Goal: Information Seeking & Learning: Check status

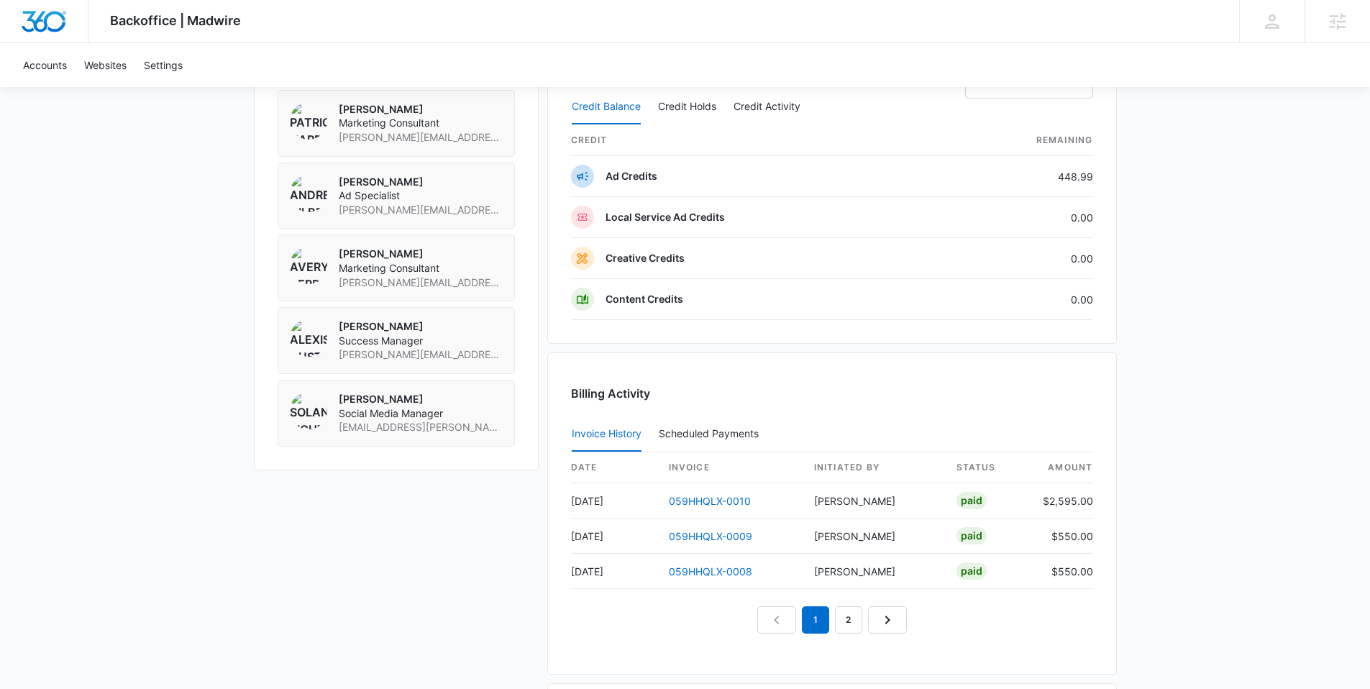
scroll to position [1223, 0]
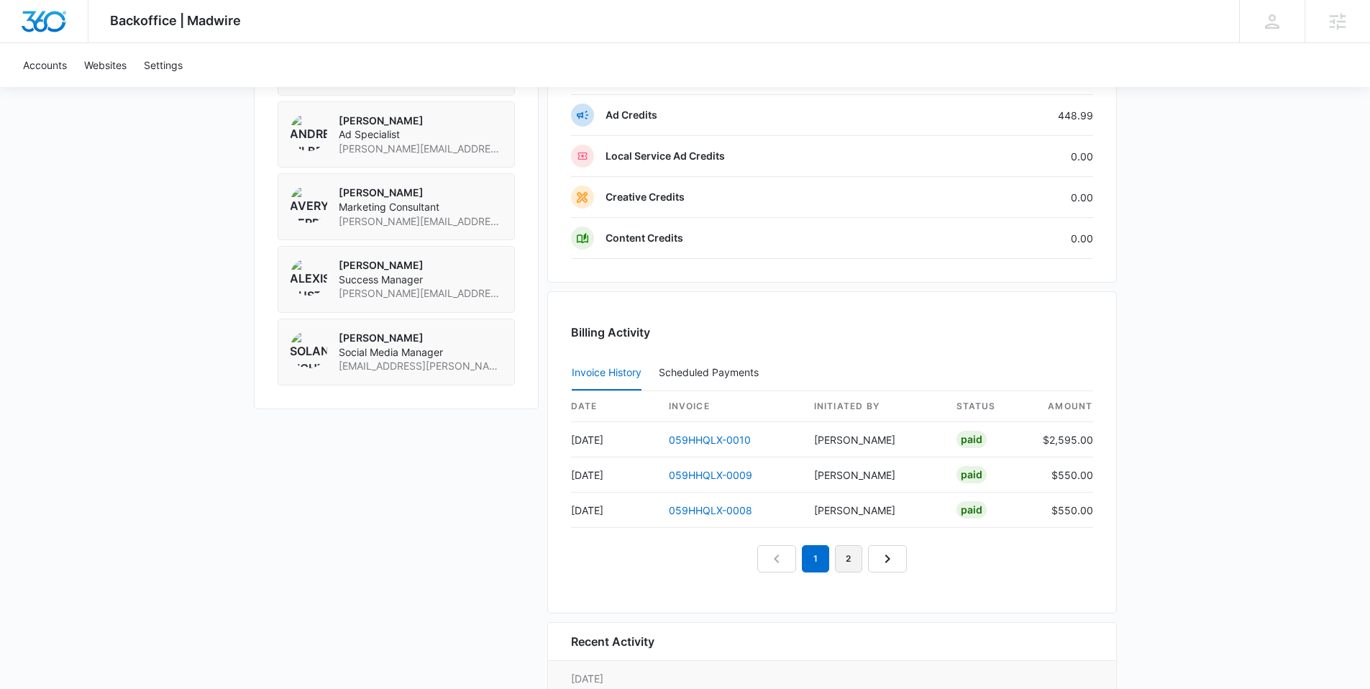
click at [858, 568] on link "2" at bounding box center [848, 558] width 27 height 27
click at [858, 559] on link "3" at bounding box center [864, 558] width 27 height 27
click at [864, 562] on nav "1 2 3 4" at bounding box center [832, 558] width 216 height 27
click at [881, 566] on link "4" at bounding box center [881, 558] width 27 height 27
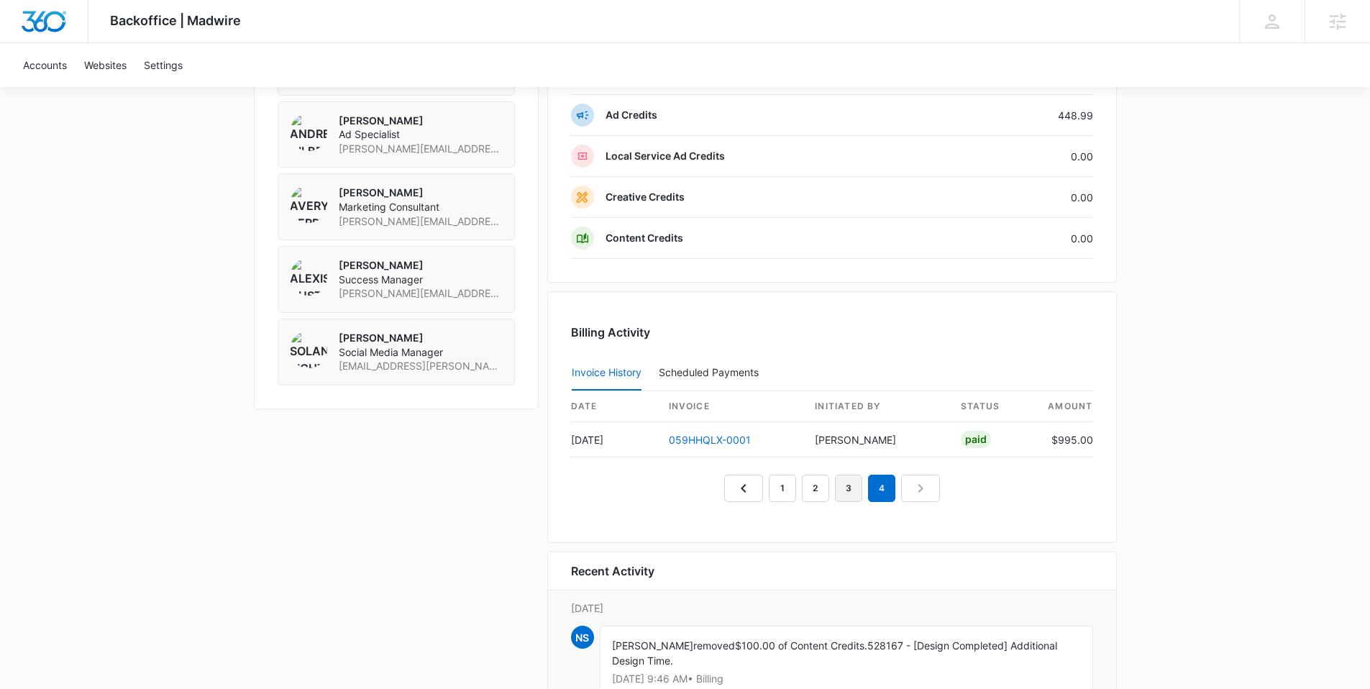
click at [855, 496] on link "3" at bounding box center [848, 488] width 27 height 27
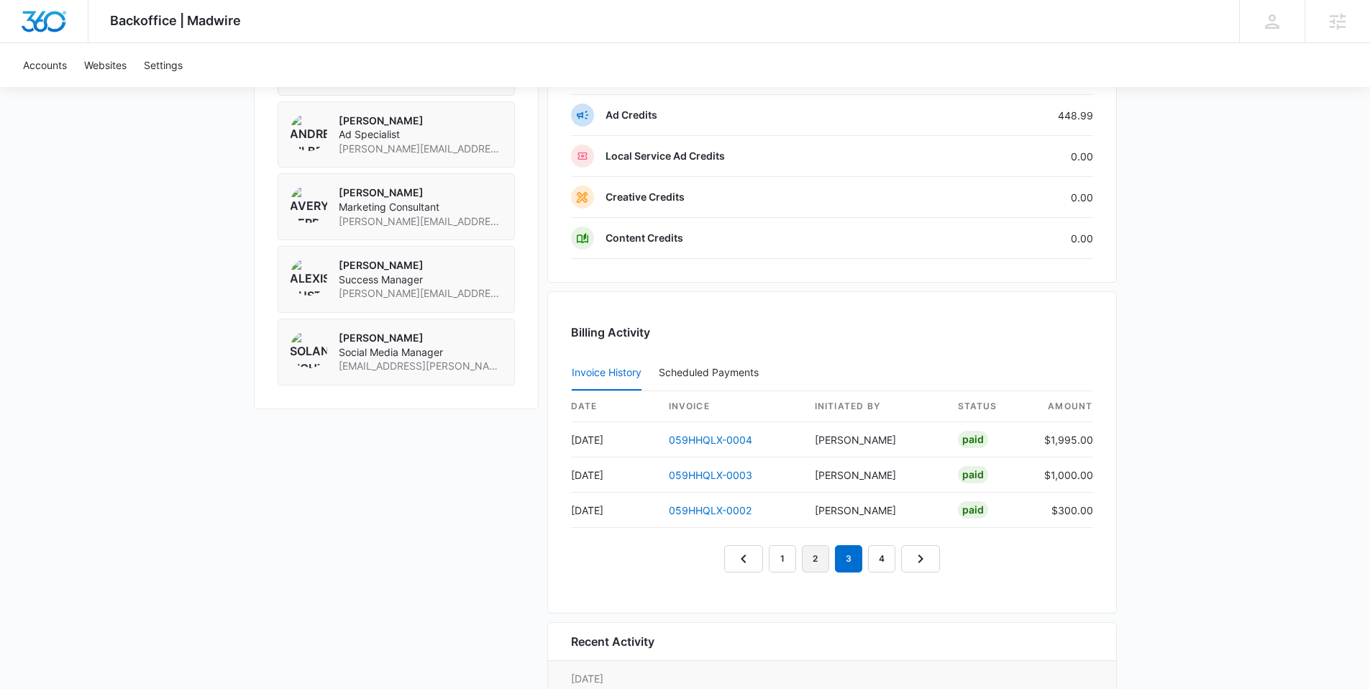
click at [817, 562] on link "2" at bounding box center [815, 558] width 27 height 27
click at [799, 562] on nav "1 2 3 4" at bounding box center [832, 558] width 216 height 27
click at [792, 559] on link "1" at bounding box center [782, 558] width 27 height 27
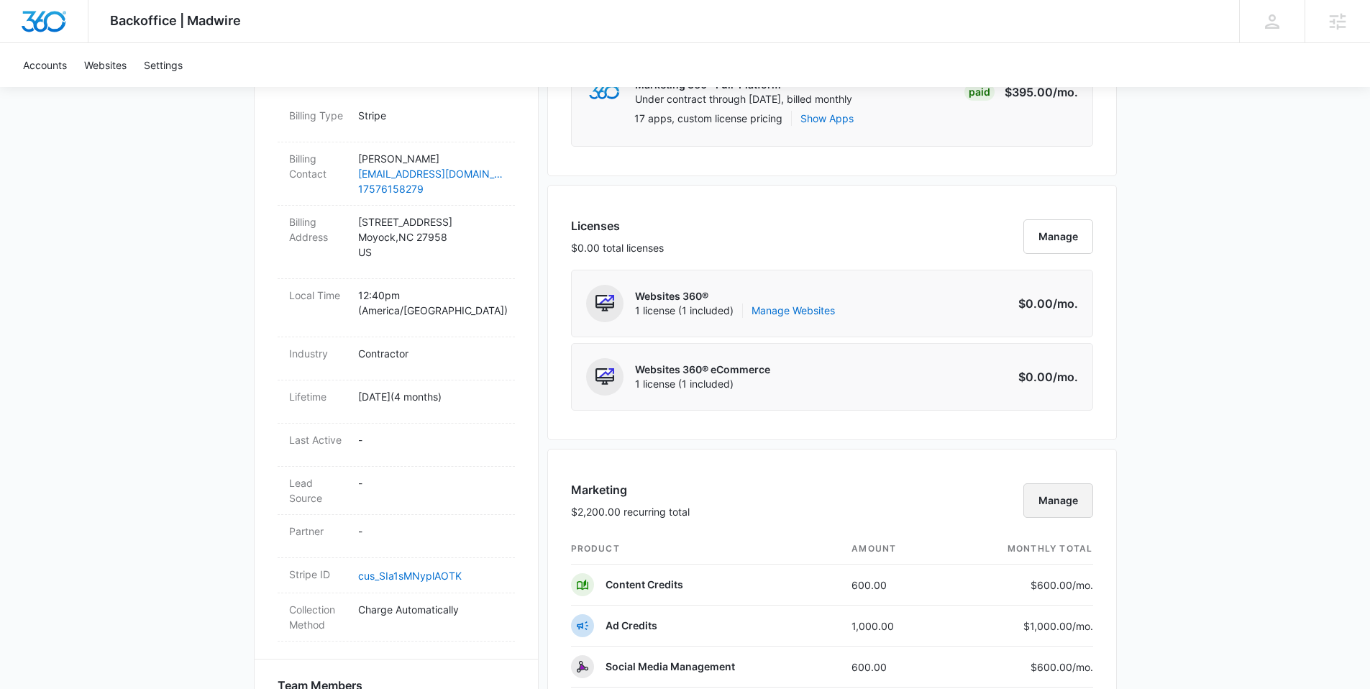
scroll to position [0, 0]
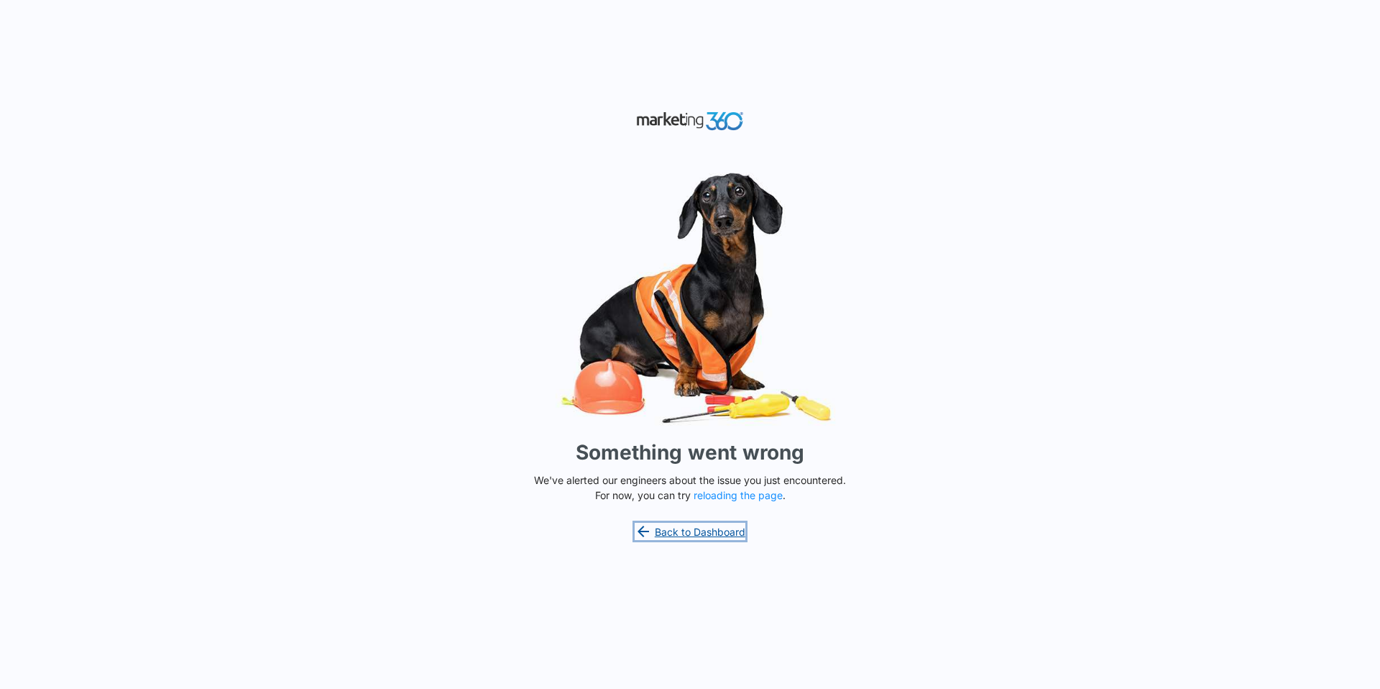
click at [723, 528] on link "Back to Dashboard" at bounding box center [690, 531] width 111 height 17
click at [708, 532] on link "Back to Dashboard" at bounding box center [690, 531] width 111 height 17
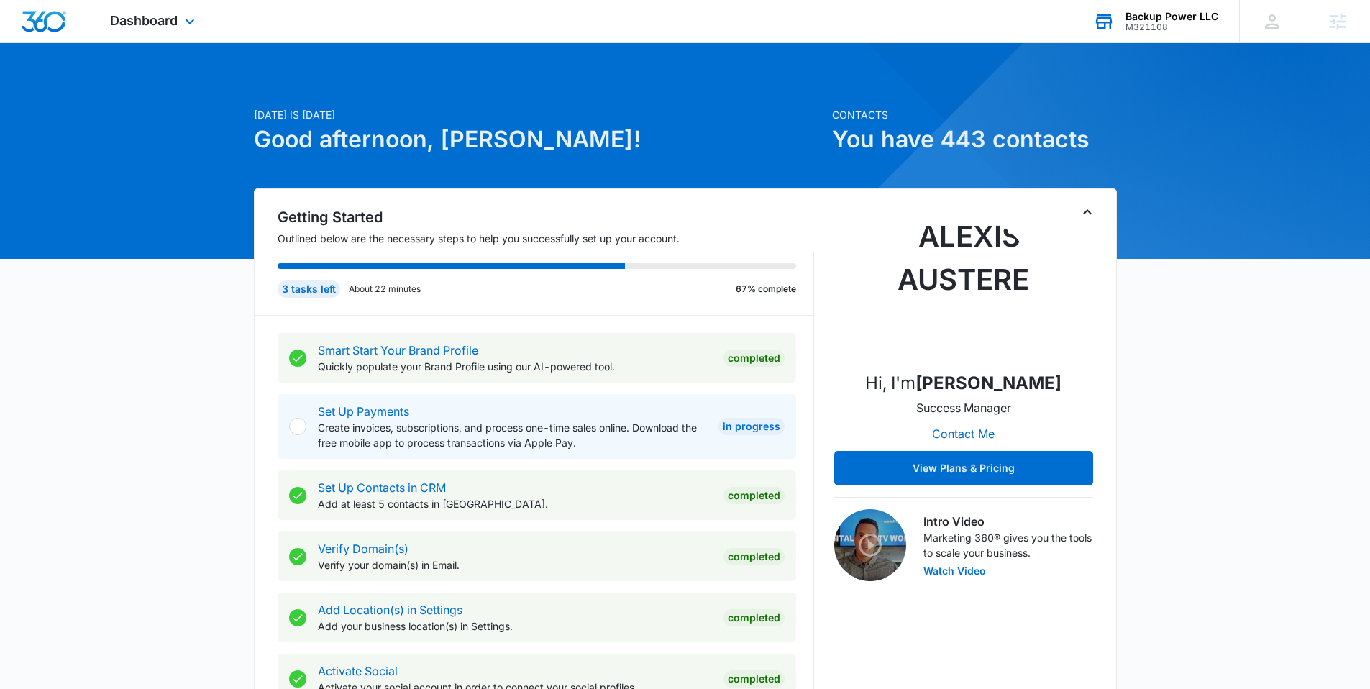
click at [1164, 20] on div "Backup Power LLC" at bounding box center [1171, 17] width 93 height 12
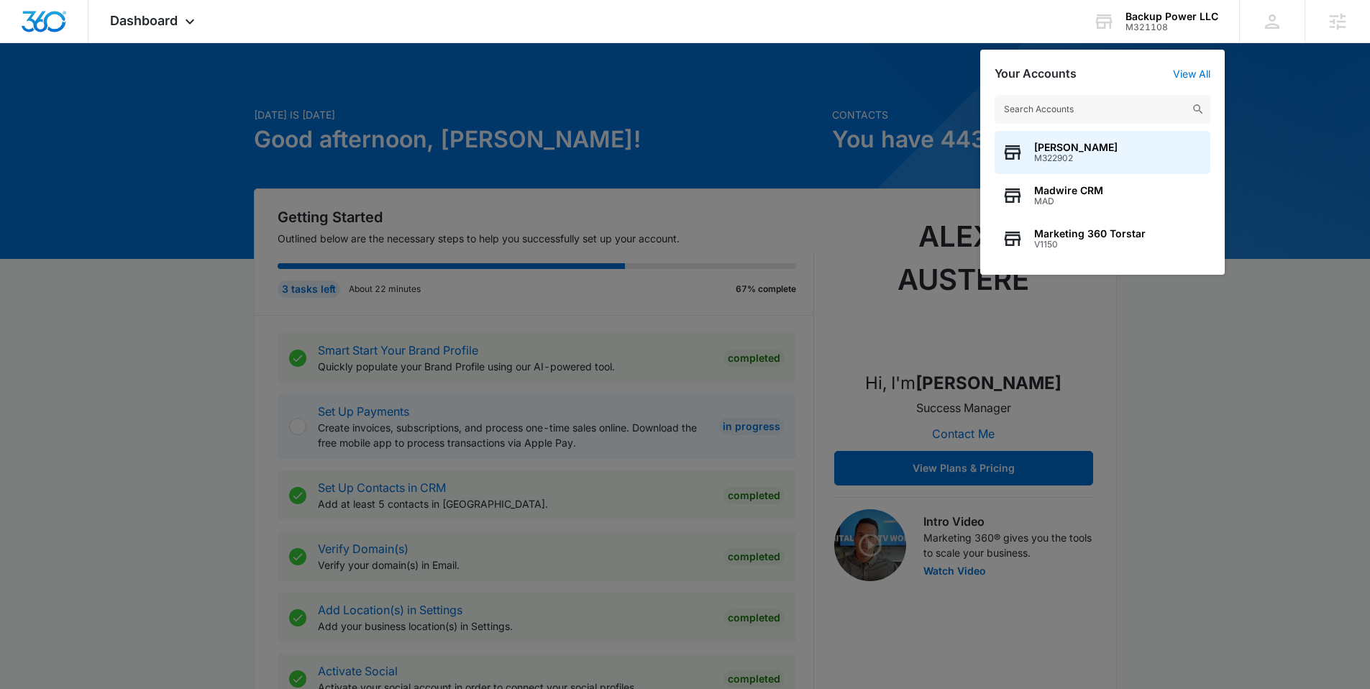
click at [763, 98] on div at bounding box center [685, 344] width 1370 height 689
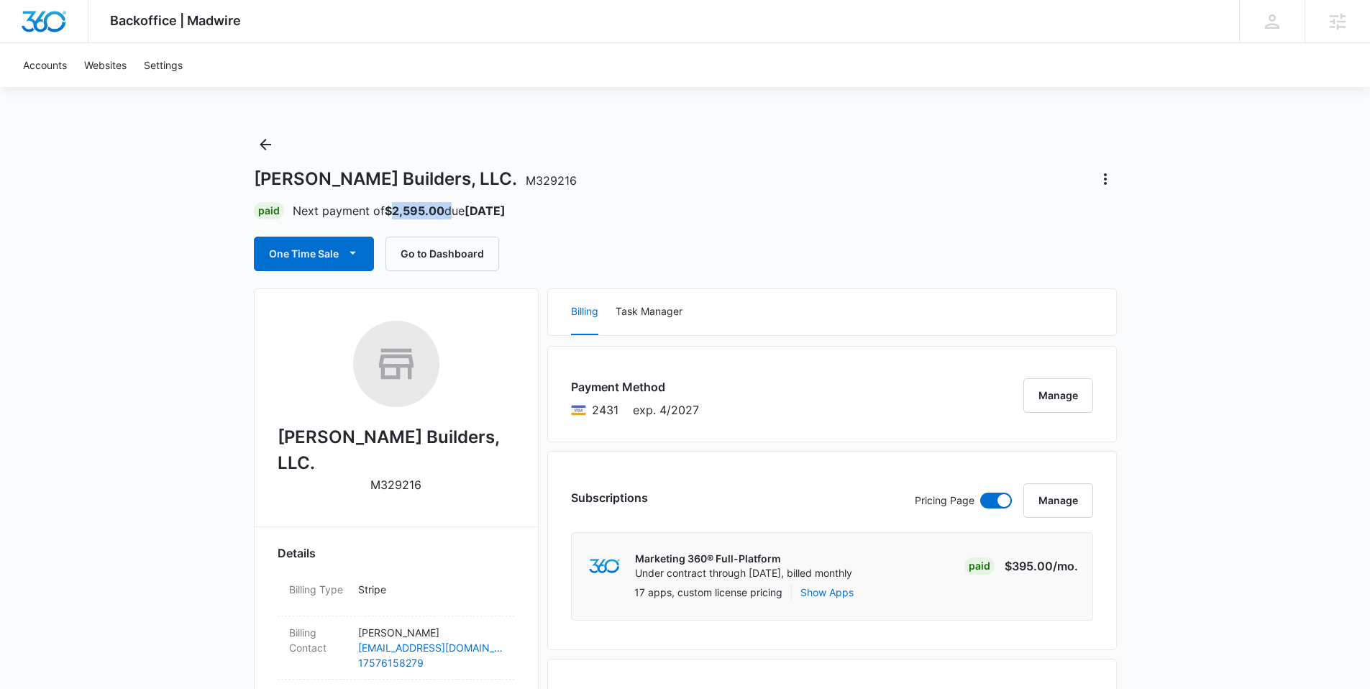
drag, startPoint x: 447, startPoint y: 208, endPoint x: 393, endPoint y: 209, distance: 53.9
click at [393, 209] on p "Next payment of $2,595.00 due Sep 12" at bounding box center [399, 210] width 213 height 17
copy p "2,595.00"
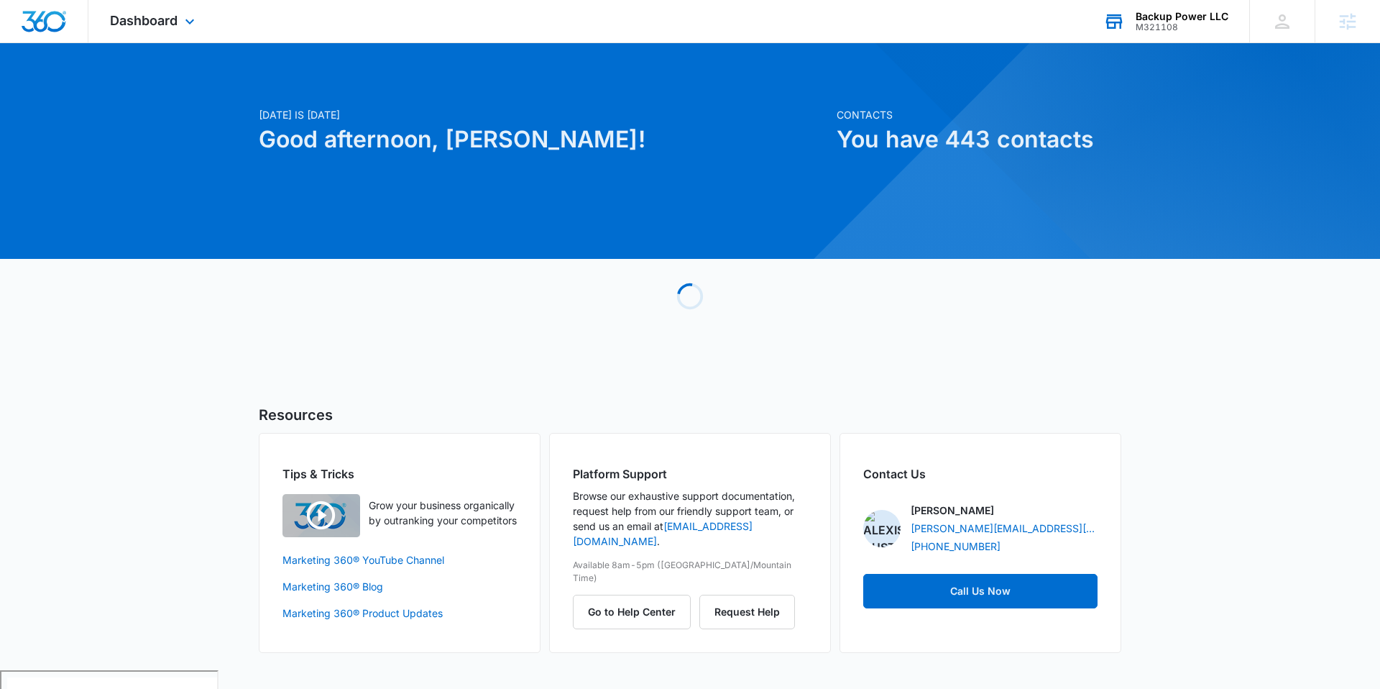
click at [1155, 17] on div "Backup Power LLC" at bounding box center [1182, 17] width 93 height 12
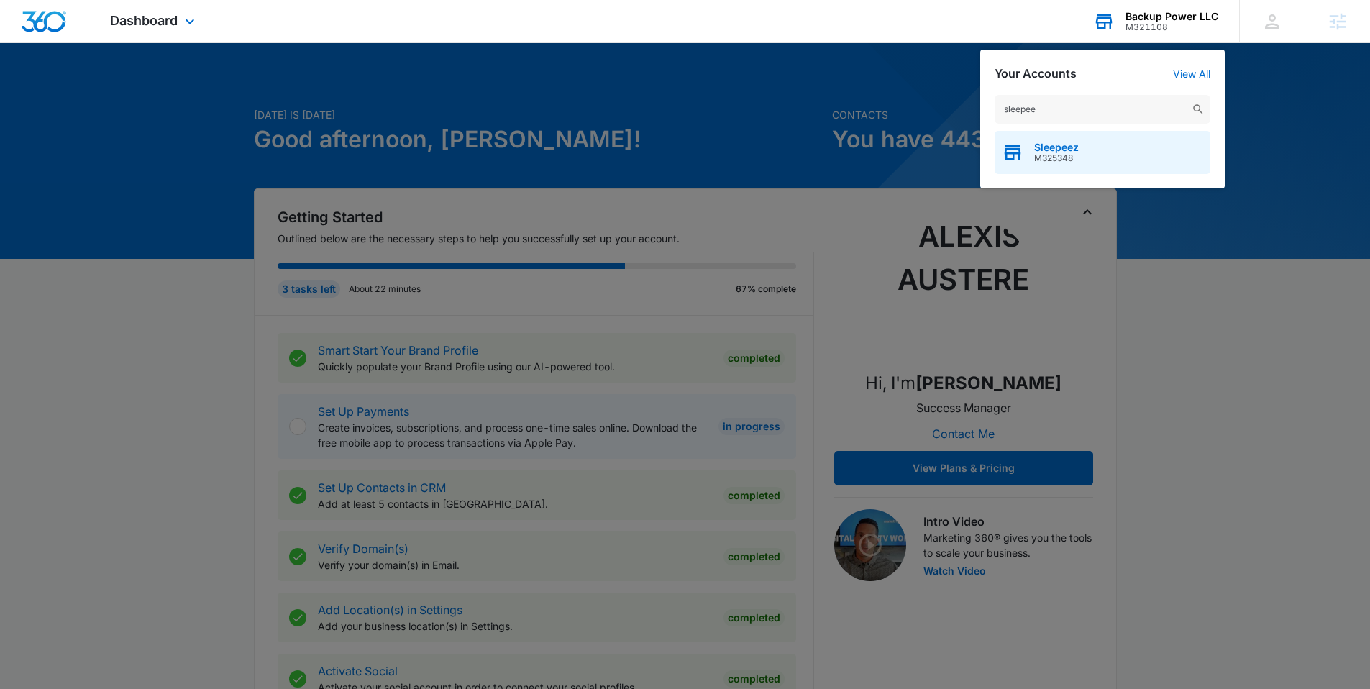
type input "sleepee"
click at [1032, 142] on div "Sleepeez M325348" at bounding box center [1102, 152] width 216 height 43
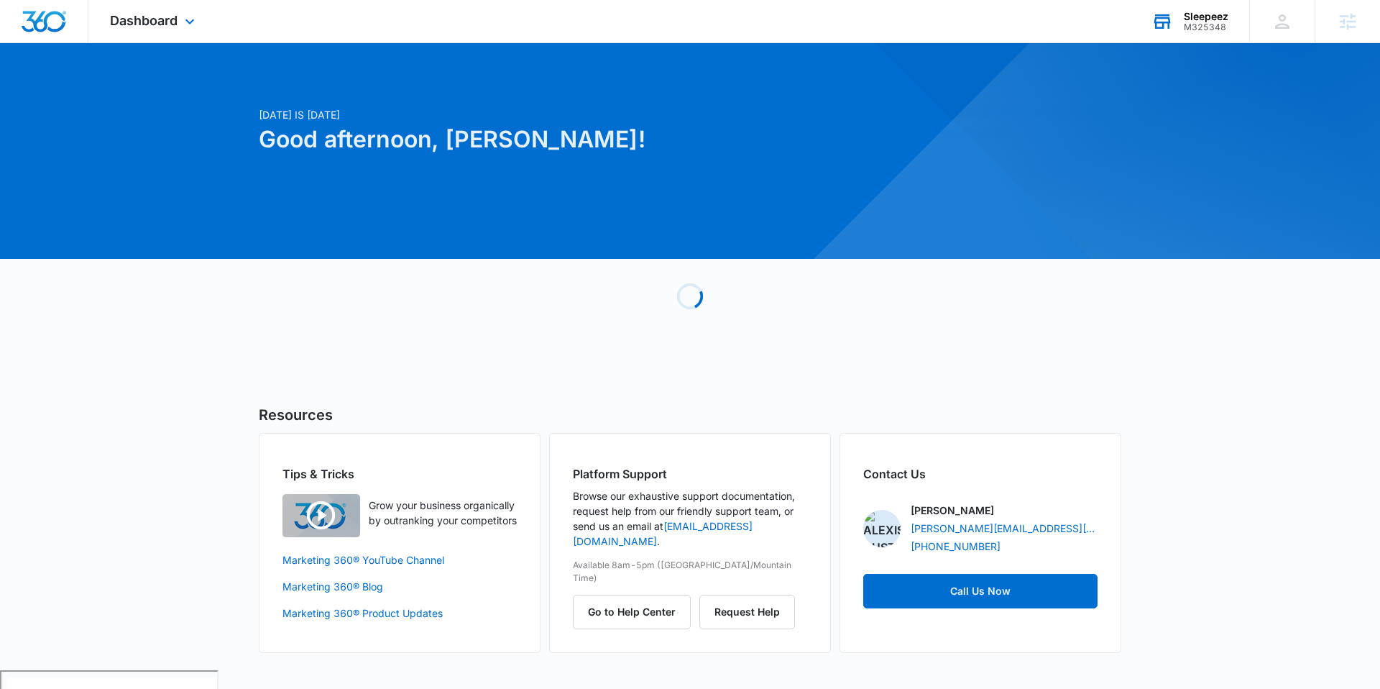
click at [172, 30] on div "Dashboard Apps Reputation Websites Forms CRM Email Social Shop Payments POS Con…" at bounding box center [154, 21] width 132 height 42
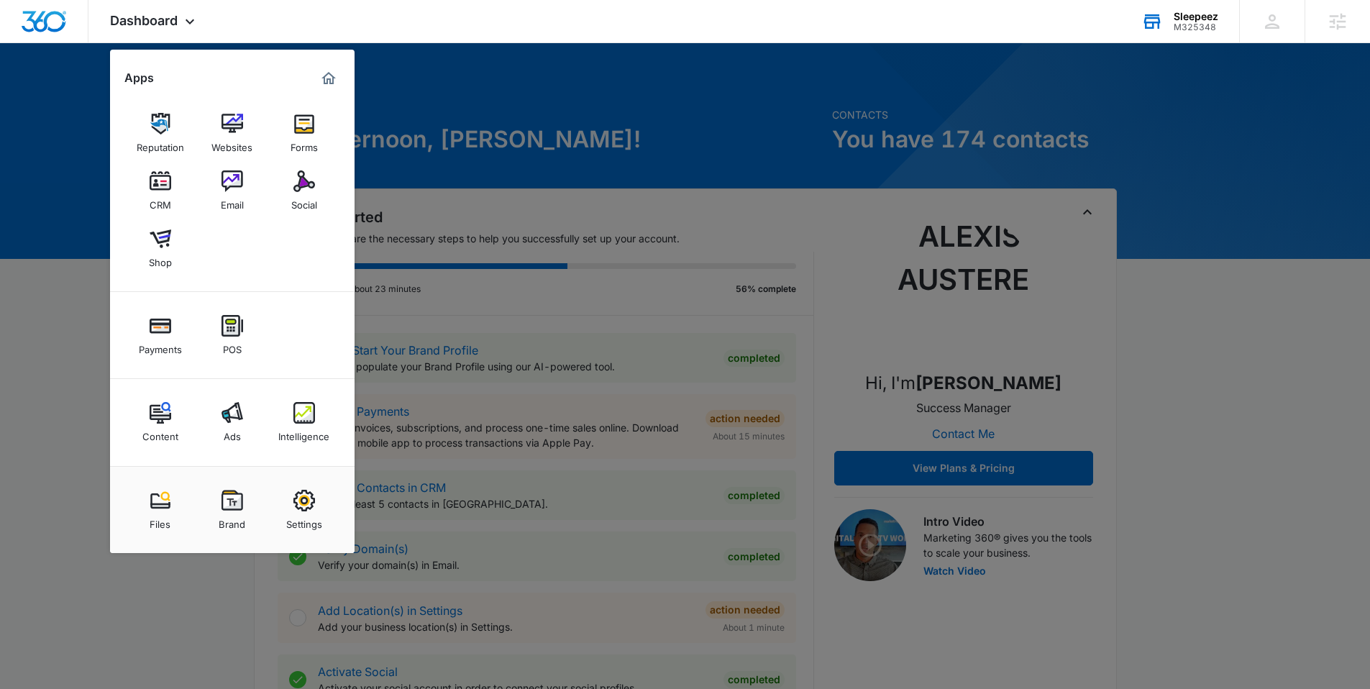
click at [229, 177] on img at bounding box center [232, 181] width 22 height 22
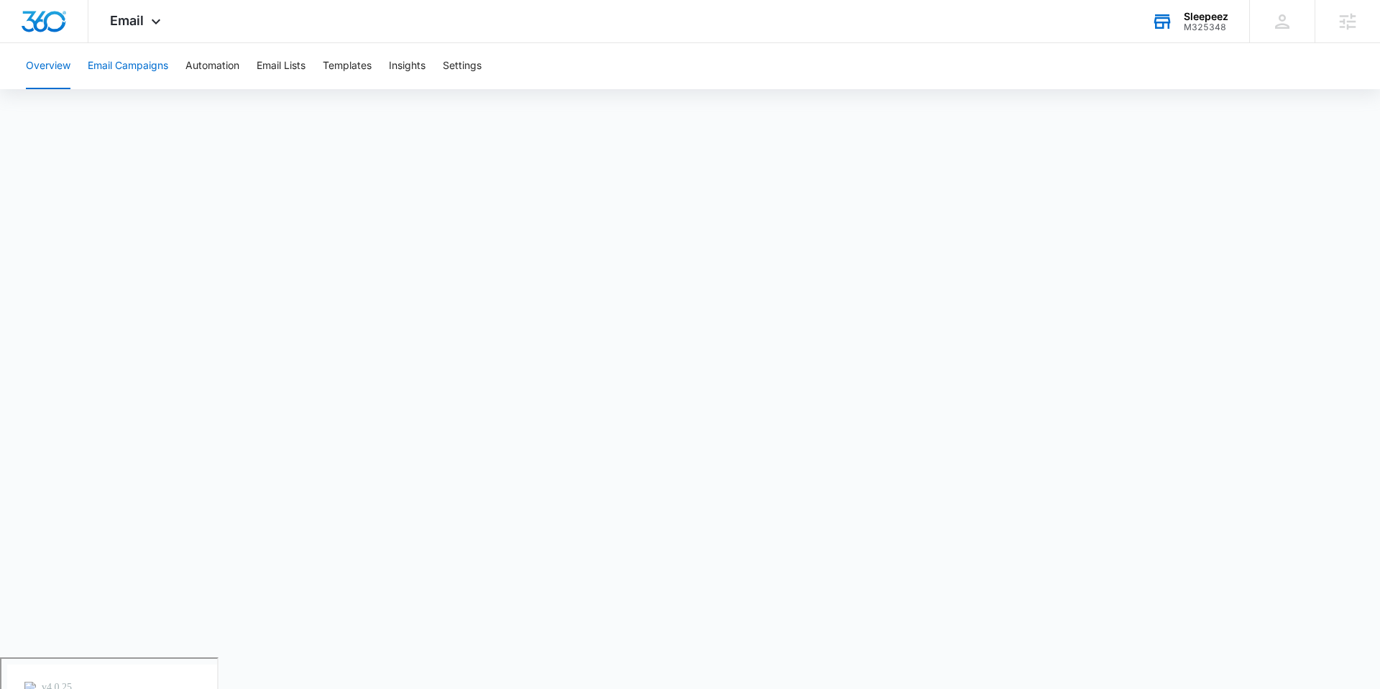
click at [165, 71] on button "Email Campaigns" at bounding box center [128, 66] width 81 height 46
click at [131, 27] on div "Email Apps Reputation Websites Forms CRM Email Social Shop Payments POS Content…" at bounding box center [137, 21] width 98 height 42
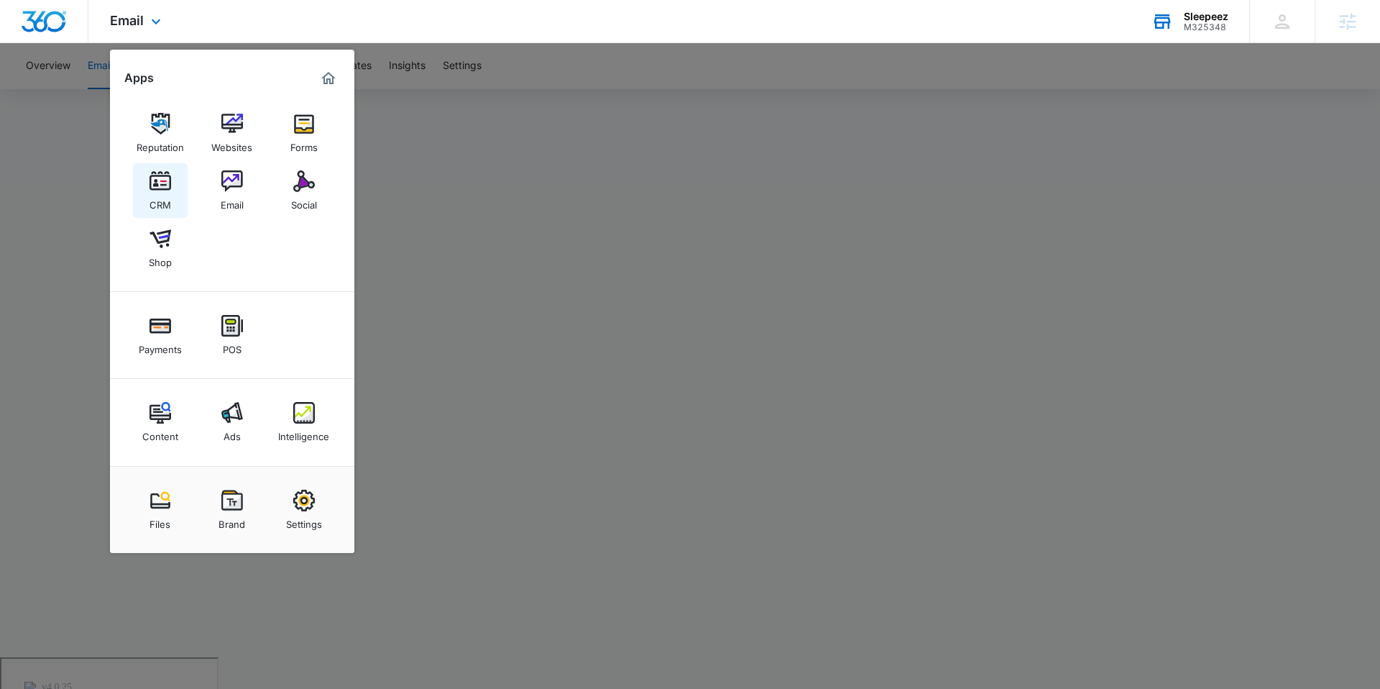
click at [167, 203] on div "CRM" at bounding box center [161, 201] width 22 height 19
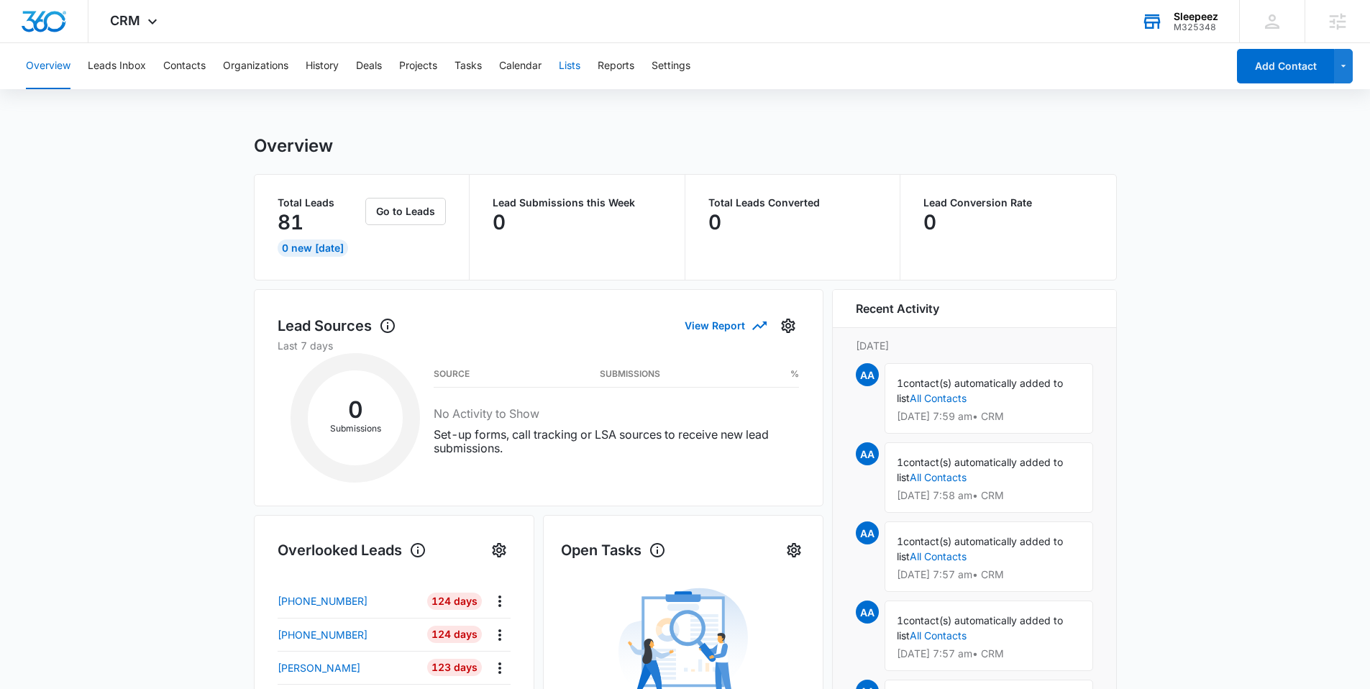
click at [562, 62] on button "Lists" at bounding box center [570, 66] width 22 height 46
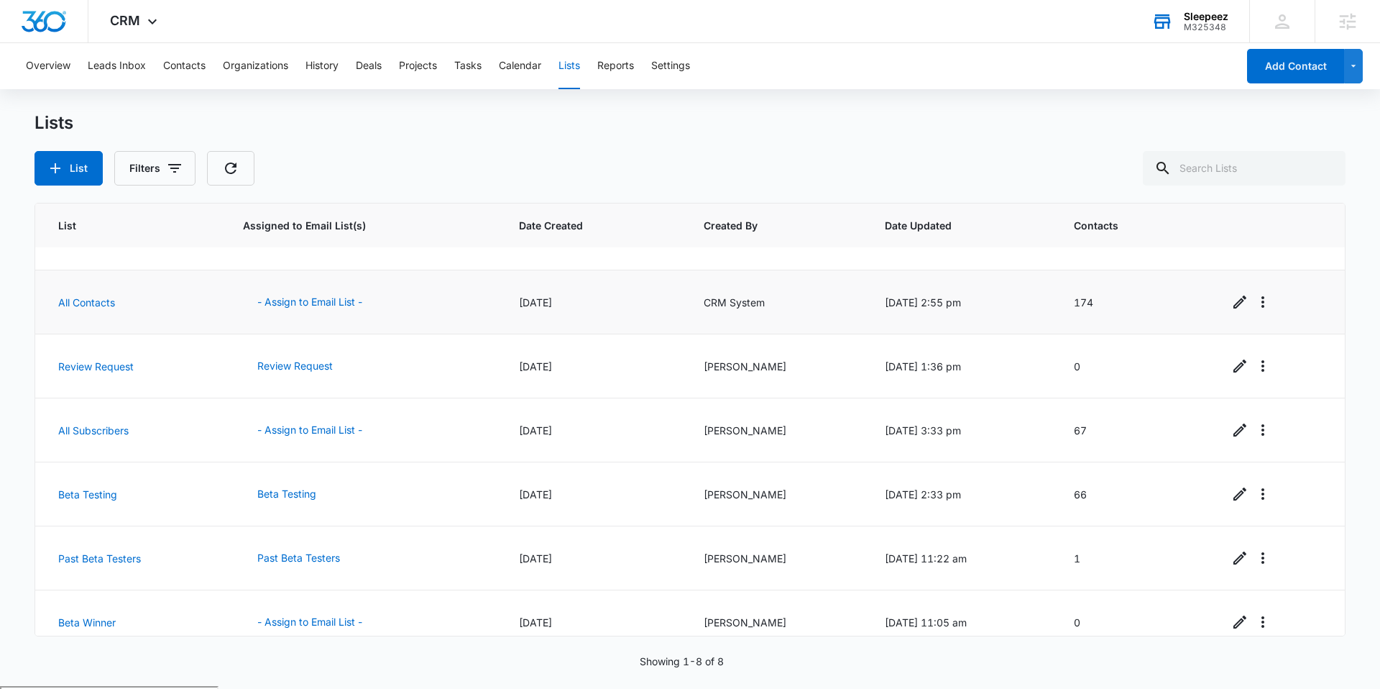
scroll to position [96, 0]
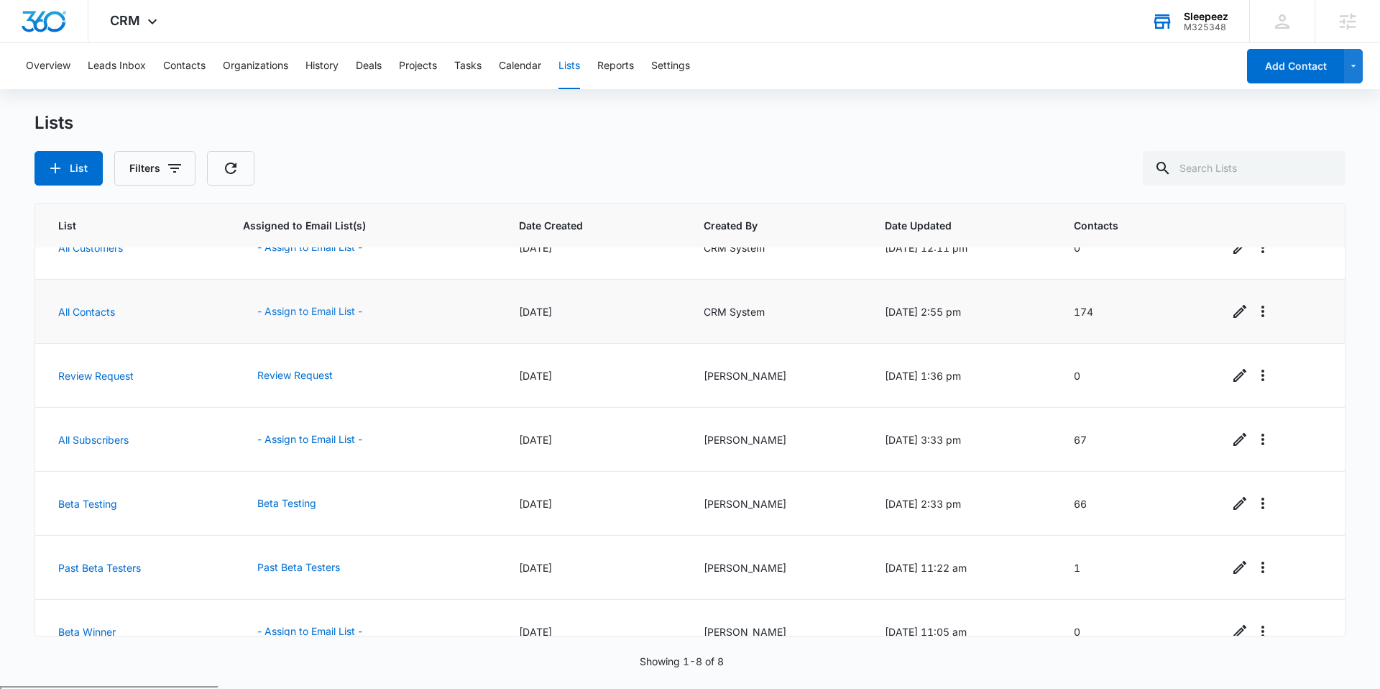
click at [354, 312] on button "- Assign to Email List -" at bounding box center [310, 311] width 134 height 35
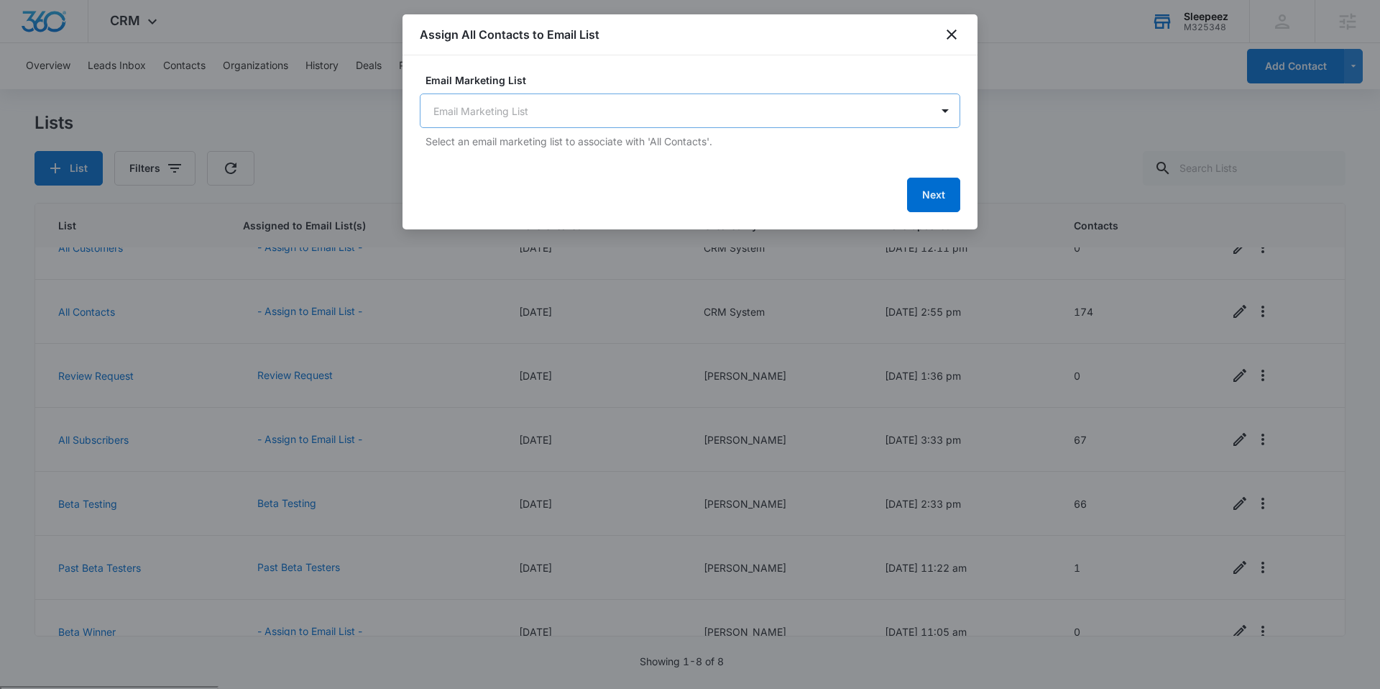
click at [541, 111] on body "CRM Apps Reputation Websites Forms CRM Email Social Shop Payments POS Content A…" at bounding box center [690, 400] width 1380 height 800
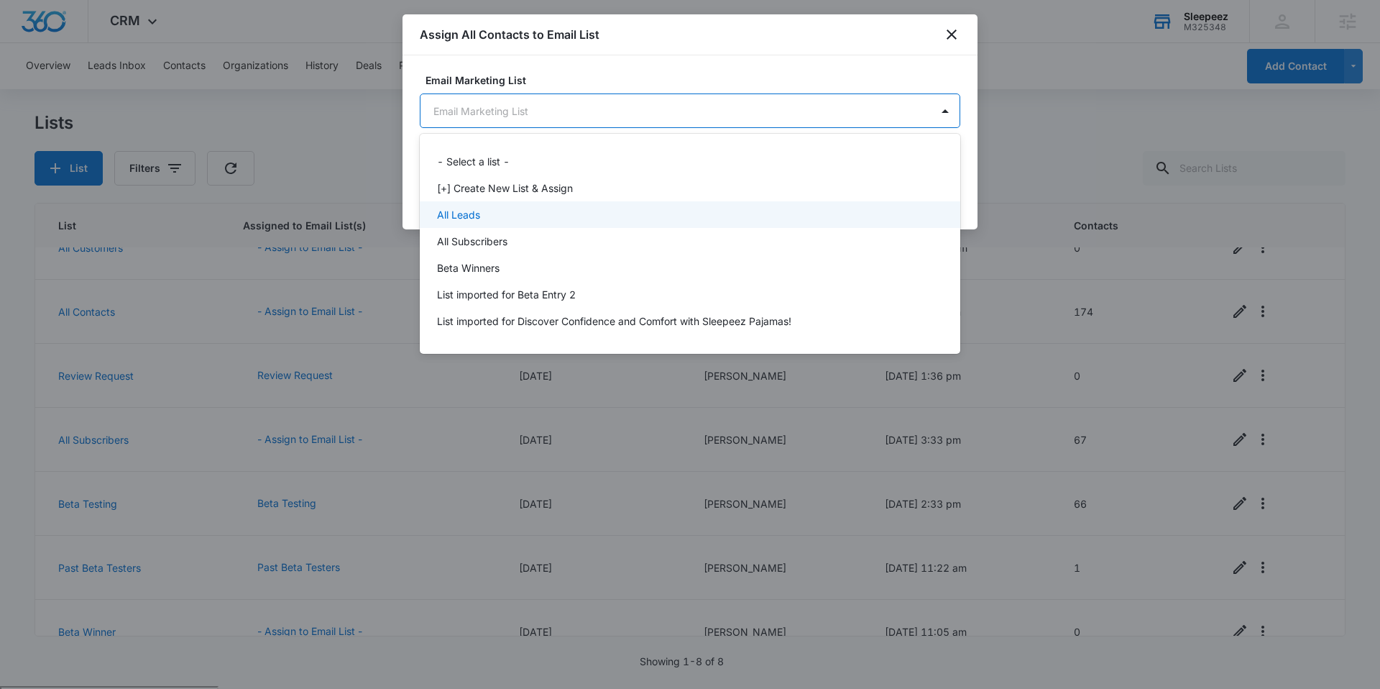
click at [497, 209] on div "All Leads" at bounding box center [688, 214] width 503 height 15
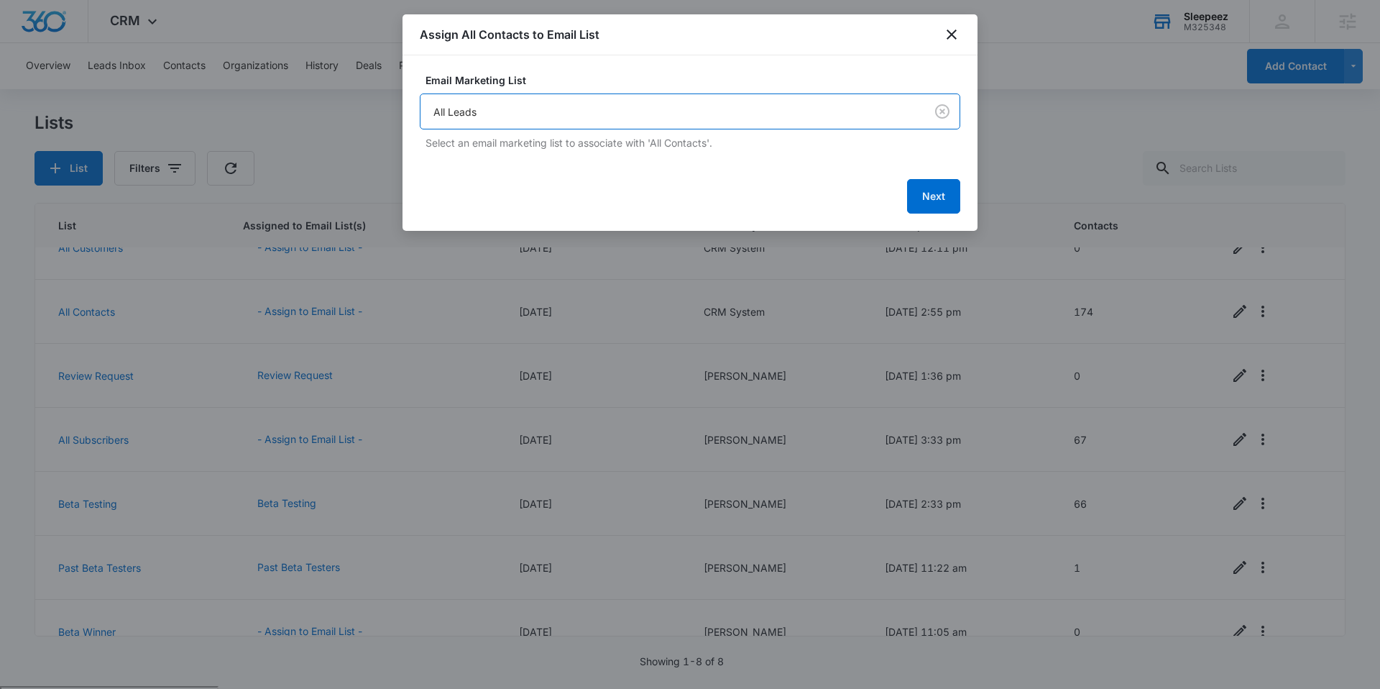
click at [590, 73] on label "Email Marketing List" at bounding box center [696, 80] width 541 height 15
click at [933, 199] on button "Next" at bounding box center [933, 196] width 53 height 35
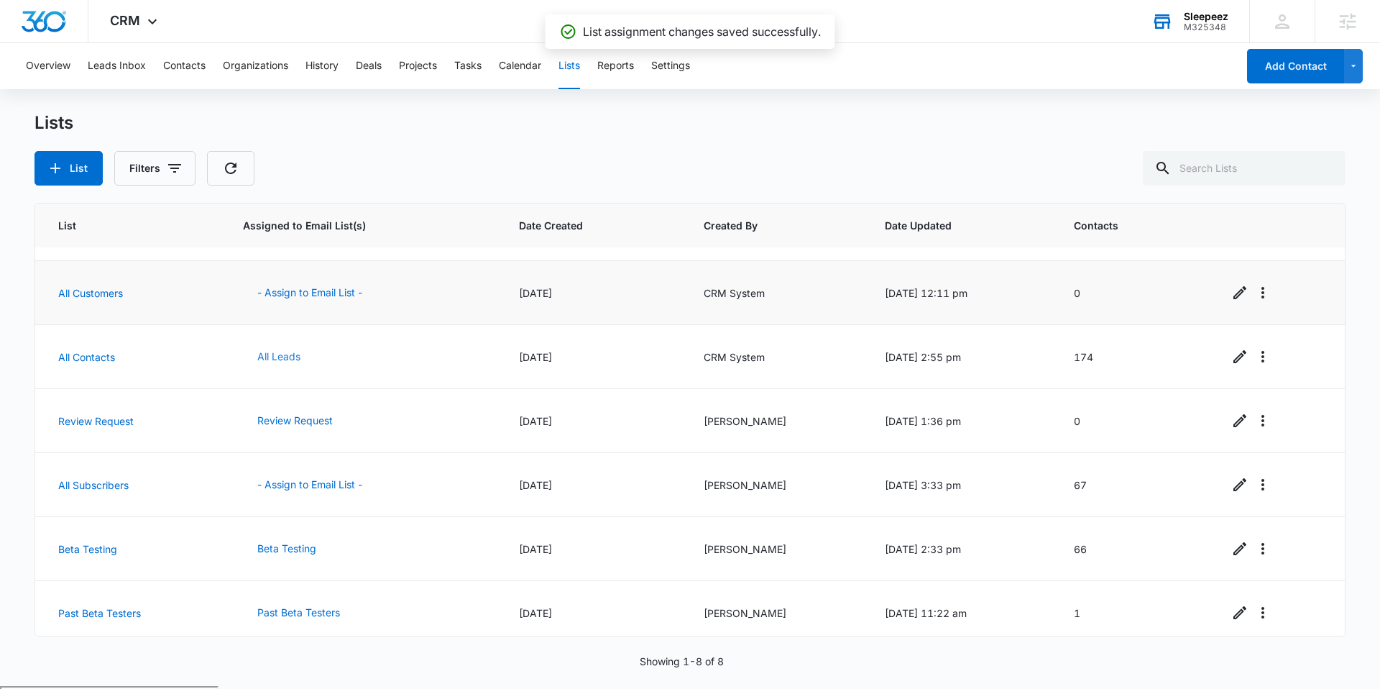
scroll to position [0, 0]
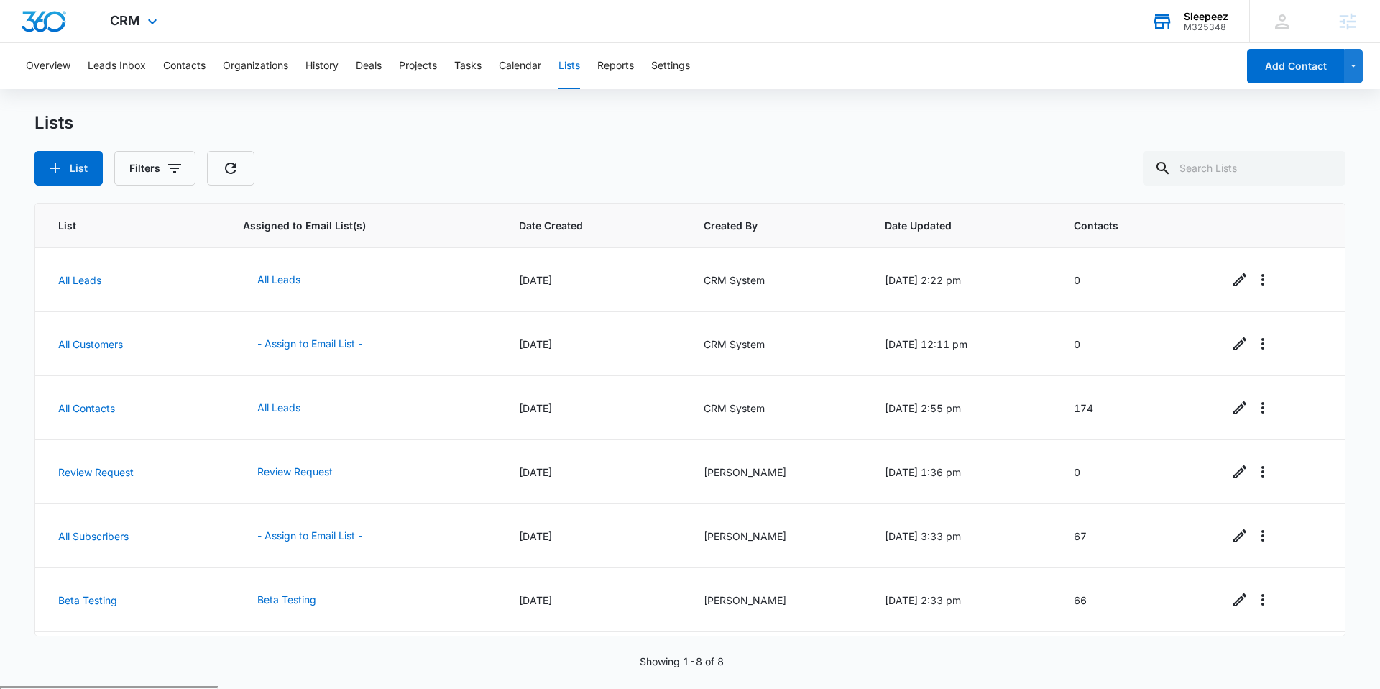
click at [130, 30] on div "CRM Apps Reputation Websites Forms CRM Email Social Shop Payments POS Content A…" at bounding box center [135, 21] width 94 height 42
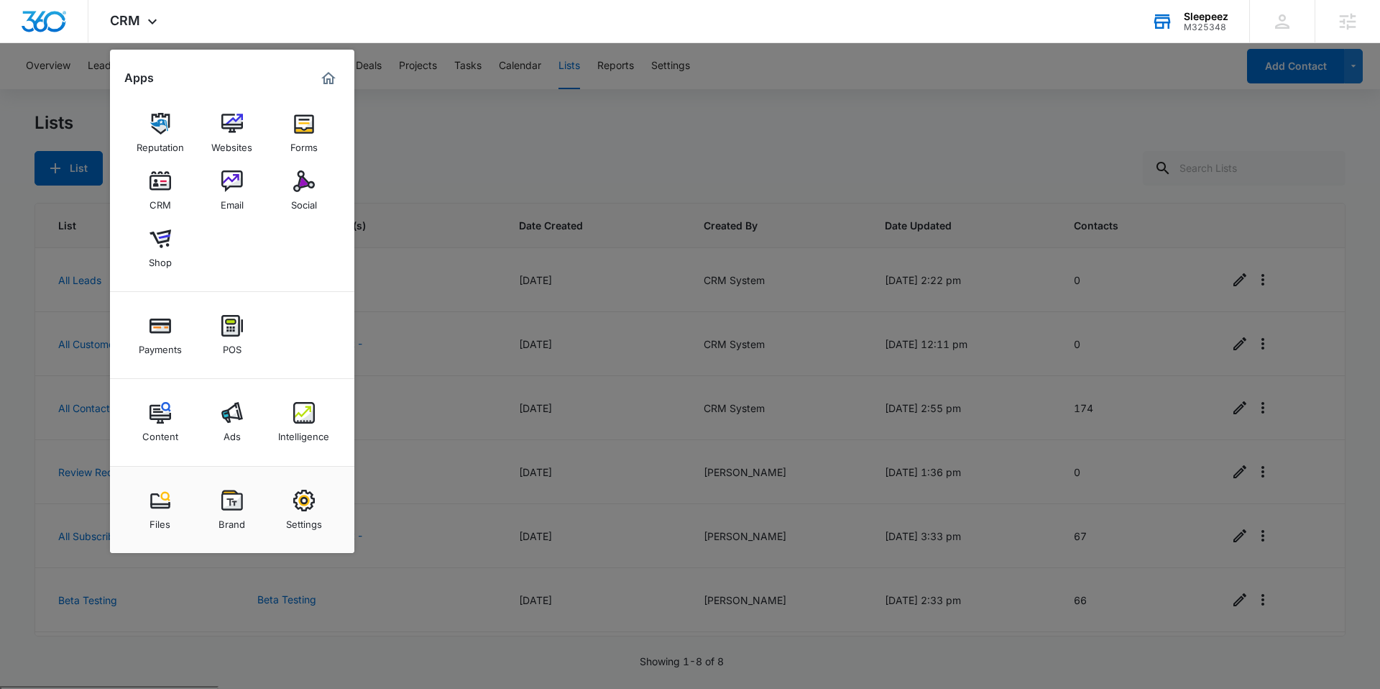
click at [234, 197] on div "Email" at bounding box center [232, 201] width 23 height 19
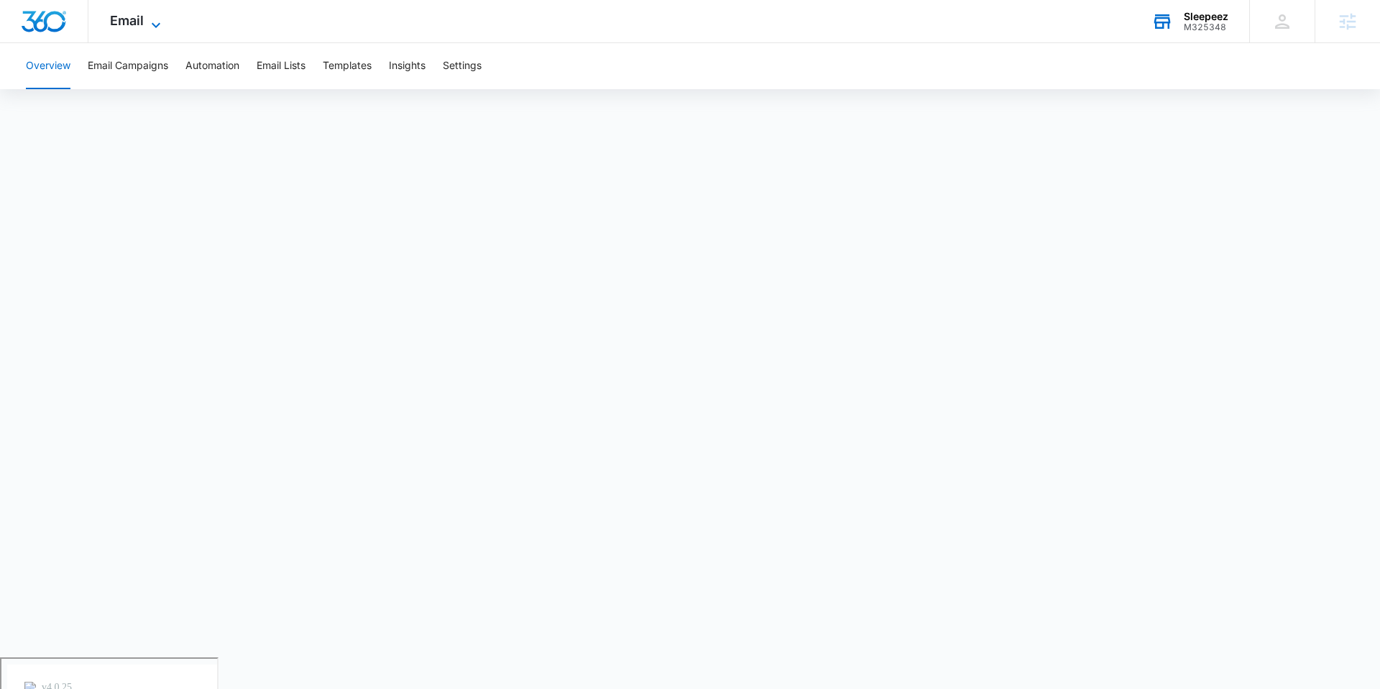
click at [134, 27] on span "Email" at bounding box center [127, 20] width 34 height 15
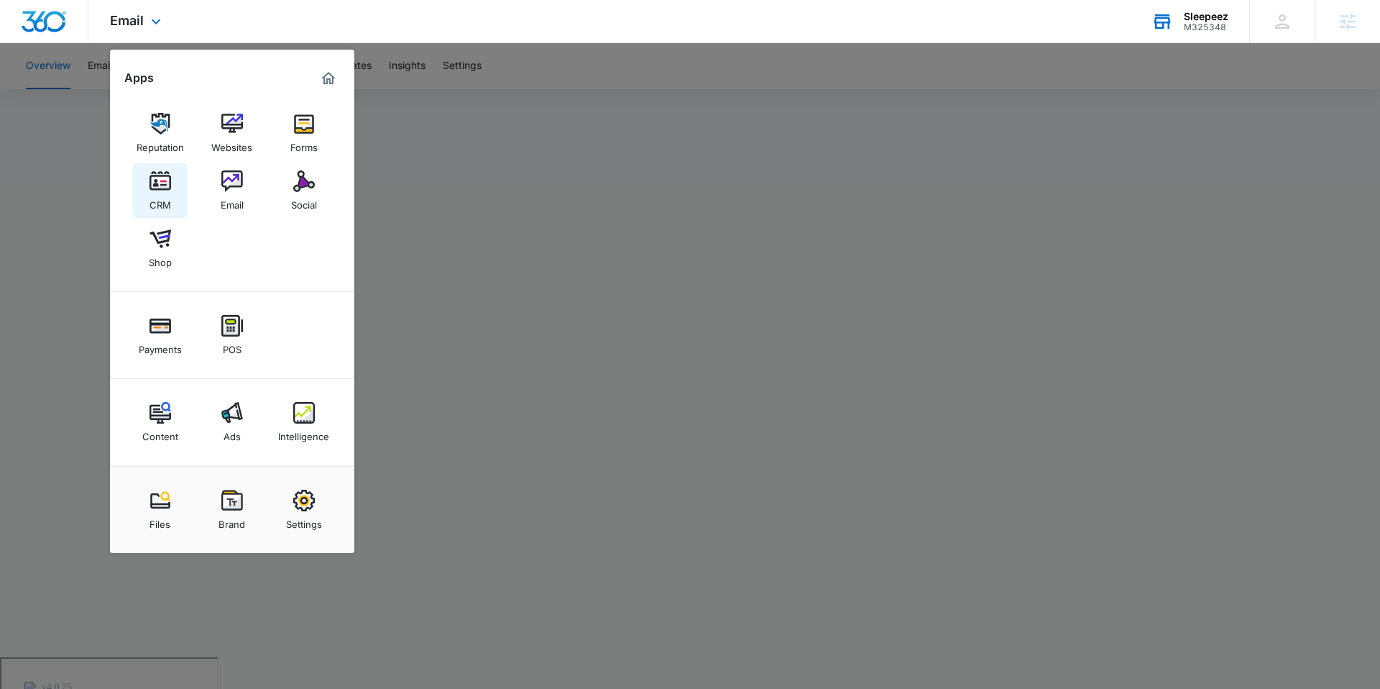
click at [158, 176] on img at bounding box center [161, 181] width 22 height 22
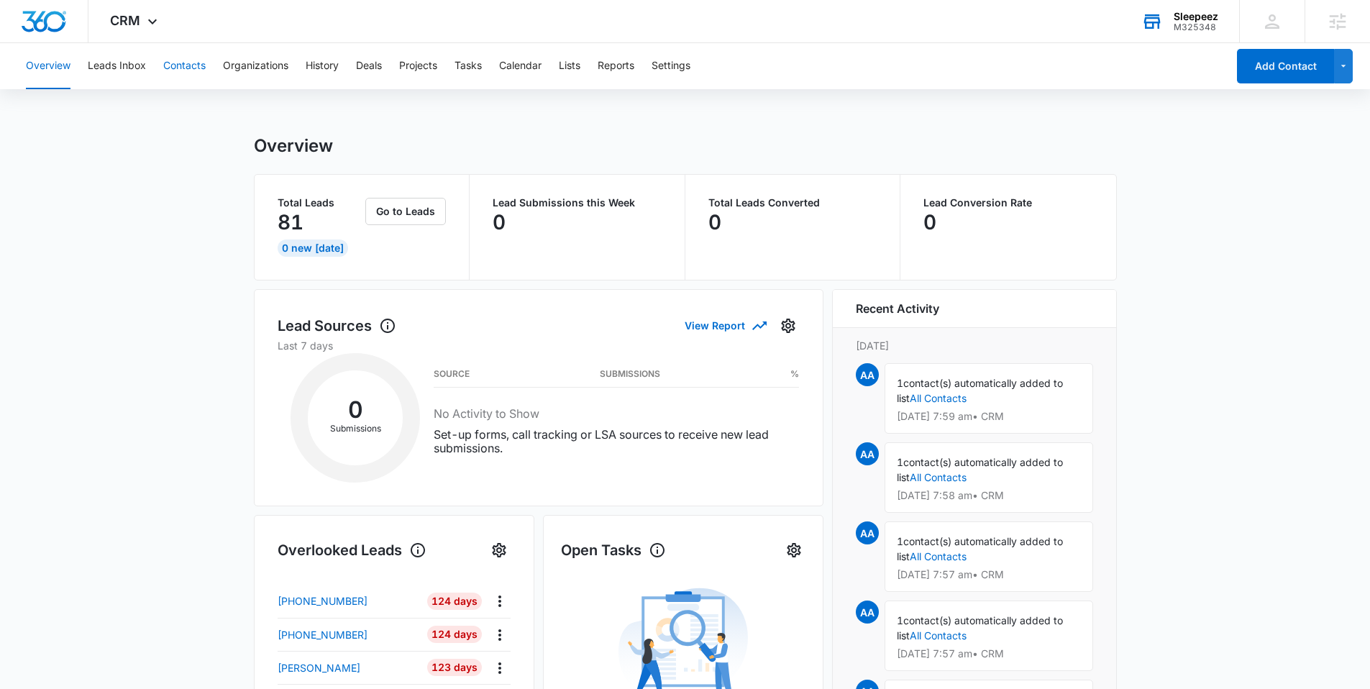
click at [178, 55] on button "Contacts" at bounding box center [184, 66] width 42 height 46
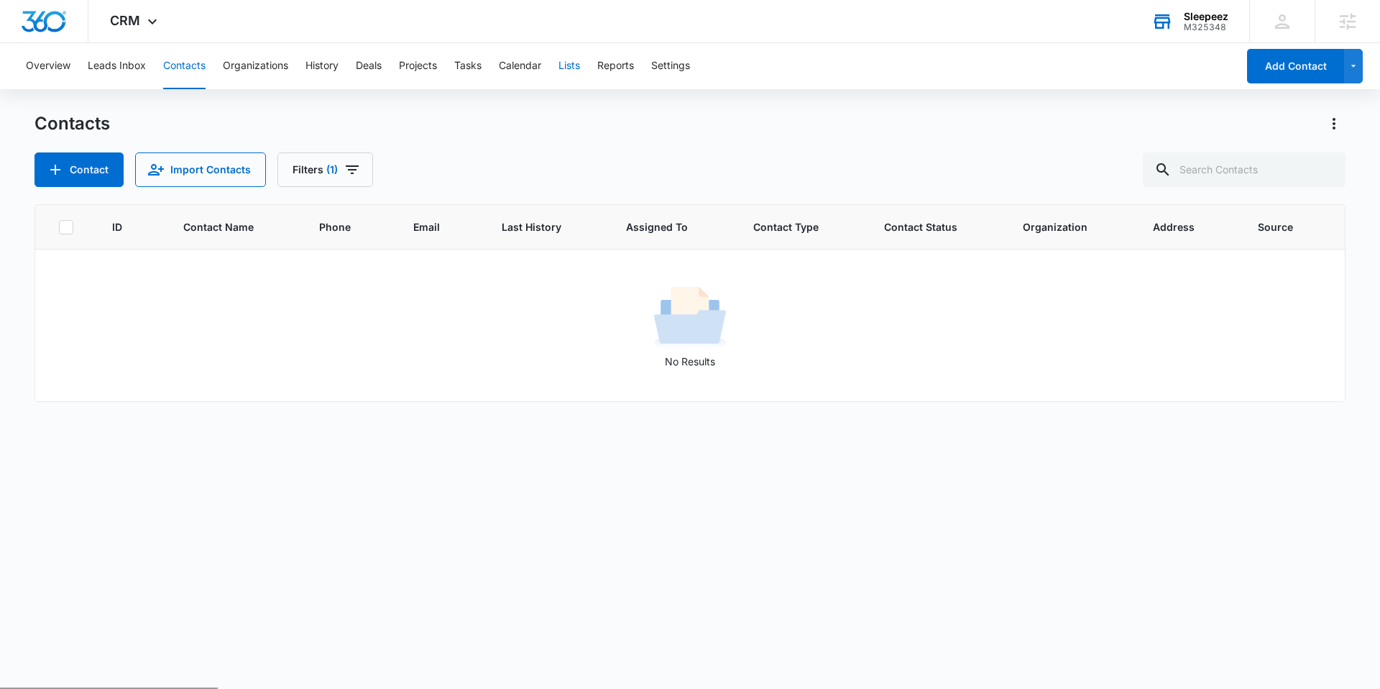
click at [574, 69] on button "Lists" at bounding box center [570, 66] width 22 height 46
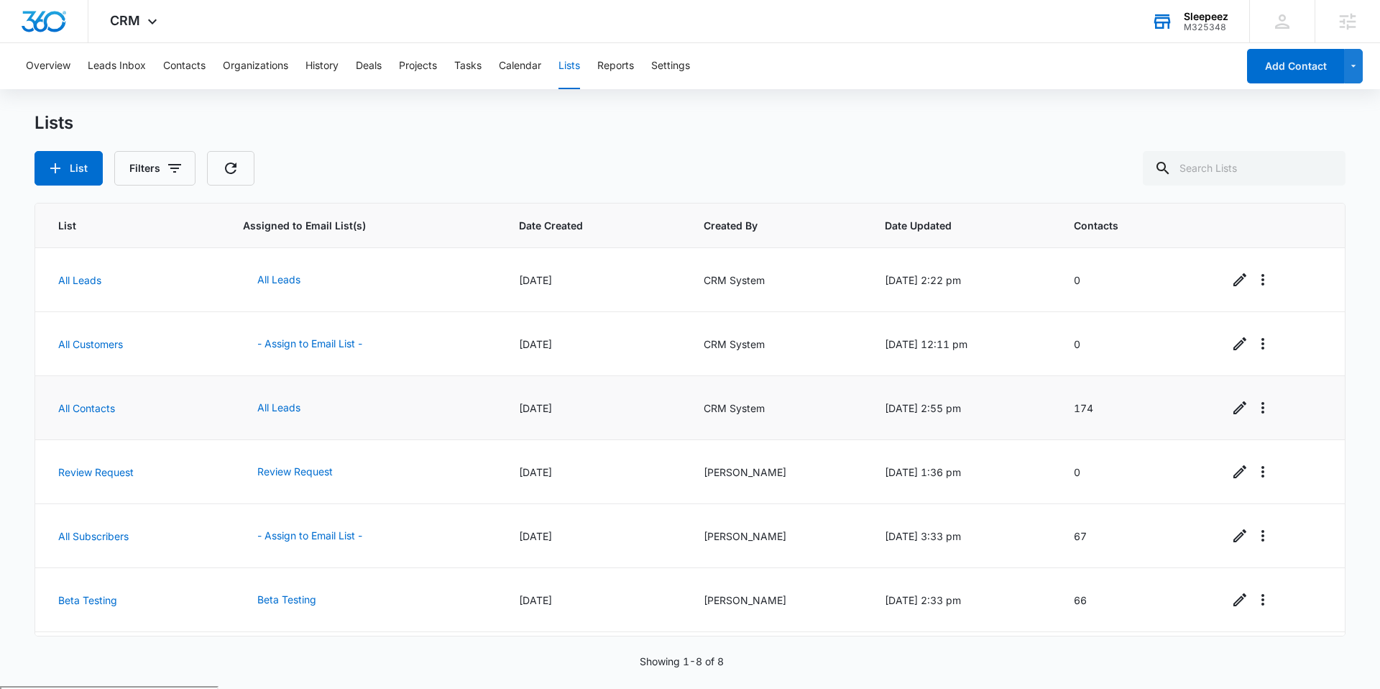
click at [134, 407] on td "All Contacts" at bounding box center [130, 408] width 191 height 64
click at [103, 405] on link "All Contacts" at bounding box center [86, 408] width 57 height 12
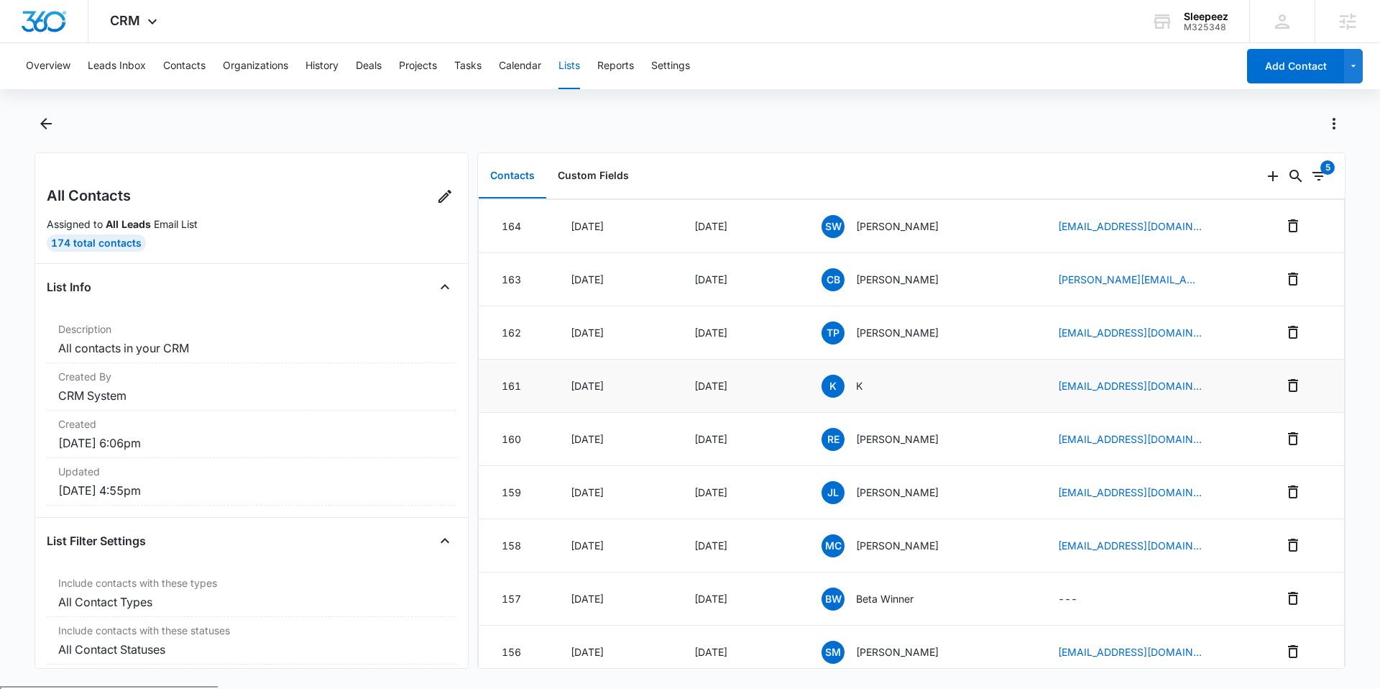
scroll to position [973, 0]
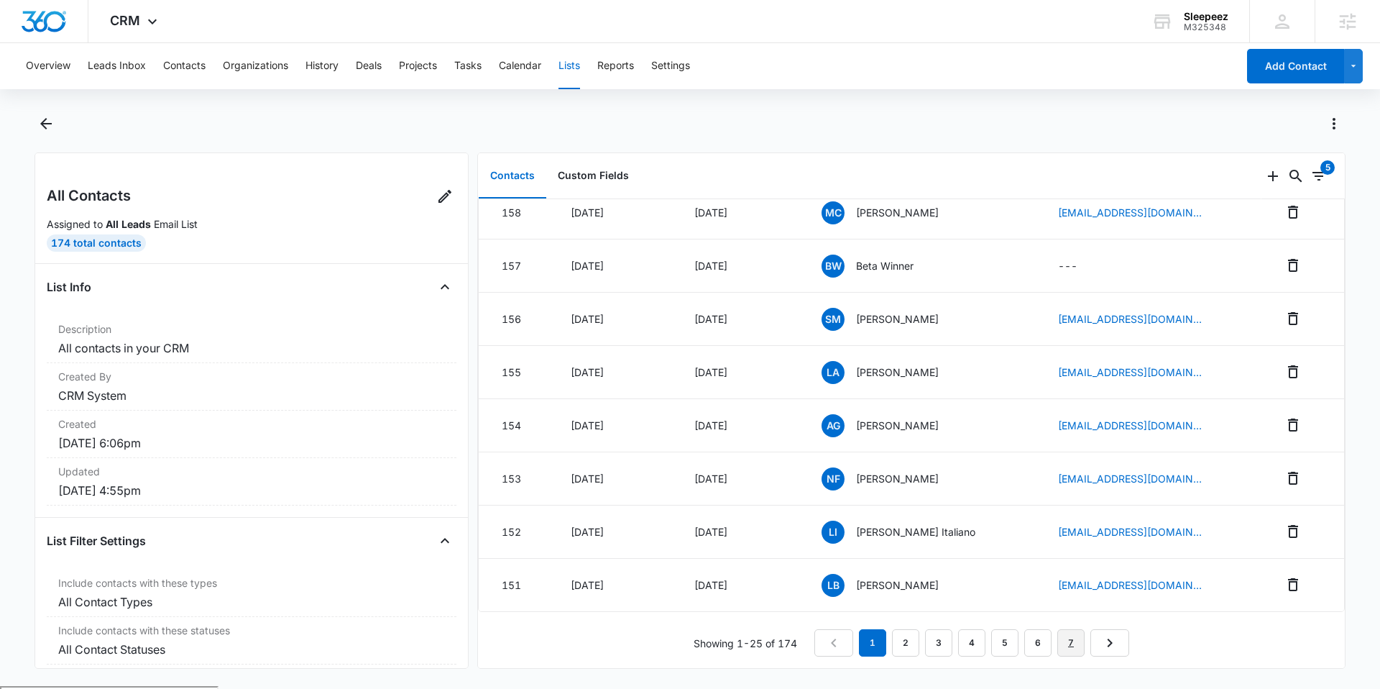
click at [1073, 637] on link "7" at bounding box center [1071, 642] width 27 height 27
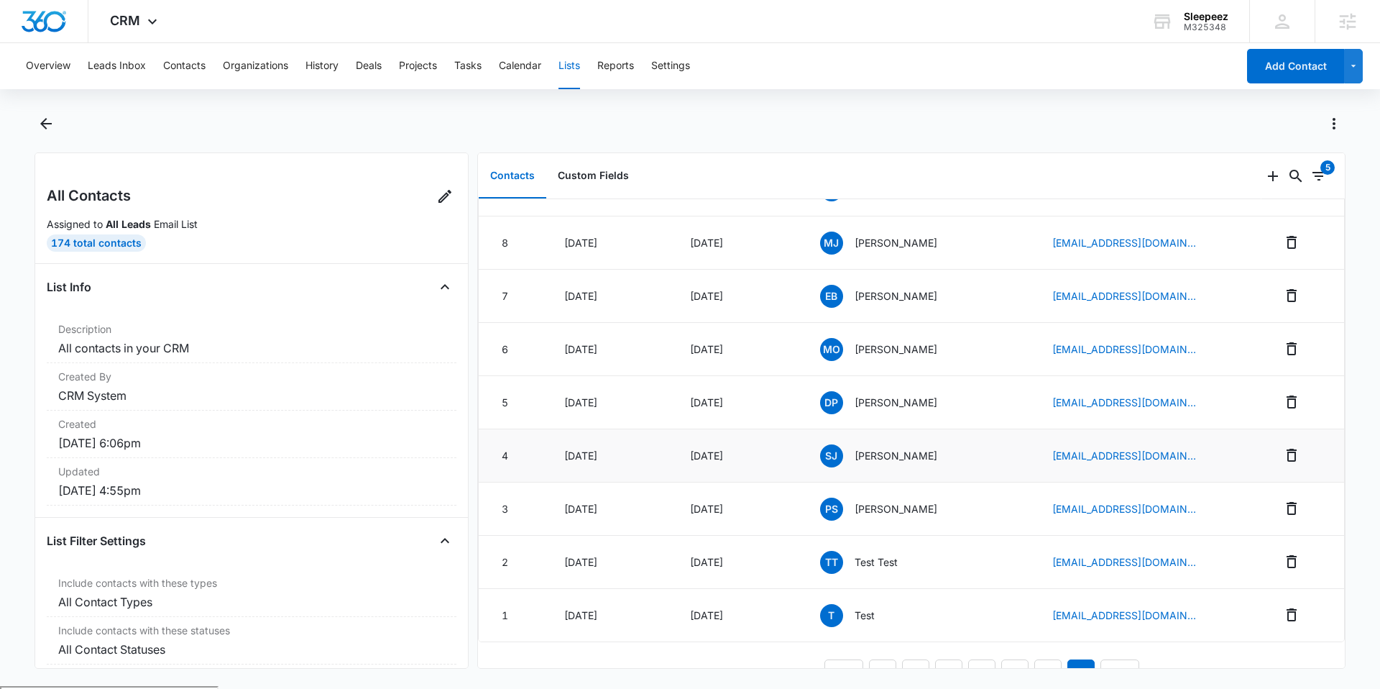
scroll to position [920, 0]
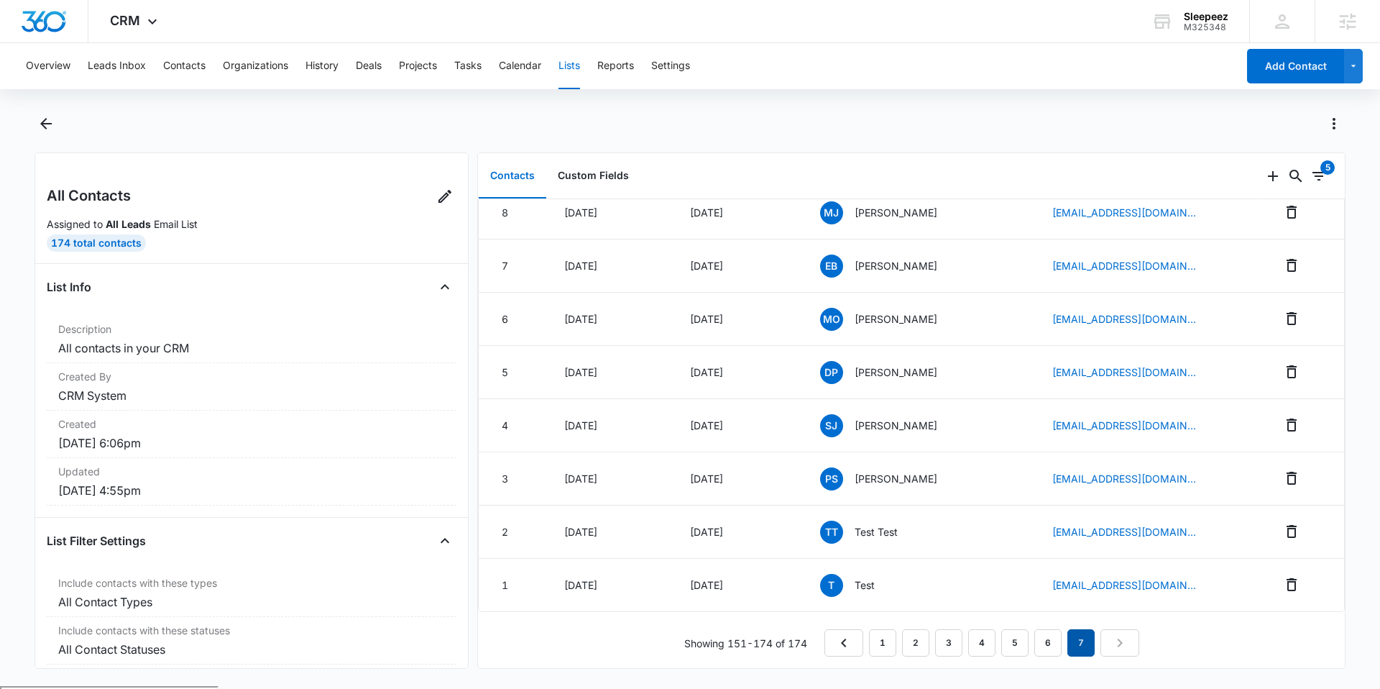
click at [1077, 636] on em "7" at bounding box center [1081, 642] width 27 height 27
click at [1041, 631] on link "6" at bounding box center [1048, 642] width 27 height 27
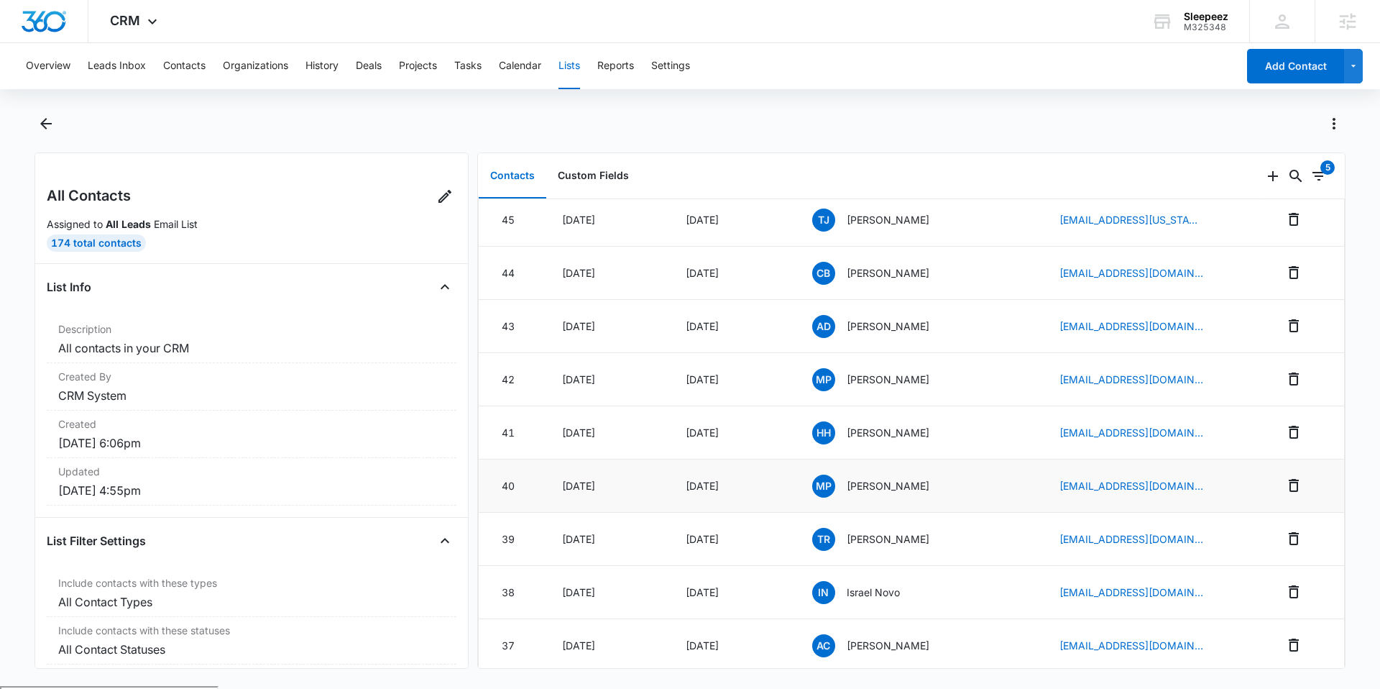
scroll to position [973, 0]
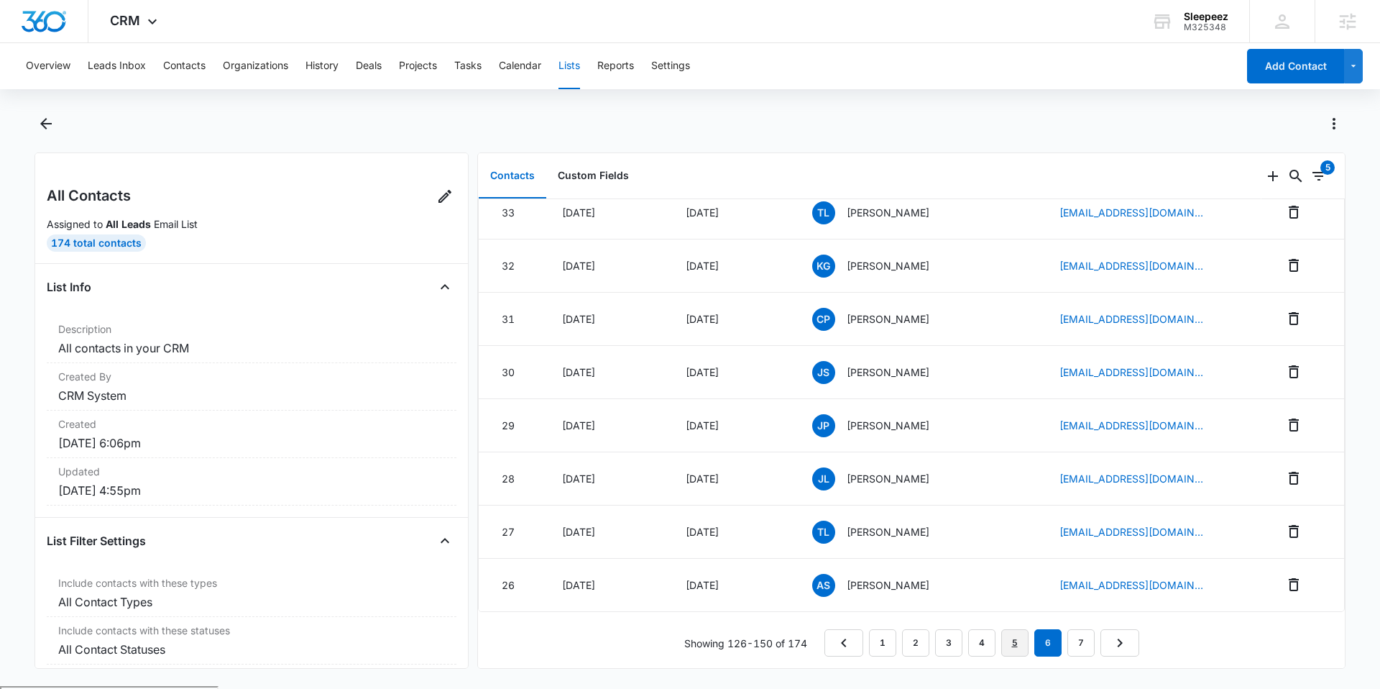
click at [1003, 638] on link "5" at bounding box center [1014, 642] width 27 height 27
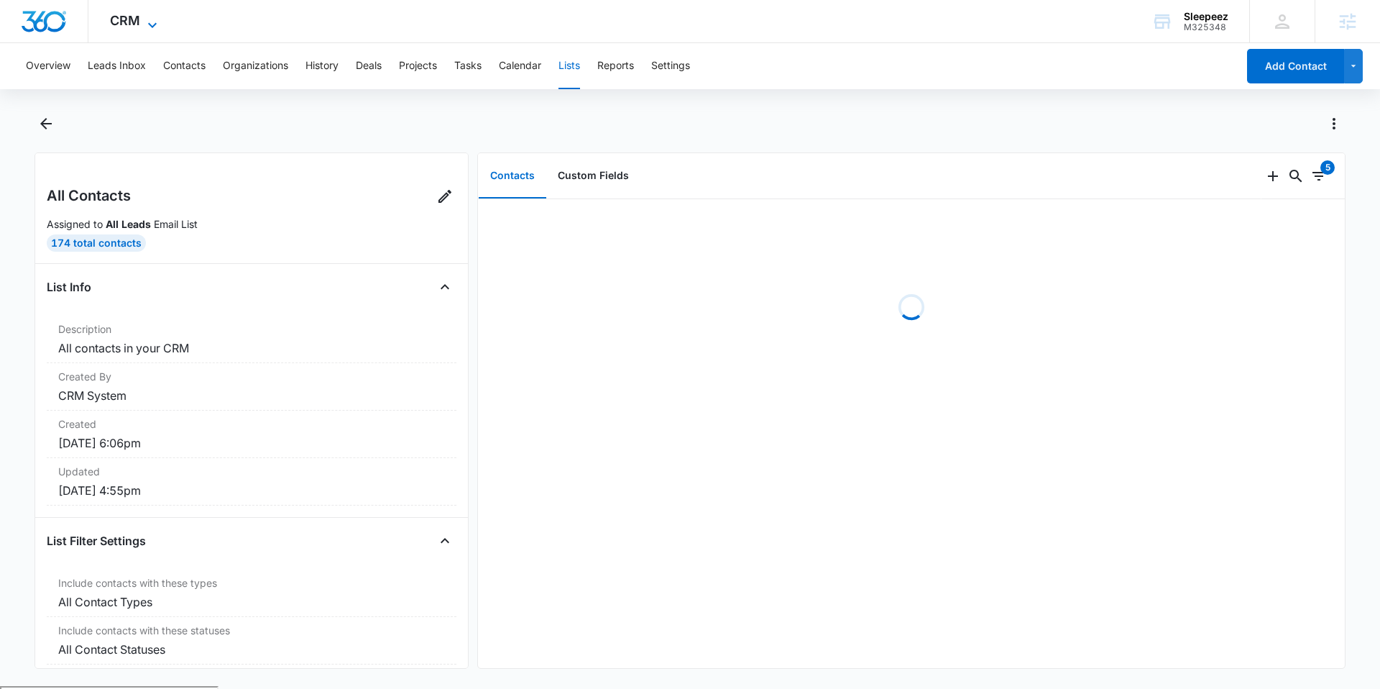
click at [137, 22] on span "CRM" at bounding box center [125, 20] width 30 height 15
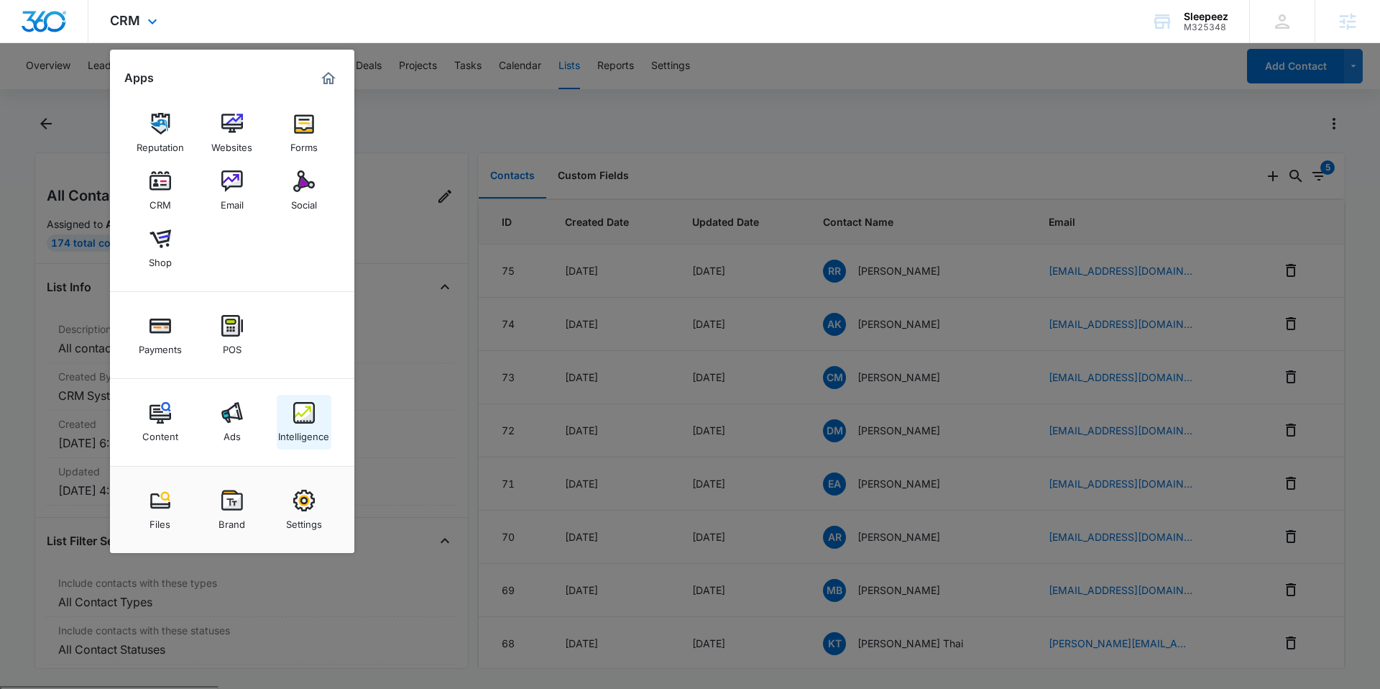
click at [330, 428] on link "Intelligence" at bounding box center [304, 422] width 55 height 55
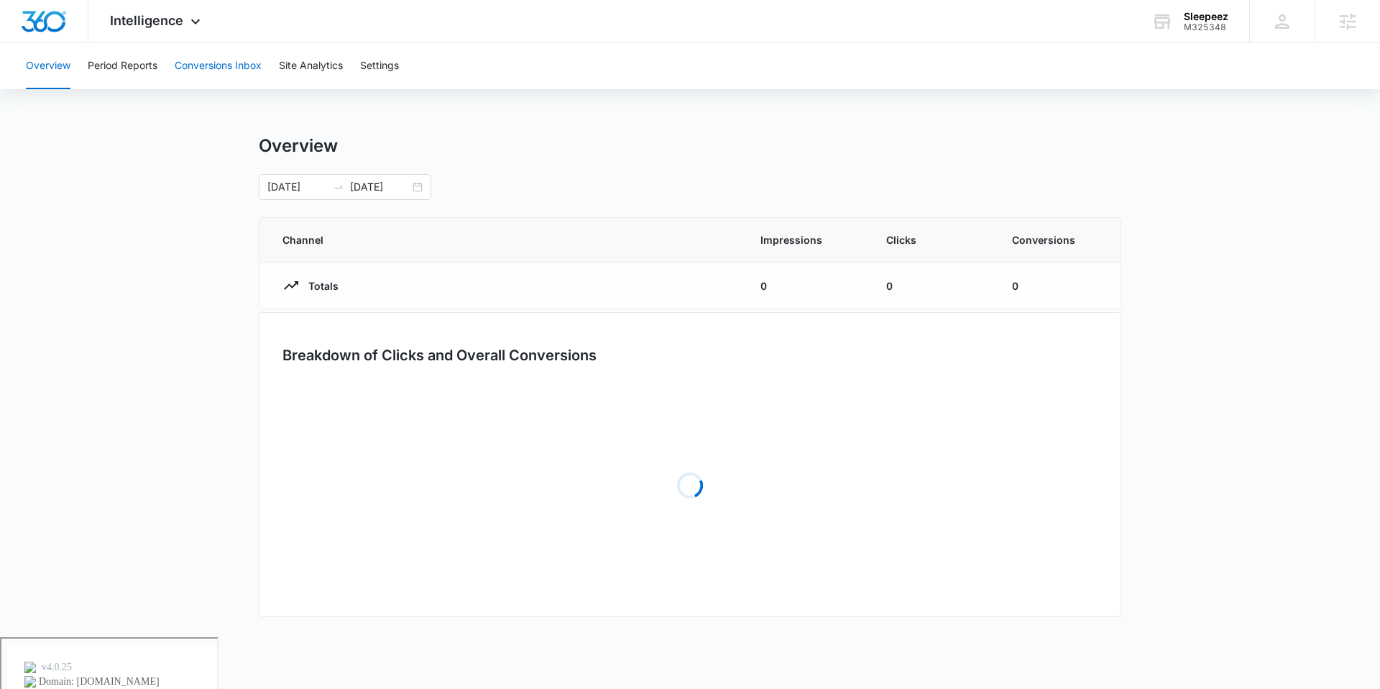
click at [249, 66] on button "Conversions Inbox" at bounding box center [218, 66] width 87 height 46
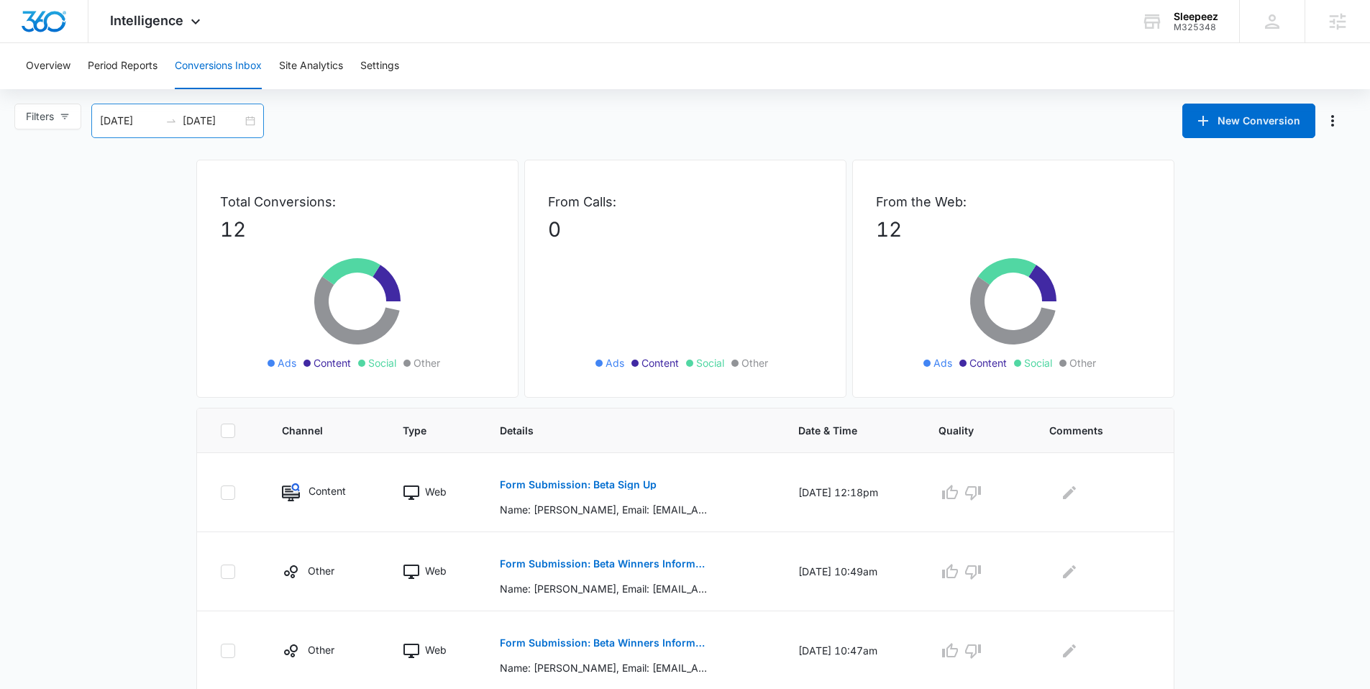
drag, startPoint x: 255, startPoint y: 124, endPoint x: 248, endPoint y: 136, distance: 13.6
click at [255, 124] on div "08/10/2025 09/09/2025" at bounding box center [177, 121] width 173 height 35
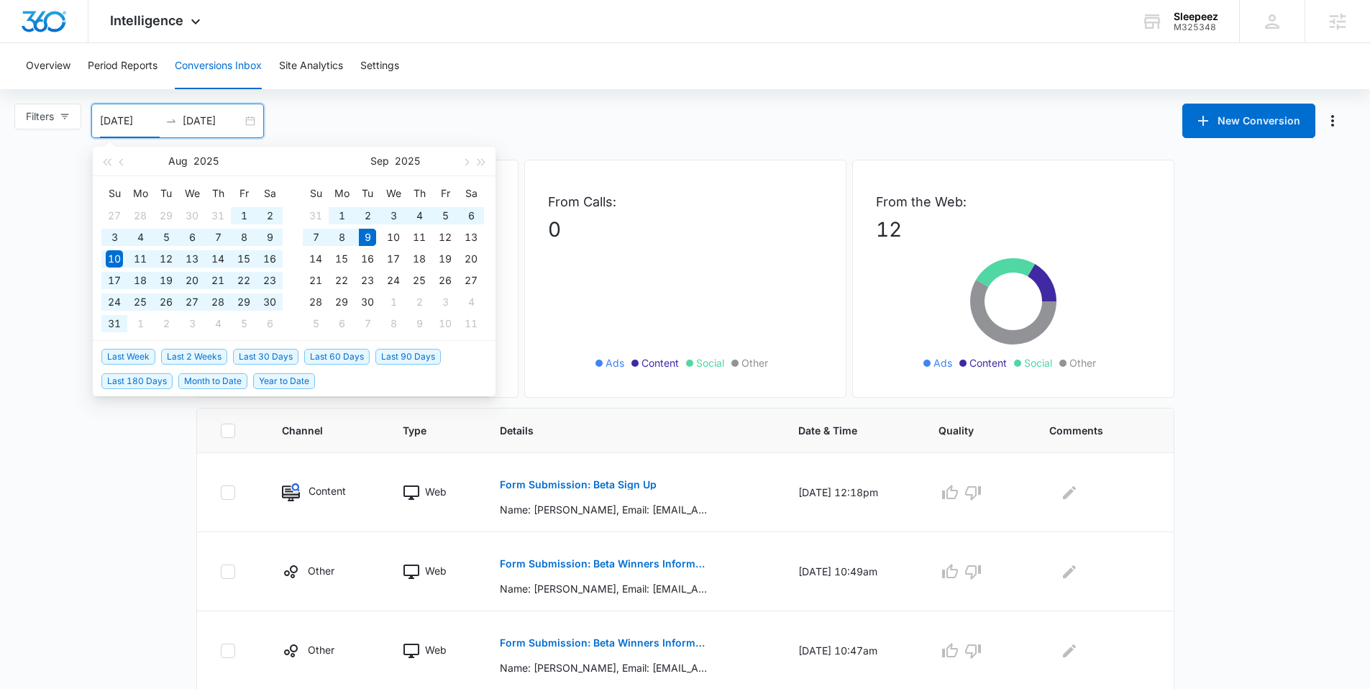
click at [122, 381] on span "Last 180 Days" at bounding box center [136, 381] width 71 height 16
type input "03/13/2025"
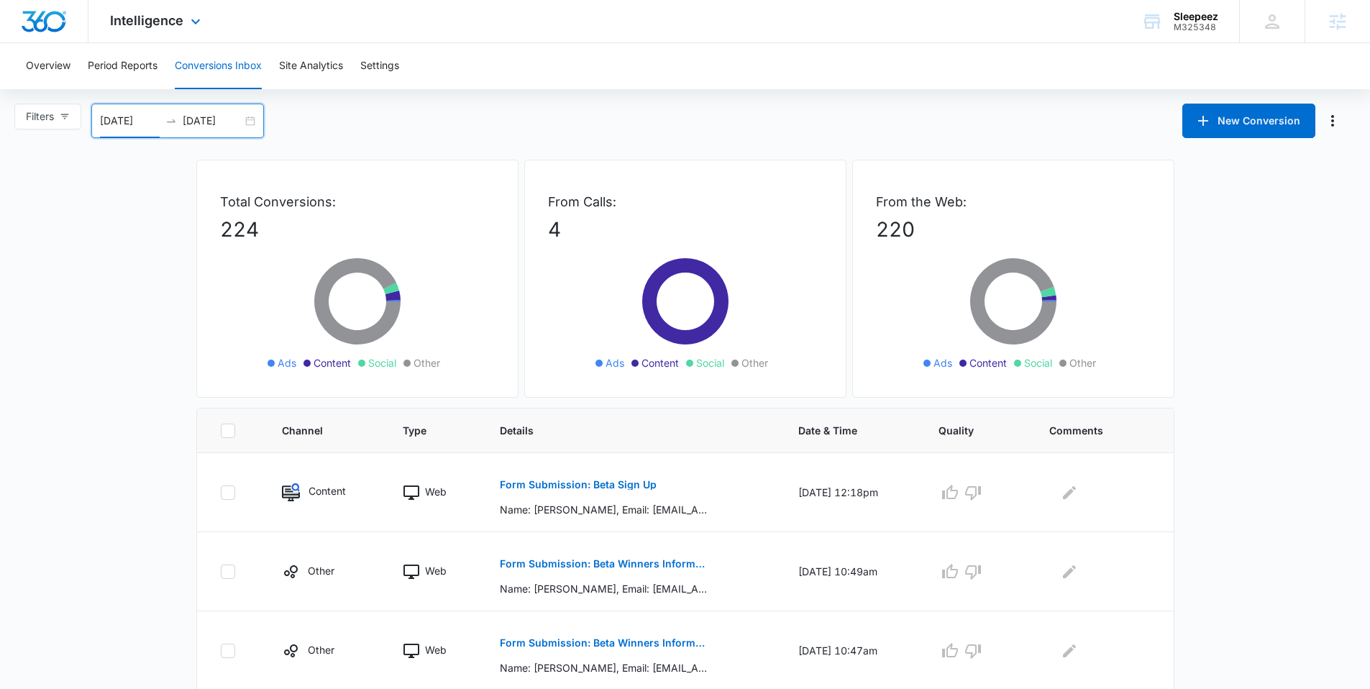
click at [188, 35] on div "Intelligence Apps Reputation Websites Forms CRM Email Social Shop Payments POS …" at bounding box center [156, 21] width 137 height 42
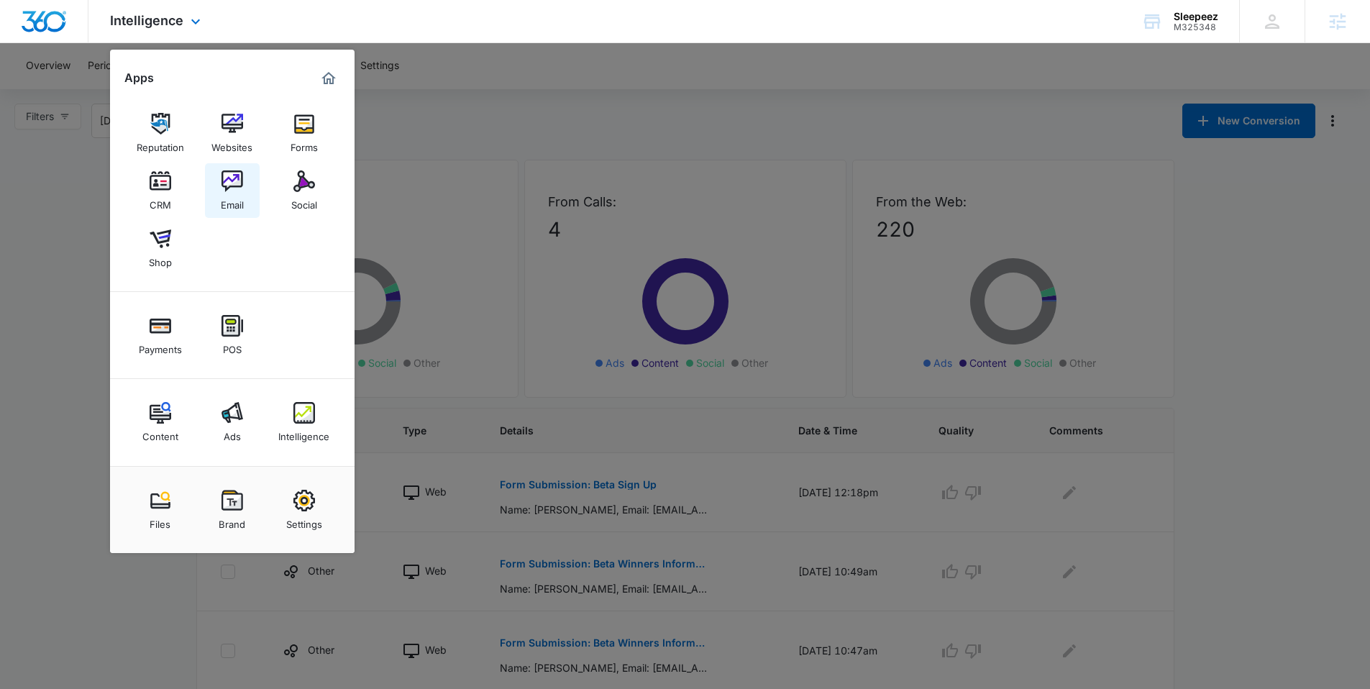
click at [228, 202] on div "Email" at bounding box center [232, 201] width 23 height 19
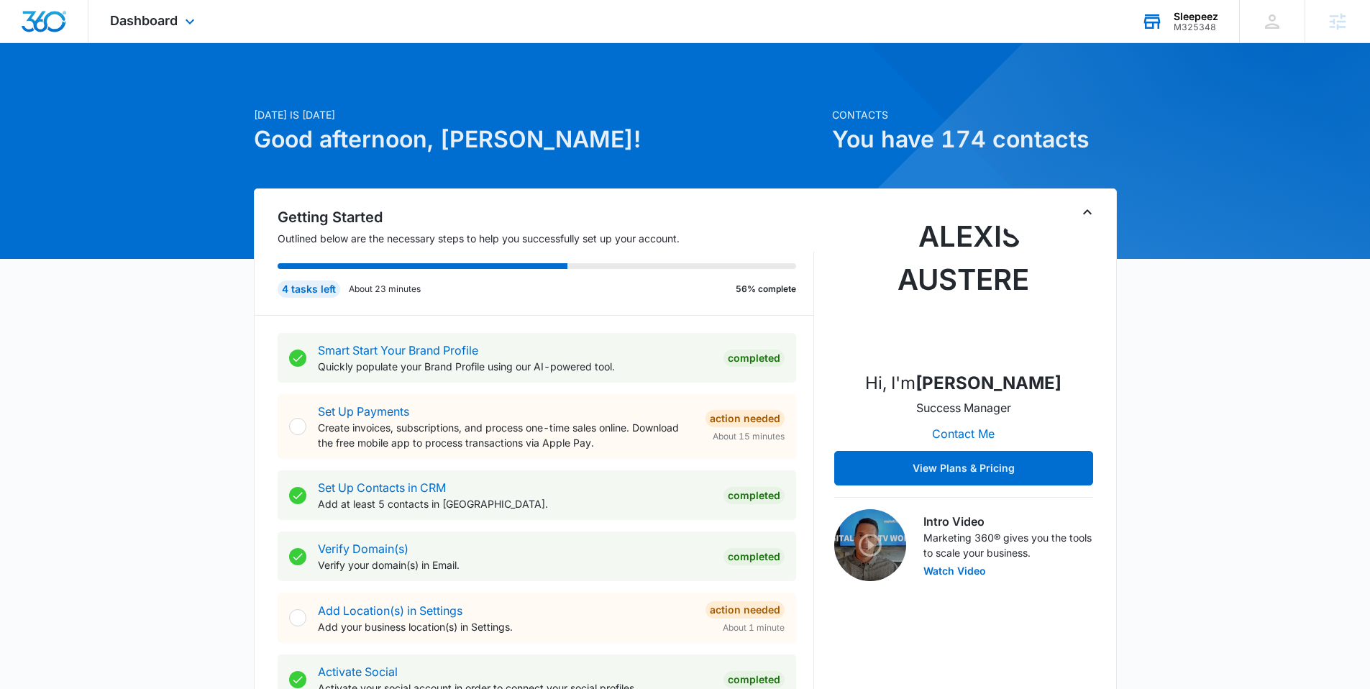
click at [1168, 24] on div "Sleepeez M325348 Your Accounts View All" at bounding box center [1178, 21] width 119 height 42
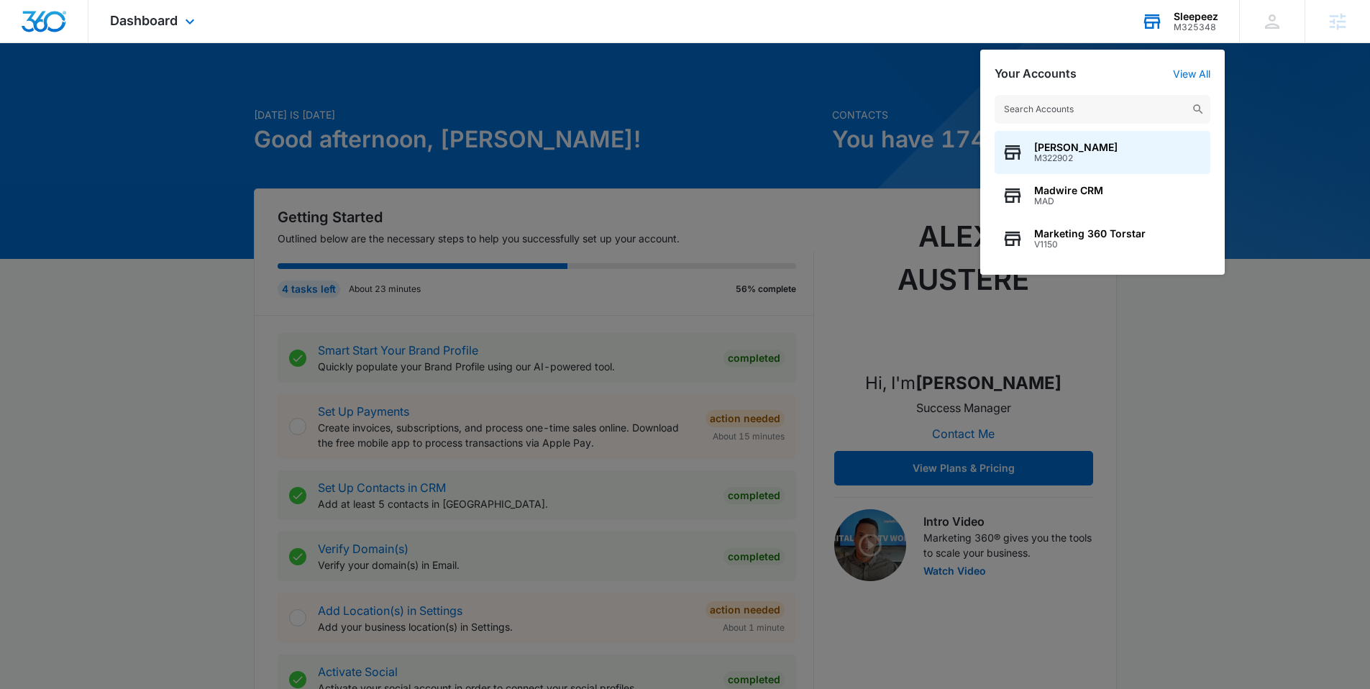
click at [1021, 51] on div "Your Accounts View All [PERSON_NAME] M322902 Madwire CRM MAD Marketing 360 Tors…" at bounding box center [1102, 162] width 244 height 225
click at [1033, 41] on div "Dashboard Apps Reputation Websites Forms CRM Email Social Shop Payments POS Con…" at bounding box center [685, 21] width 1370 height 43
click at [1104, 116] on input "text" at bounding box center [1102, 109] width 216 height 29
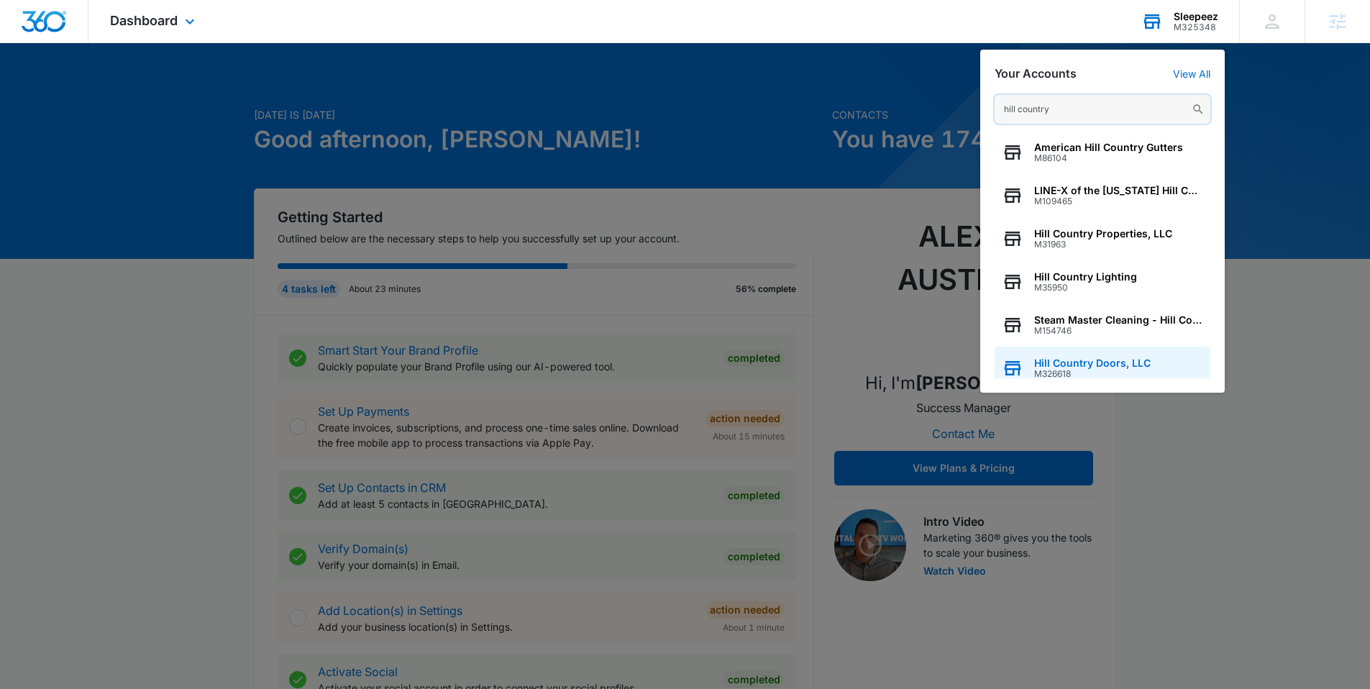
type input "hill country"
click at [1066, 363] on span "Hill Country Doors, LLC" at bounding box center [1092, 363] width 116 height 12
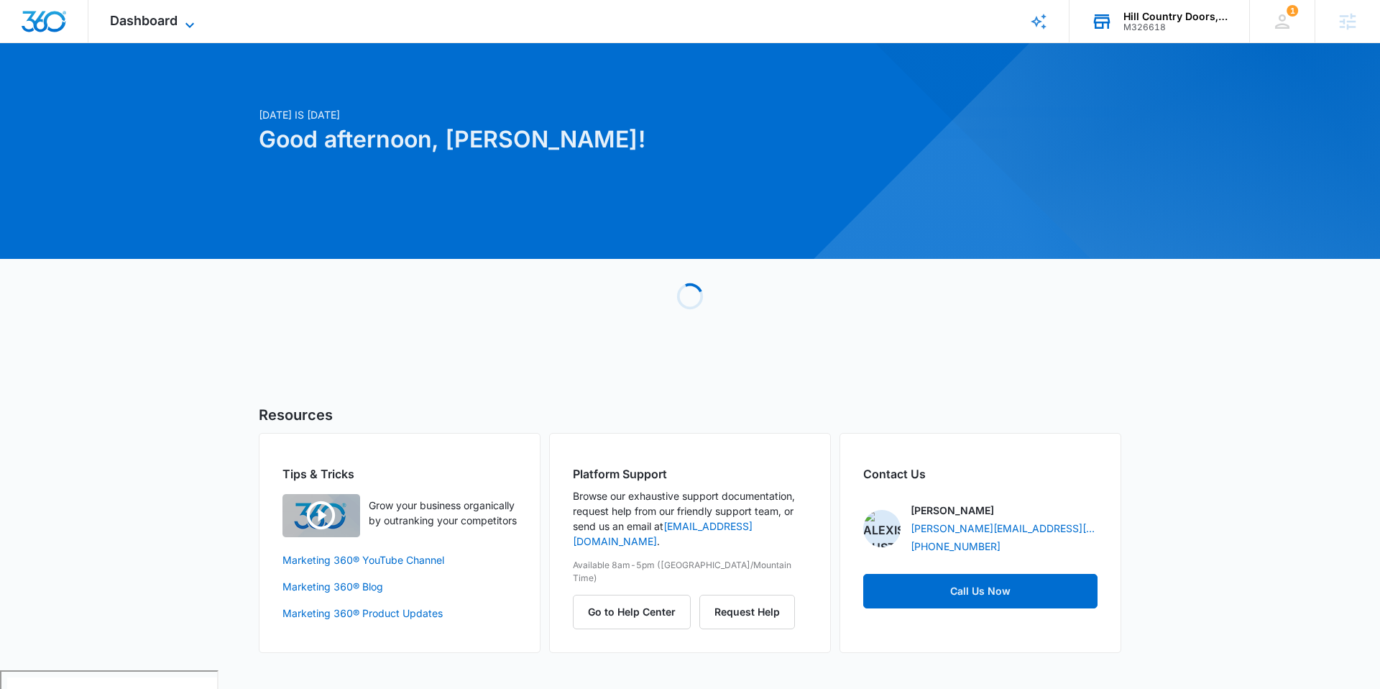
click at [165, 23] on span "Dashboard" at bounding box center [144, 20] width 68 height 15
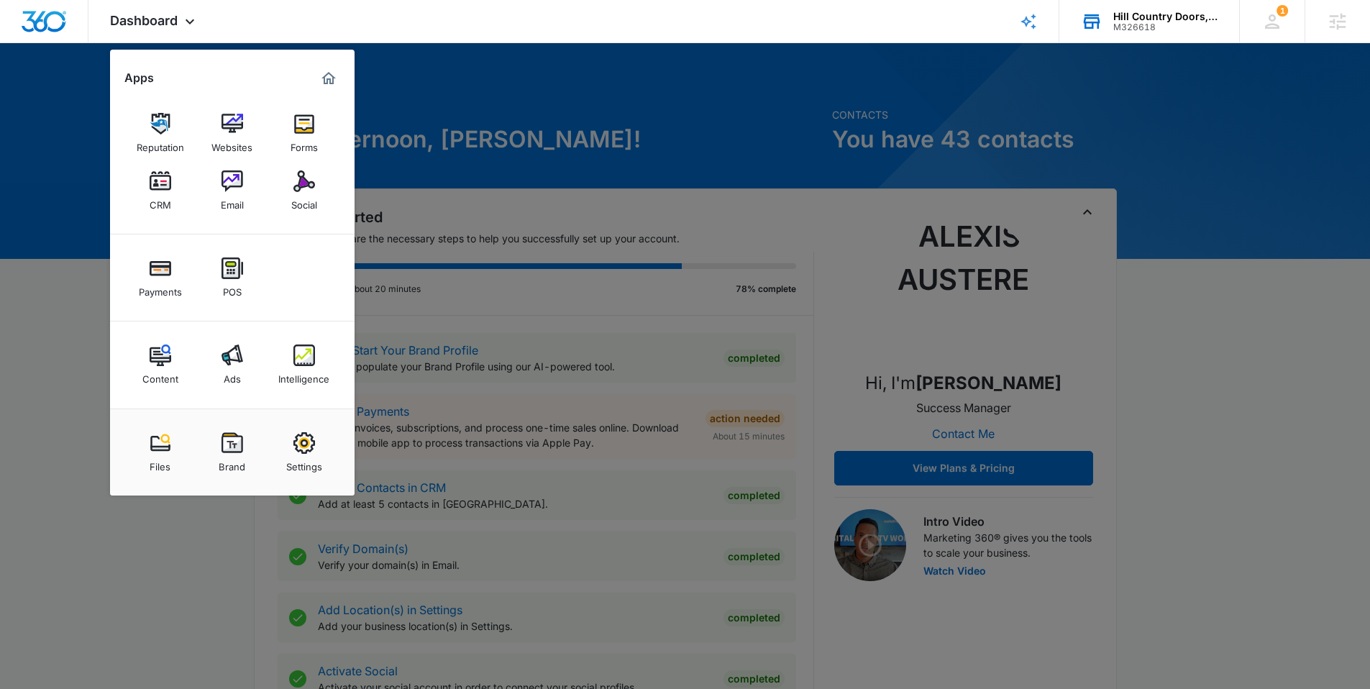
click at [243, 198] on div "Email" at bounding box center [232, 201] width 23 height 19
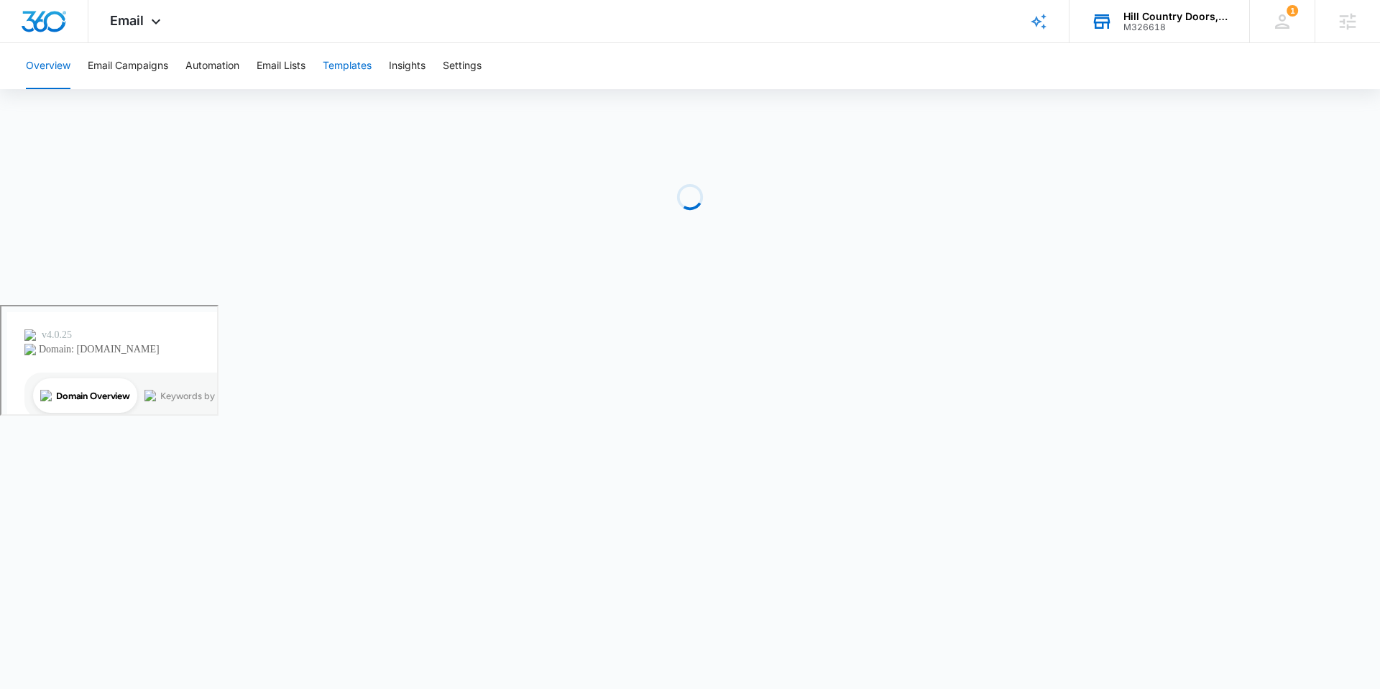
click at [336, 67] on button "Templates" at bounding box center [347, 66] width 49 height 46
click at [1150, 14] on div "Hill Country Doors, LLC" at bounding box center [1176, 17] width 105 height 12
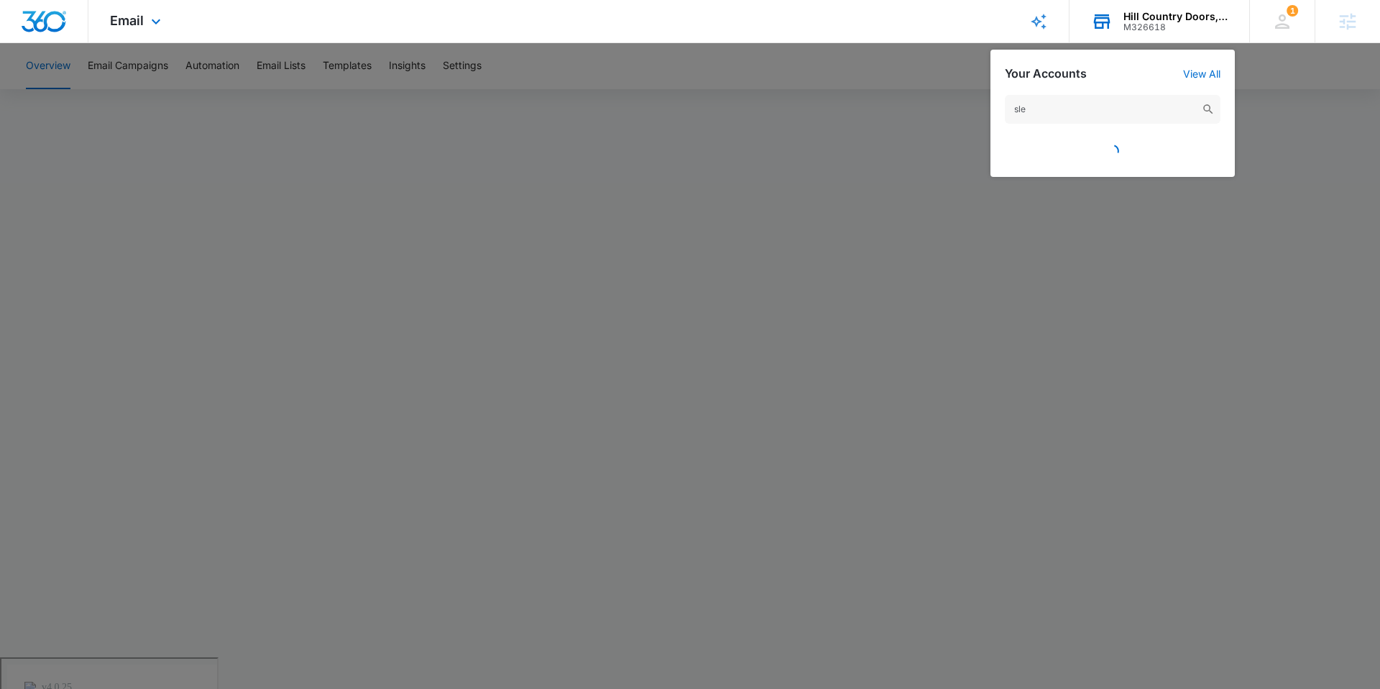
type input "slee"
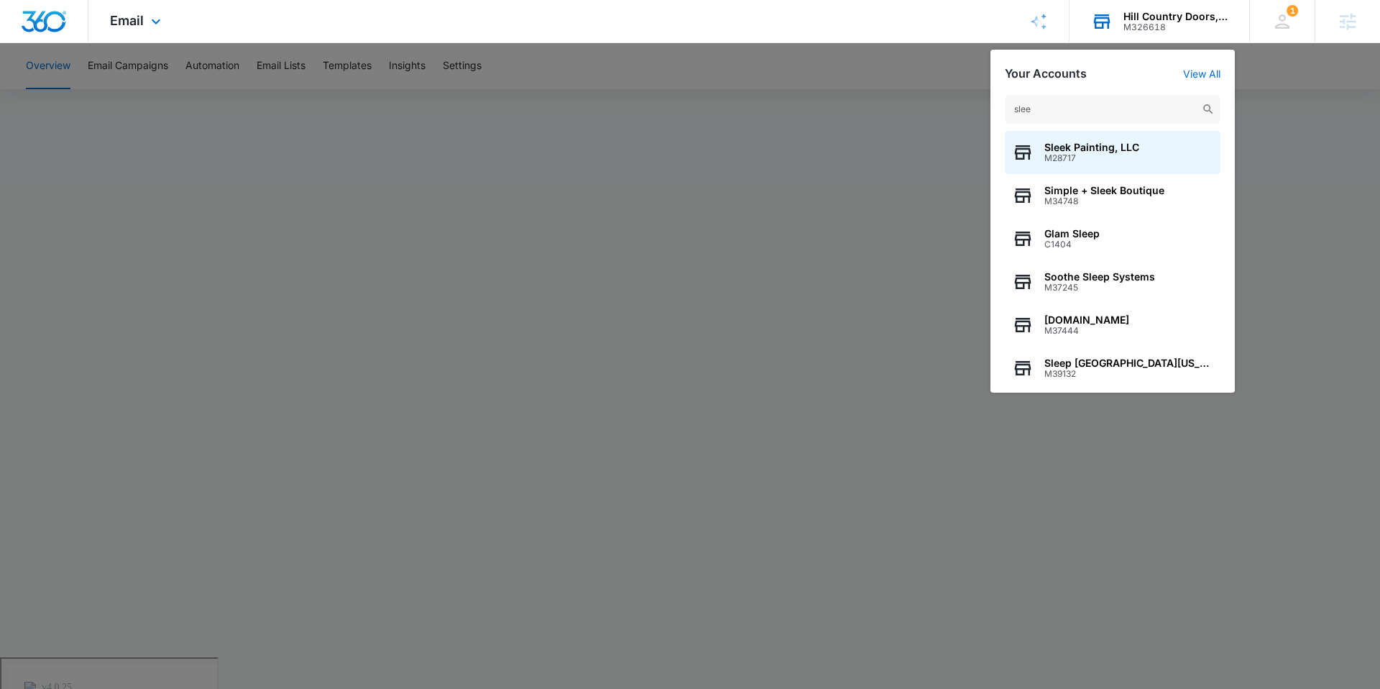
drag, startPoint x: 1024, startPoint y: 106, endPoint x: 1014, endPoint y: 106, distance: 10.1
click at [1014, 106] on input "slee" at bounding box center [1113, 109] width 216 height 29
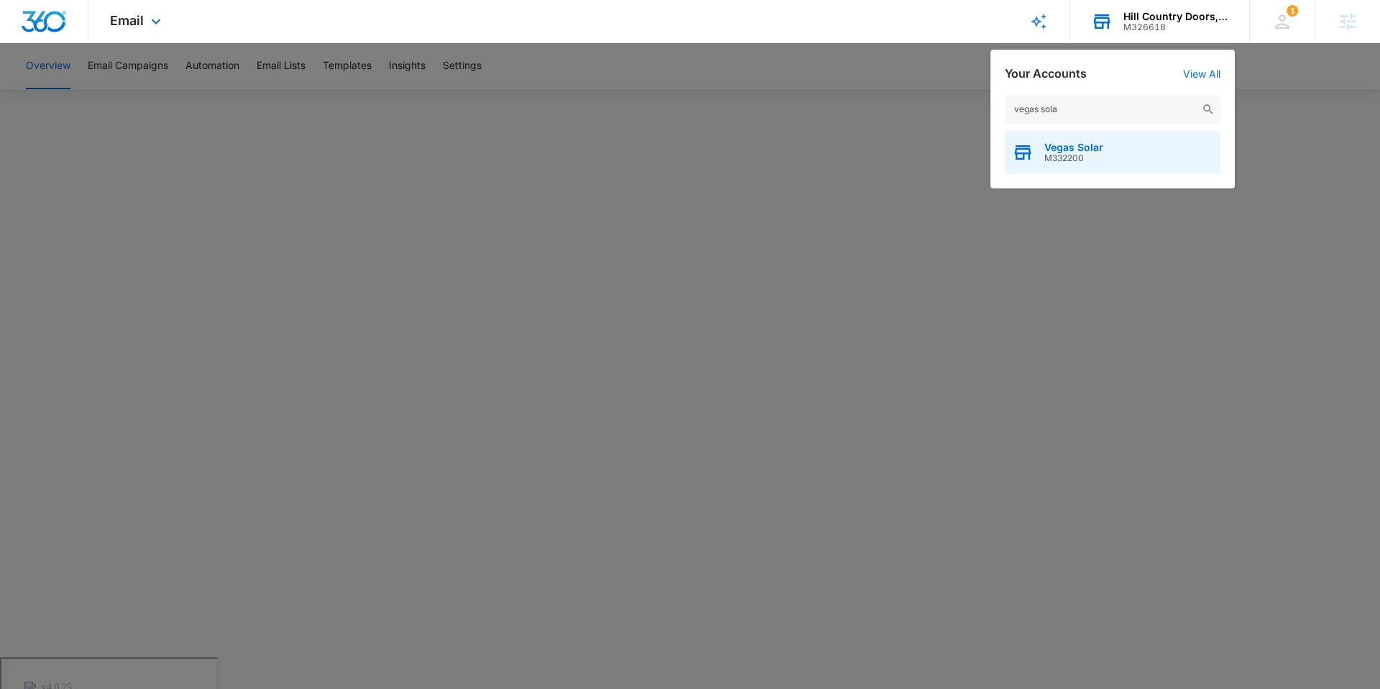
type input "vegas sola"
click at [1053, 137] on div "Vegas Solar M332200" at bounding box center [1113, 152] width 216 height 43
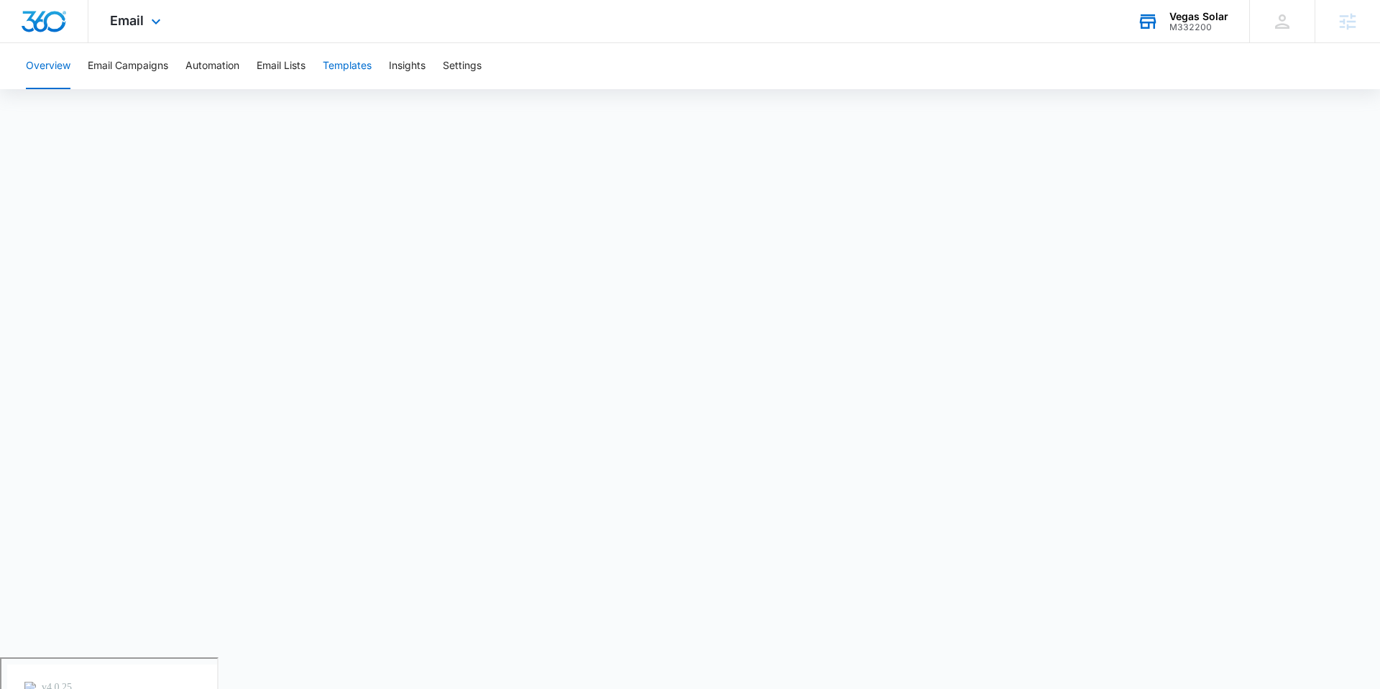
click at [342, 62] on button "Templates" at bounding box center [347, 66] width 49 height 46
click at [1188, 12] on div "Vegas Solar" at bounding box center [1199, 17] width 59 height 12
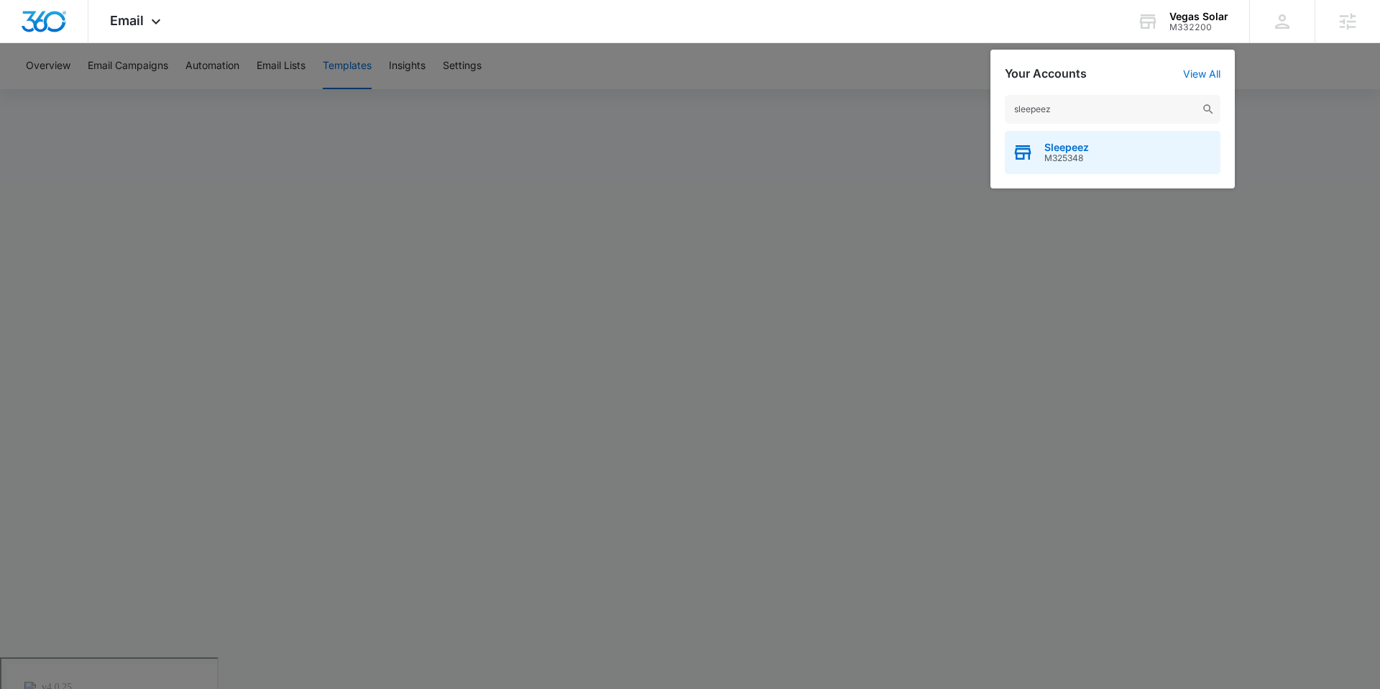
type input "sleepeez"
click at [1081, 151] on span "Sleepeez" at bounding box center [1067, 148] width 45 height 12
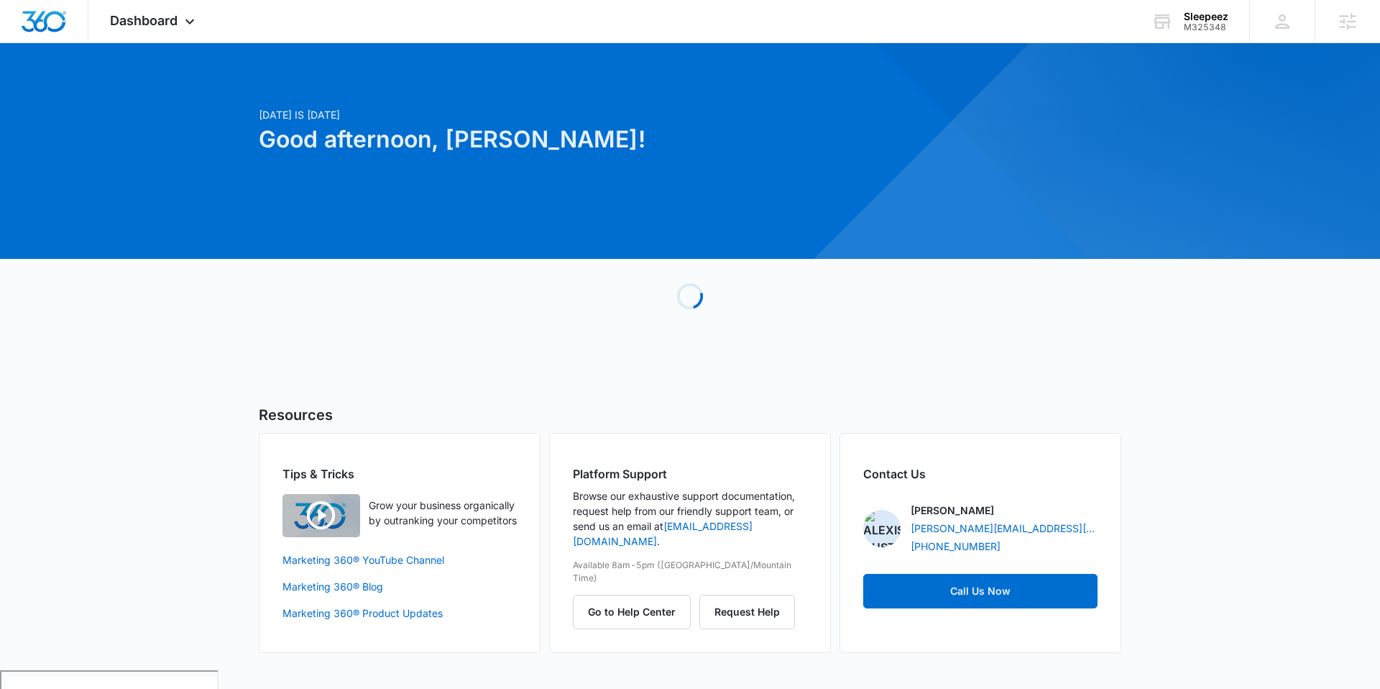
click at [1206, 46] on div at bounding box center [1340, 345] width 1224 height 1224
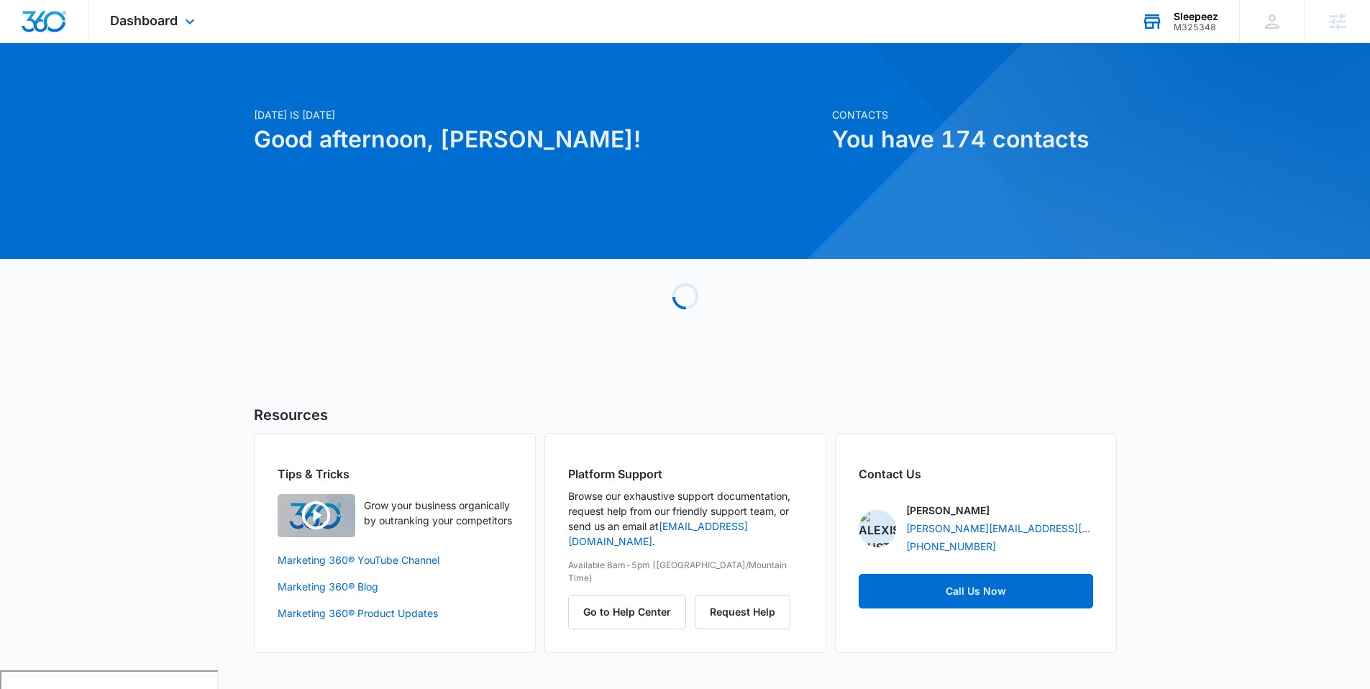
click at [1205, 39] on div "Sleepeez M325348 Your Accounts View All" at bounding box center [1178, 21] width 119 height 42
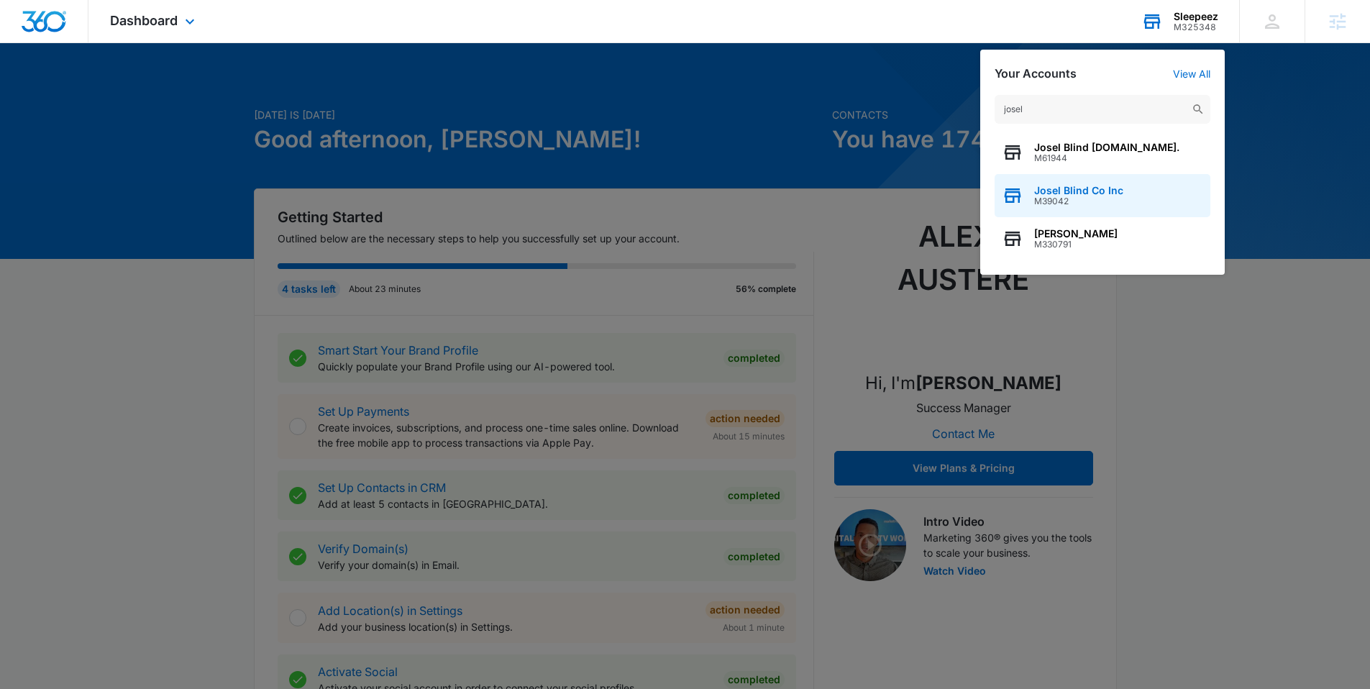
type input "josel"
click at [1083, 185] on span "Josel Blind Co Inc" at bounding box center [1078, 191] width 89 height 12
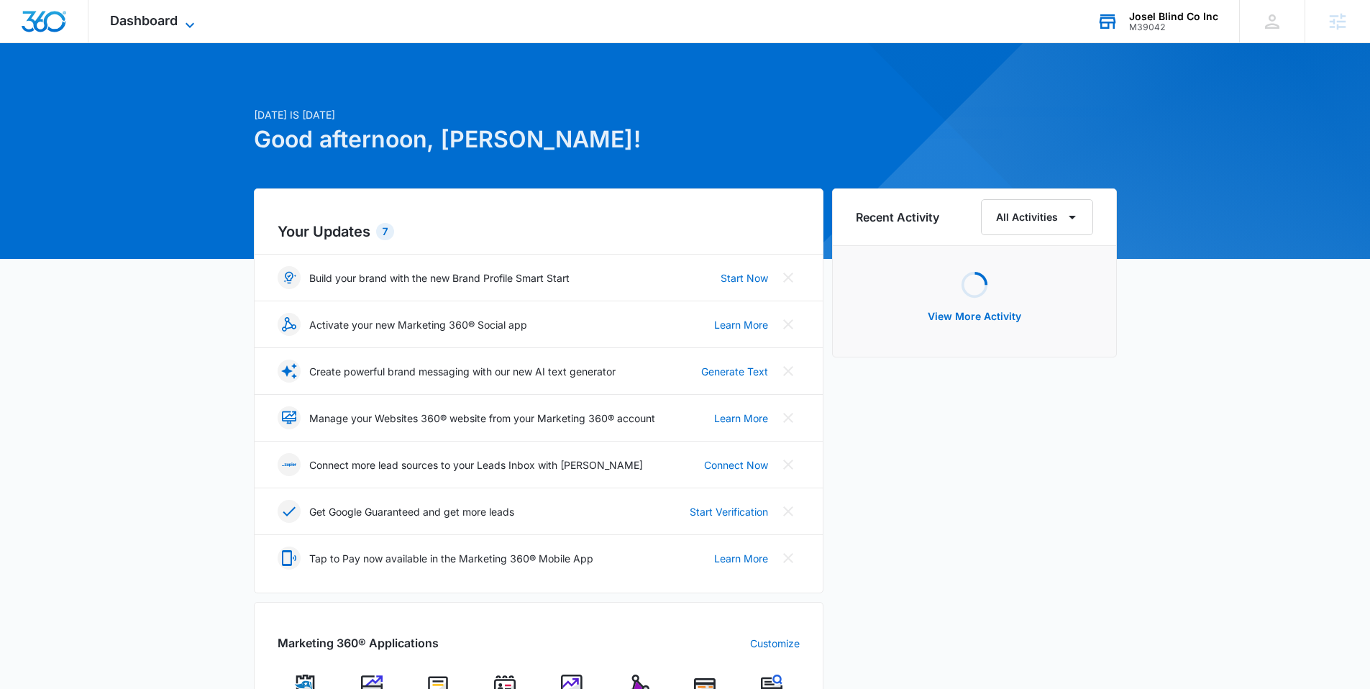
click at [134, 25] on span "Dashboard" at bounding box center [144, 20] width 68 height 15
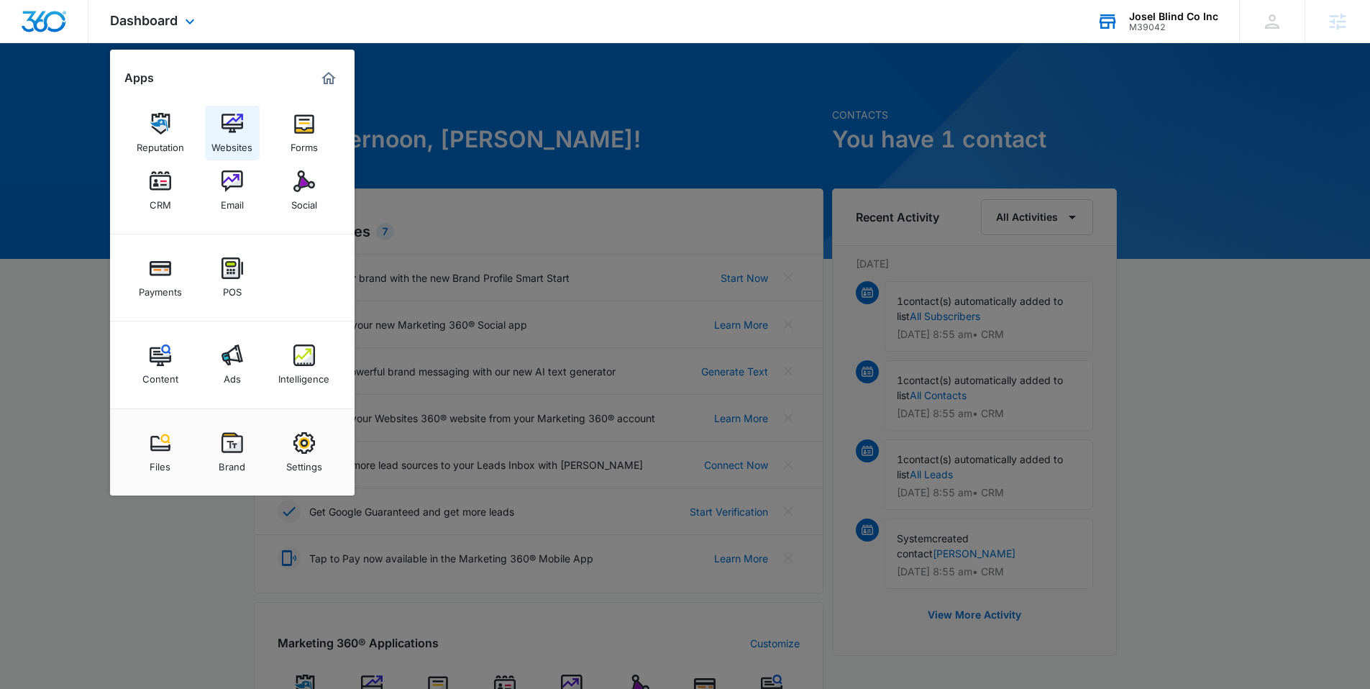
click at [236, 139] on div "Websites" at bounding box center [231, 143] width 41 height 19
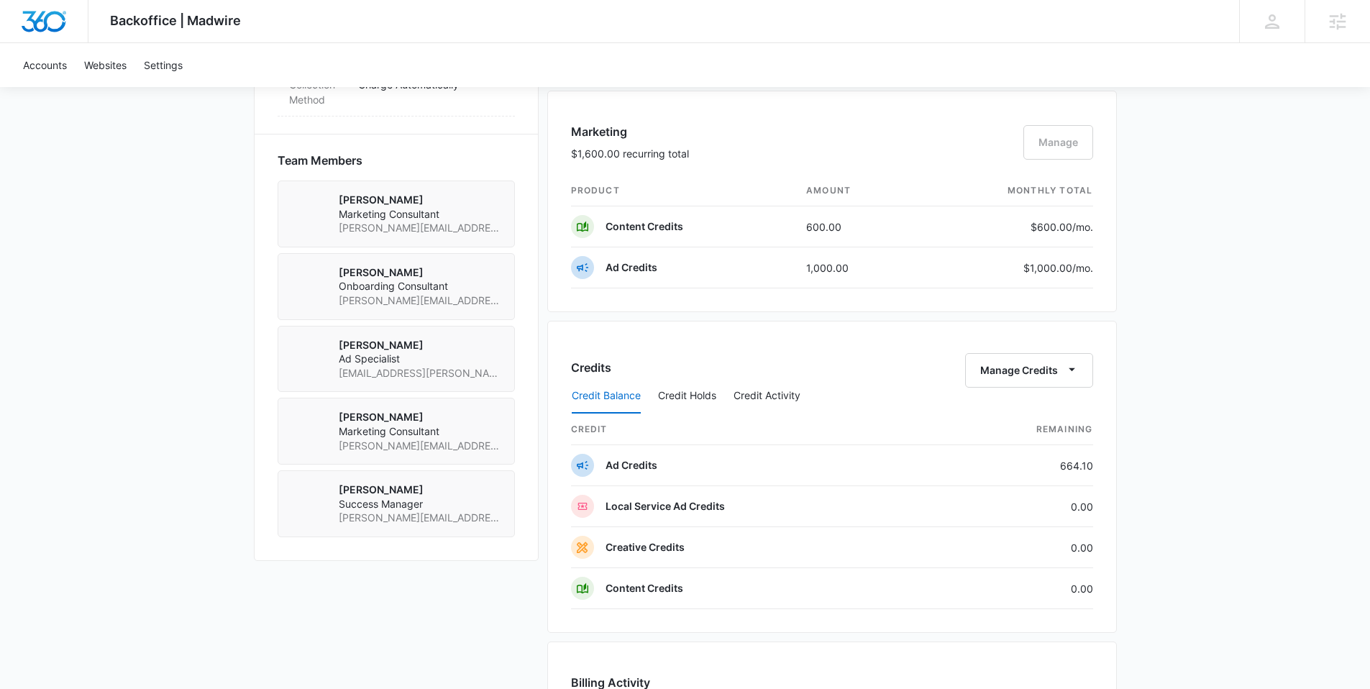
scroll to position [907, 0]
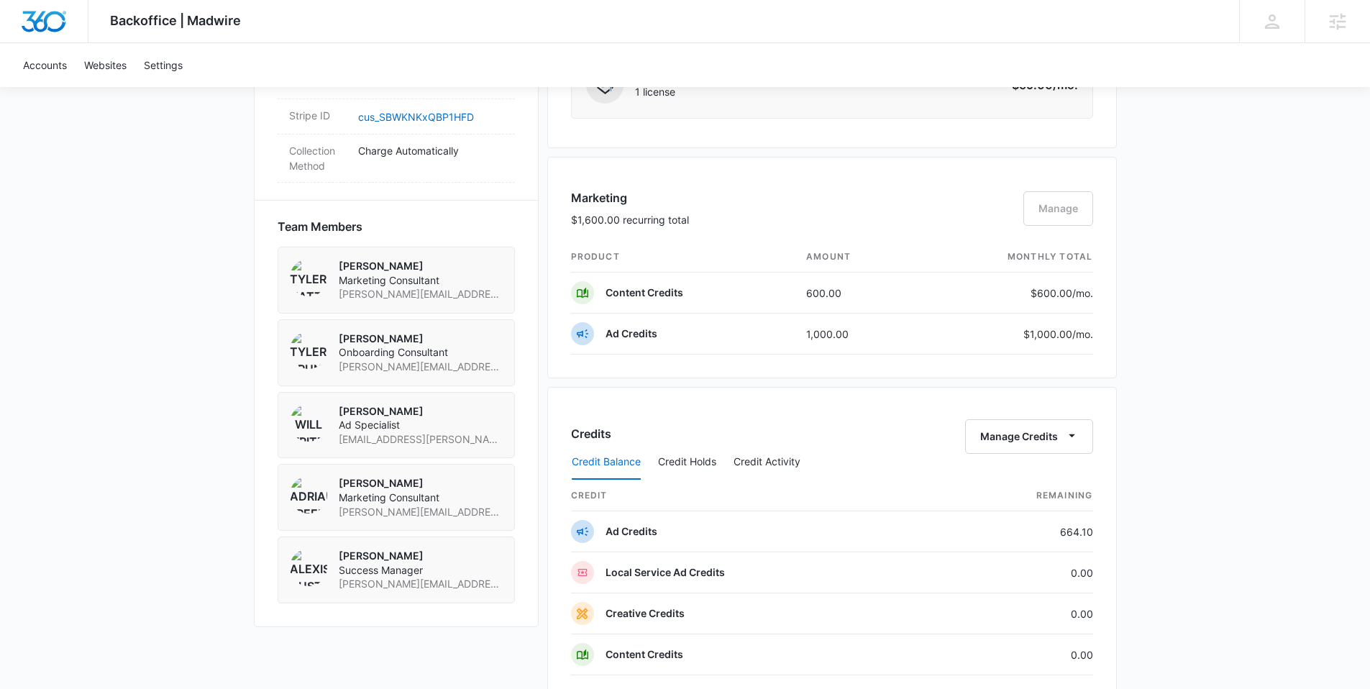
click at [1063, 207] on div "Marketing $1,600.00 recurring total Manage" at bounding box center [832, 215] width 522 height 52
click at [1044, 420] on button "Manage Credits" at bounding box center [1029, 436] width 128 height 35
click at [869, 420] on div "Credits Manage Credits Transfer Credits" at bounding box center [832, 436] width 522 height 35
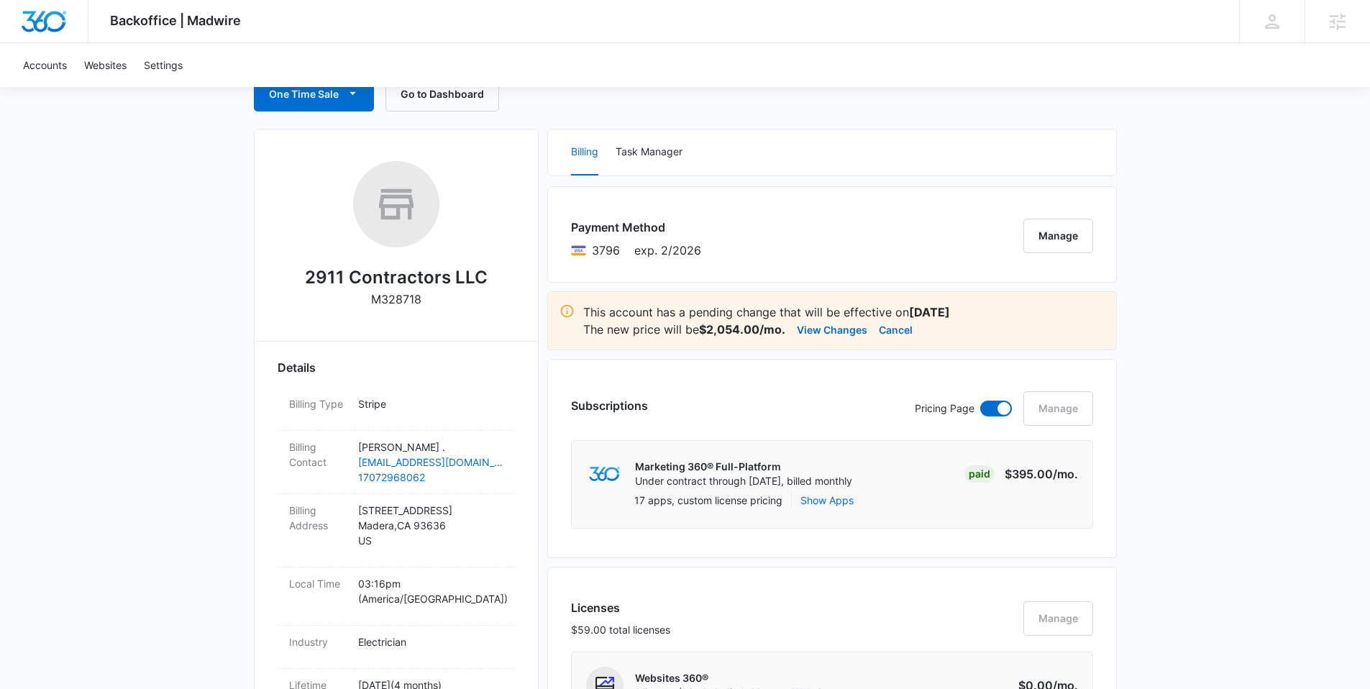
scroll to position [21, 0]
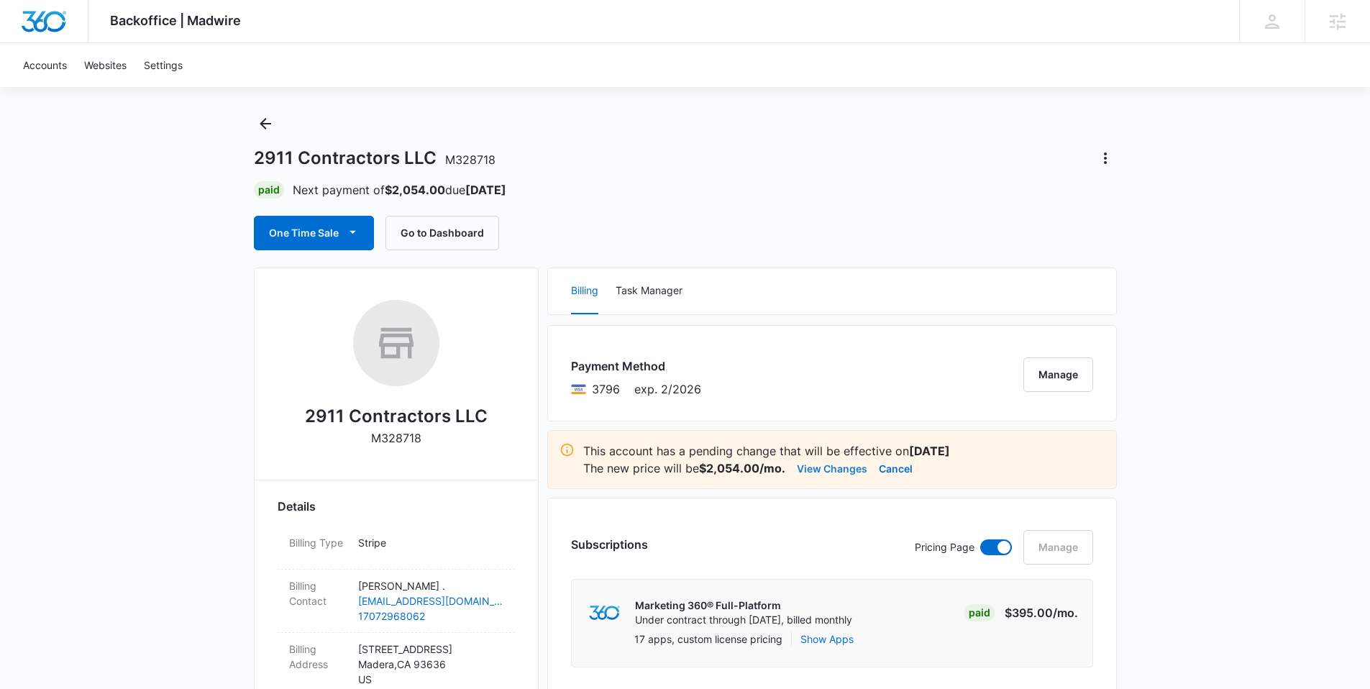
click at [834, 467] on button "View Changes" at bounding box center [832, 467] width 70 height 17
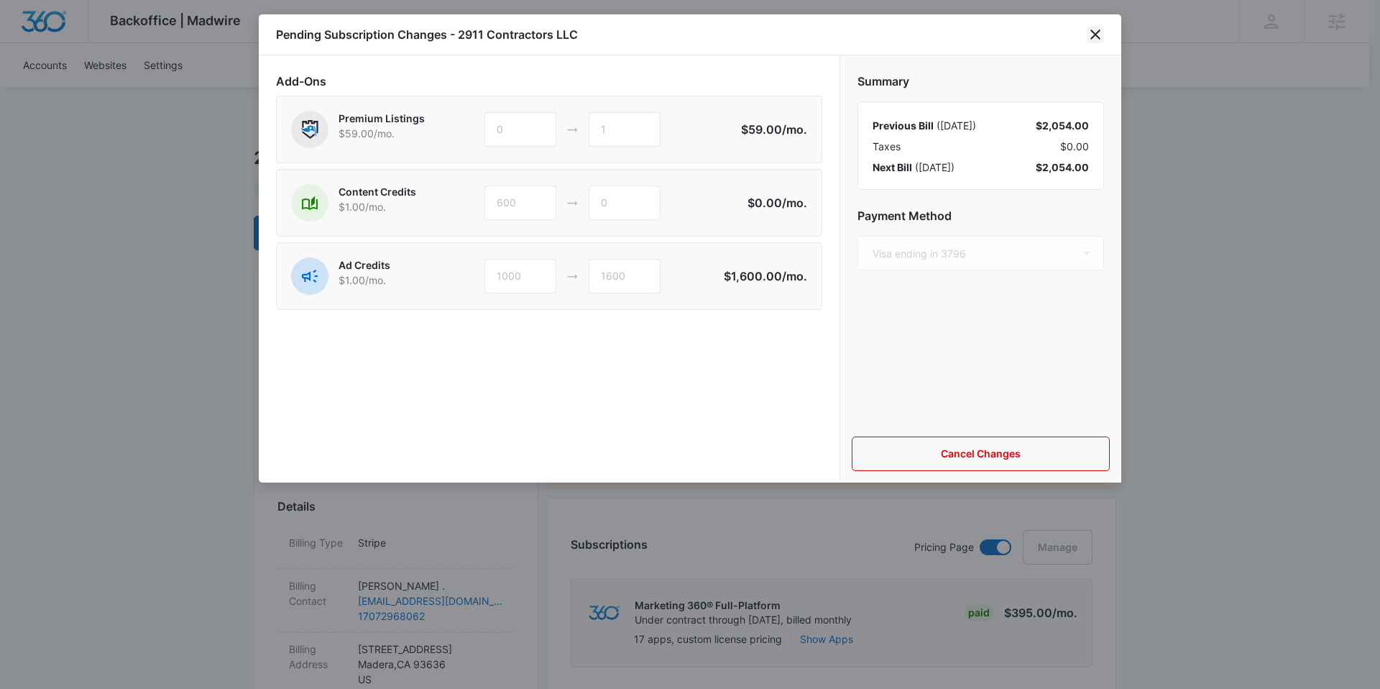
click at [1099, 35] on icon "close" at bounding box center [1095, 34] width 17 height 17
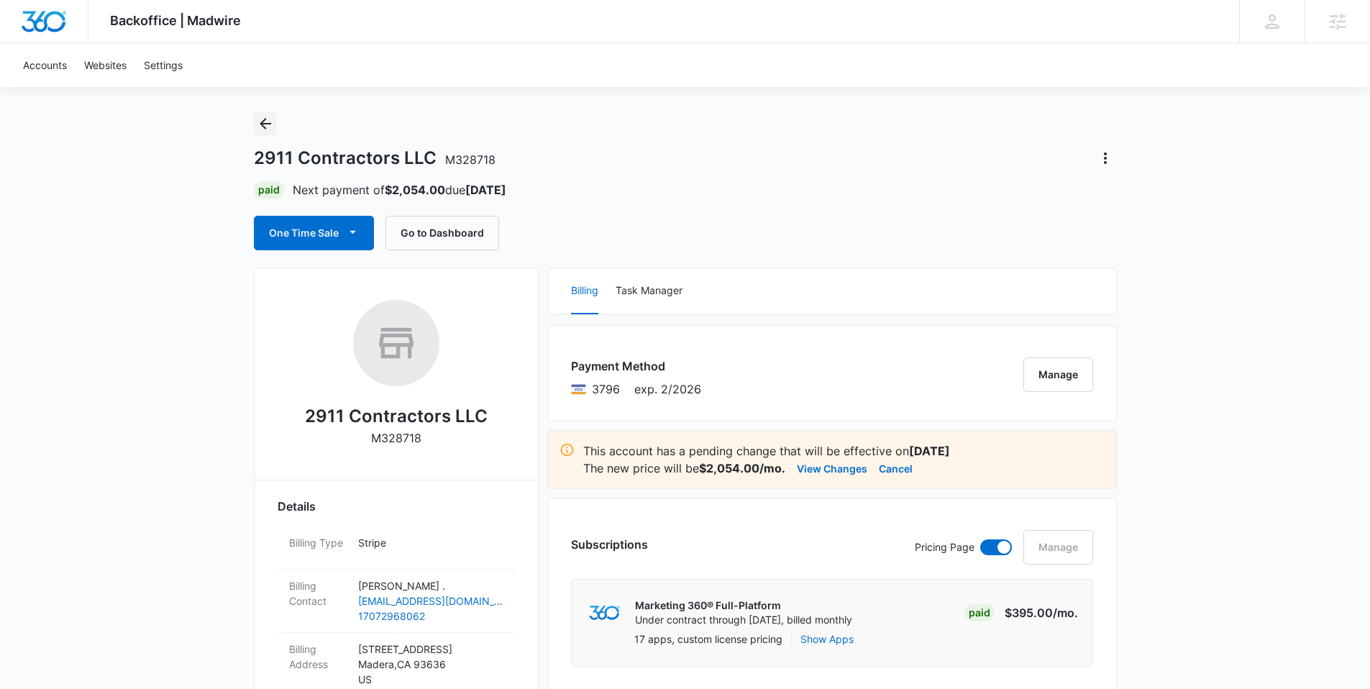
drag, startPoint x: 266, startPoint y: 120, endPoint x: 260, endPoint y: 75, distance: 45.8
click at [266, 120] on icon "Back" at bounding box center [265, 123] width 17 height 17
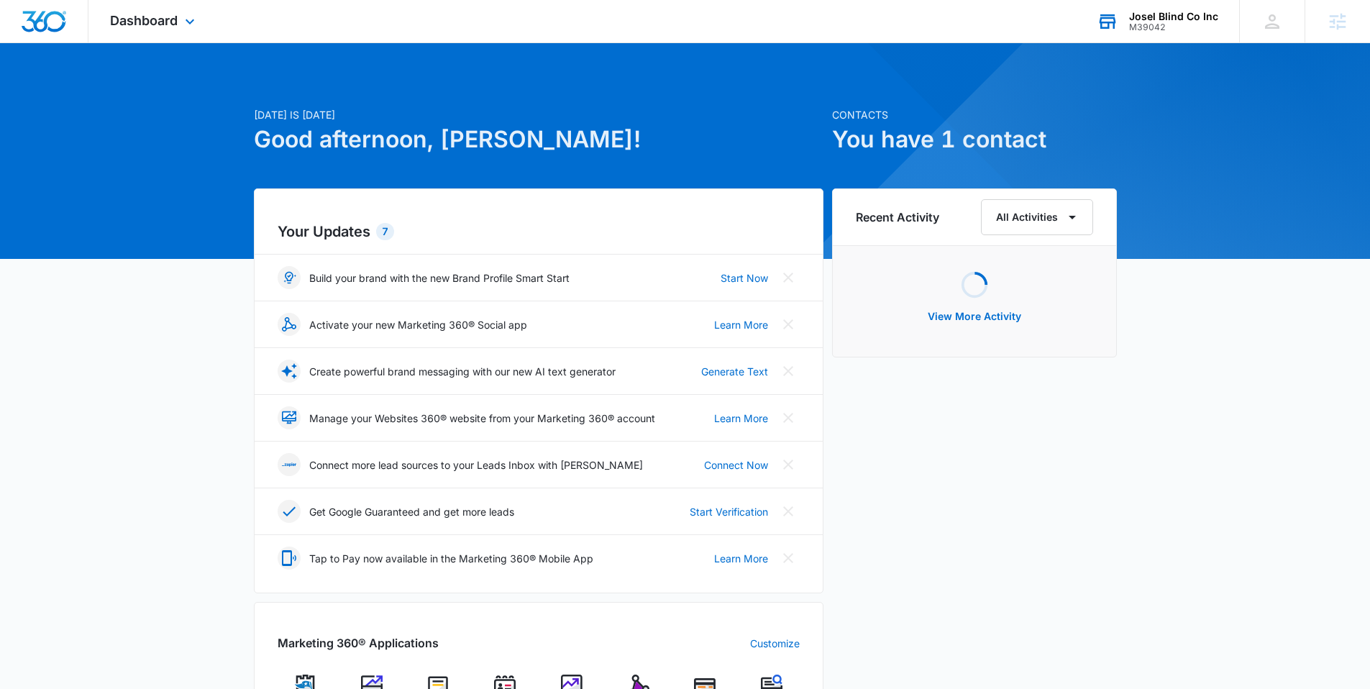
click at [1189, 24] on div "M39042" at bounding box center [1173, 27] width 89 height 10
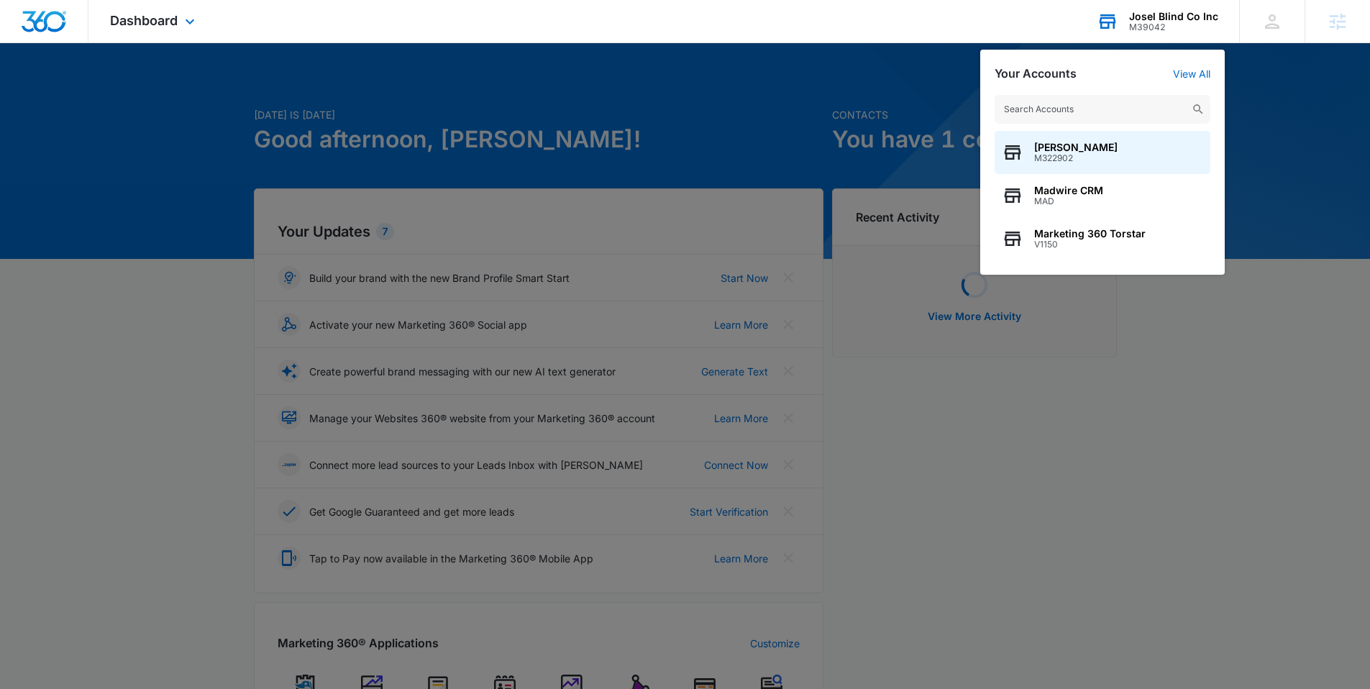
click at [1058, 115] on input "text" at bounding box center [1102, 109] width 216 height 29
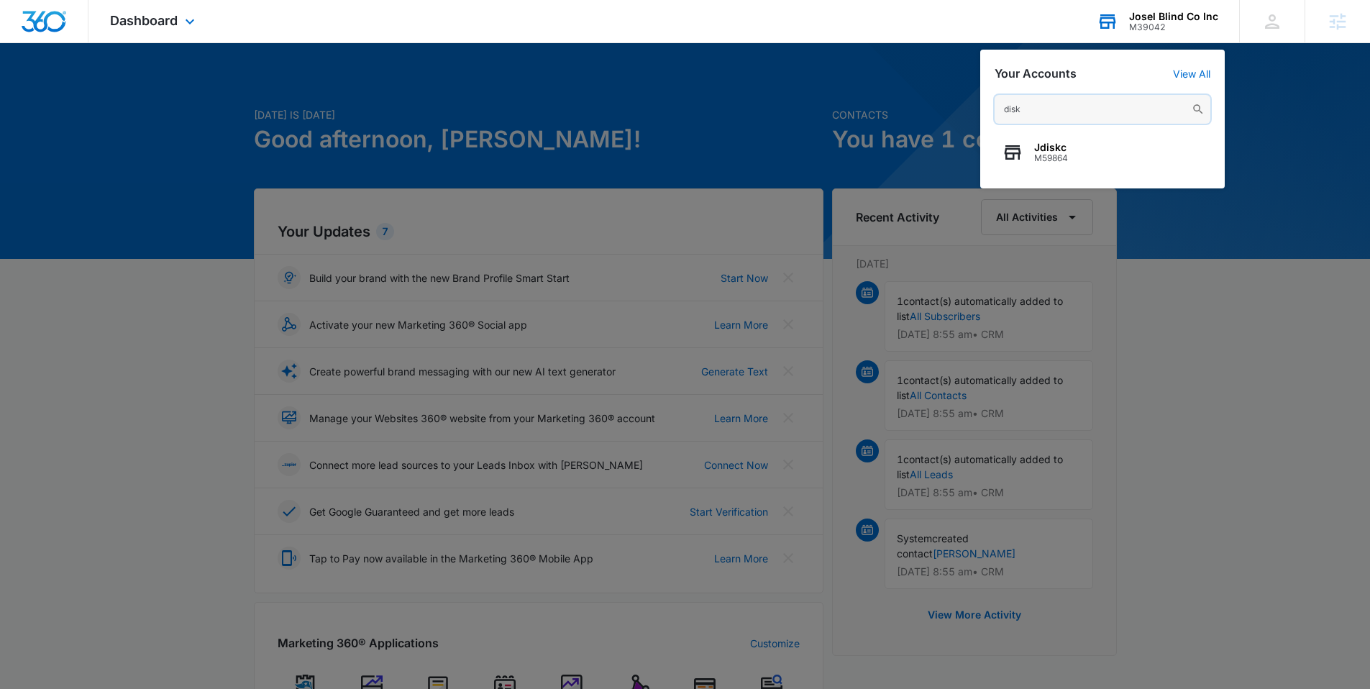
drag, startPoint x: 1043, startPoint y: 109, endPoint x: 1019, endPoint y: 107, distance: 23.8
click at [1018, 109] on input "disk" at bounding box center [1102, 109] width 216 height 29
click at [1023, 106] on input "disk" at bounding box center [1102, 109] width 216 height 29
drag, startPoint x: 1031, startPoint y: 108, endPoint x: 1019, endPoint y: 107, distance: 11.5
click at [1019, 107] on input "disk" at bounding box center [1102, 109] width 216 height 29
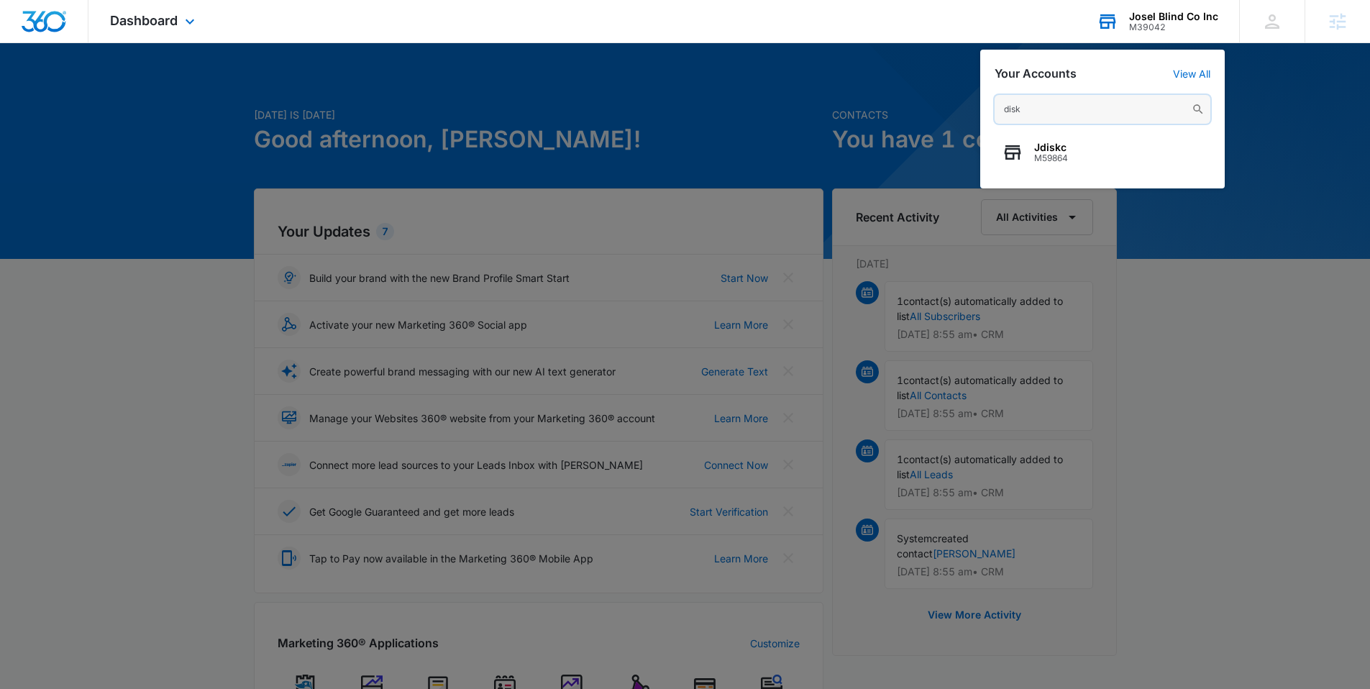
click at [1039, 105] on input "disk" at bounding box center [1102, 109] width 216 height 29
drag, startPoint x: 1019, startPoint y: 110, endPoint x: 997, endPoint y: 114, distance: 22.0
click at [1019, 110] on input "disk" at bounding box center [1102, 109] width 216 height 29
click at [1045, 108] on input "disk" at bounding box center [1102, 109] width 216 height 29
type input "discount fence"
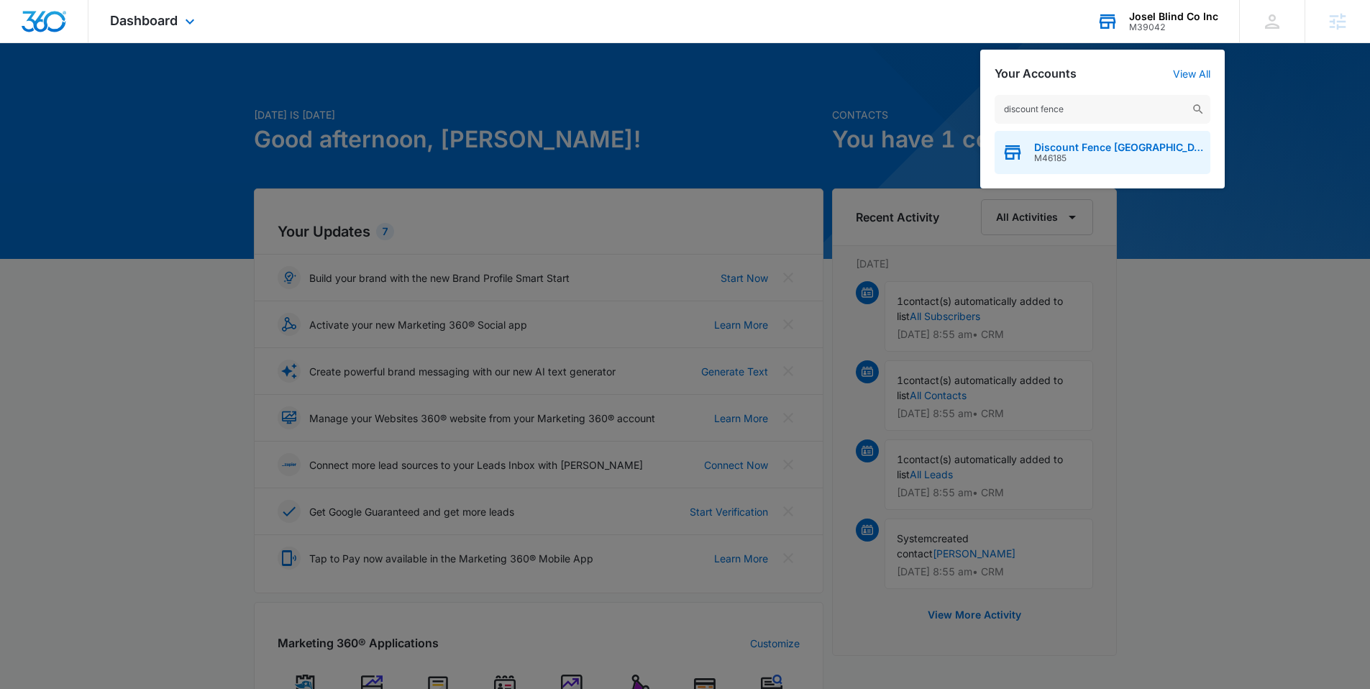
click at [1114, 152] on span "Discount Fence [GEOGRAPHIC_DATA]" at bounding box center [1118, 148] width 169 height 12
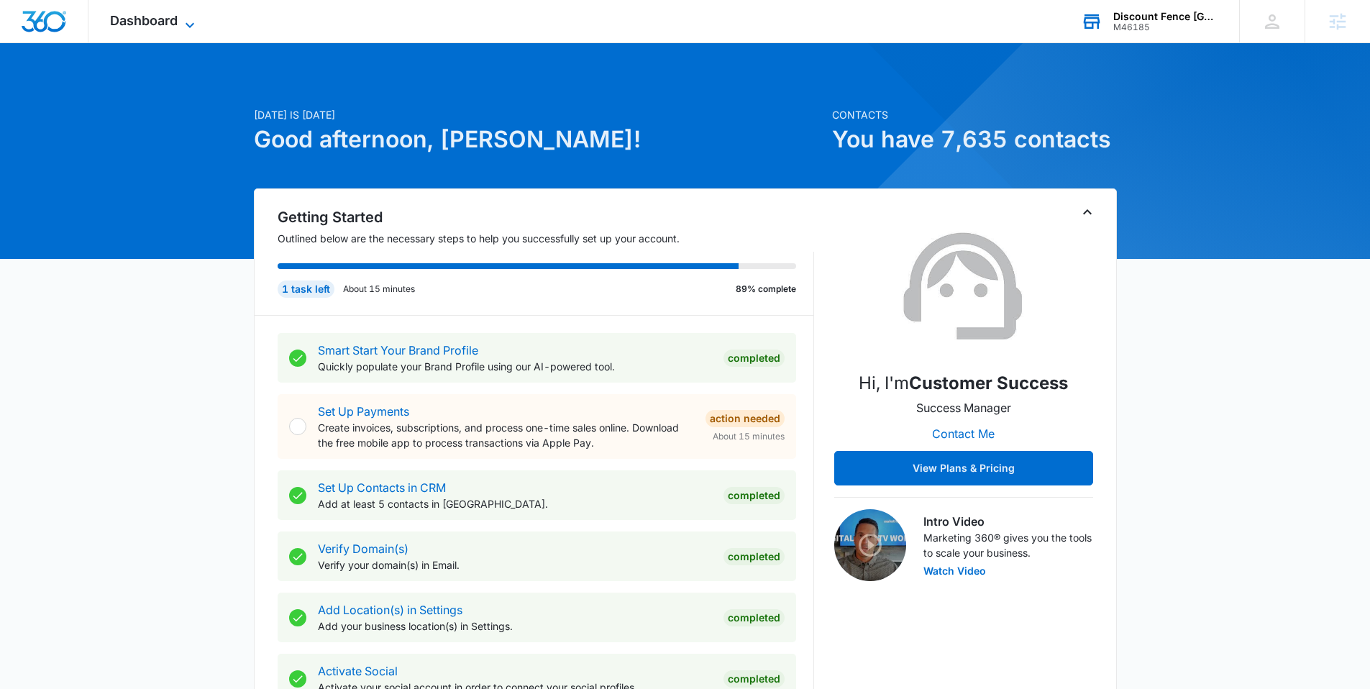
click at [143, 14] on span "Dashboard" at bounding box center [144, 20] width 68 height 15
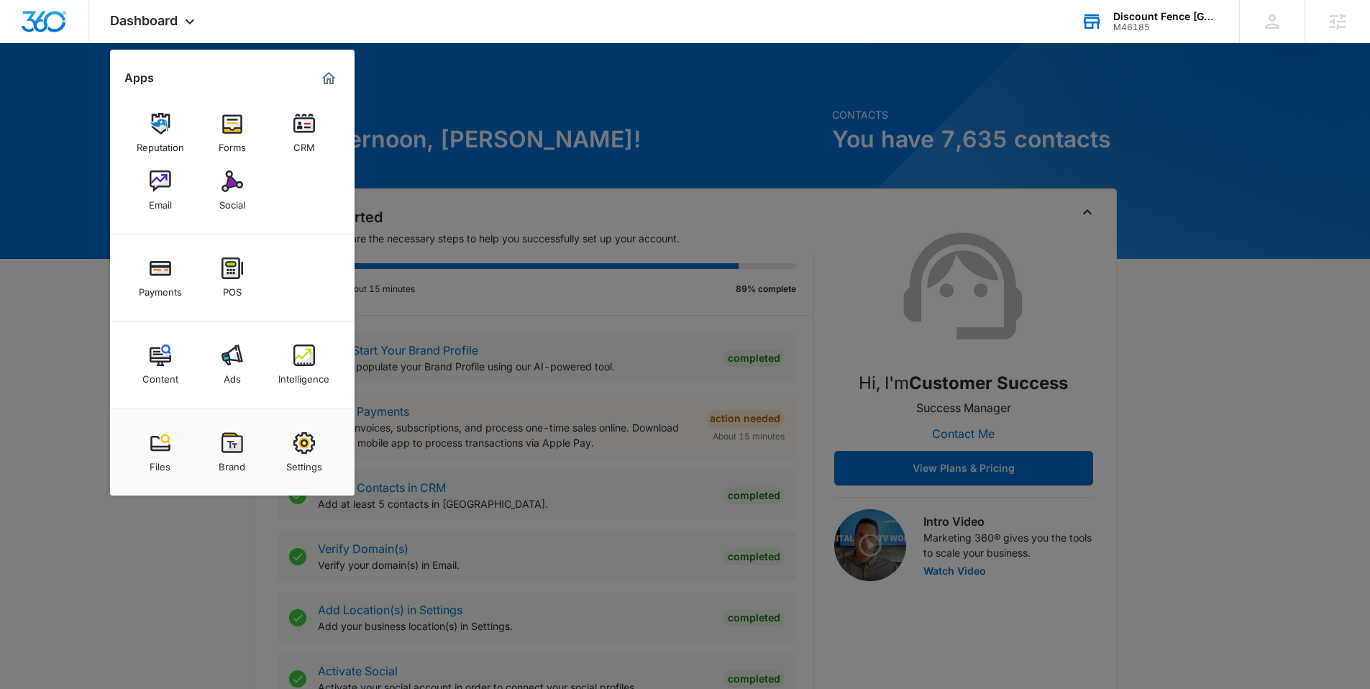
click at [293, 127] on img at bounding box center [304, 124] width 22 height 22
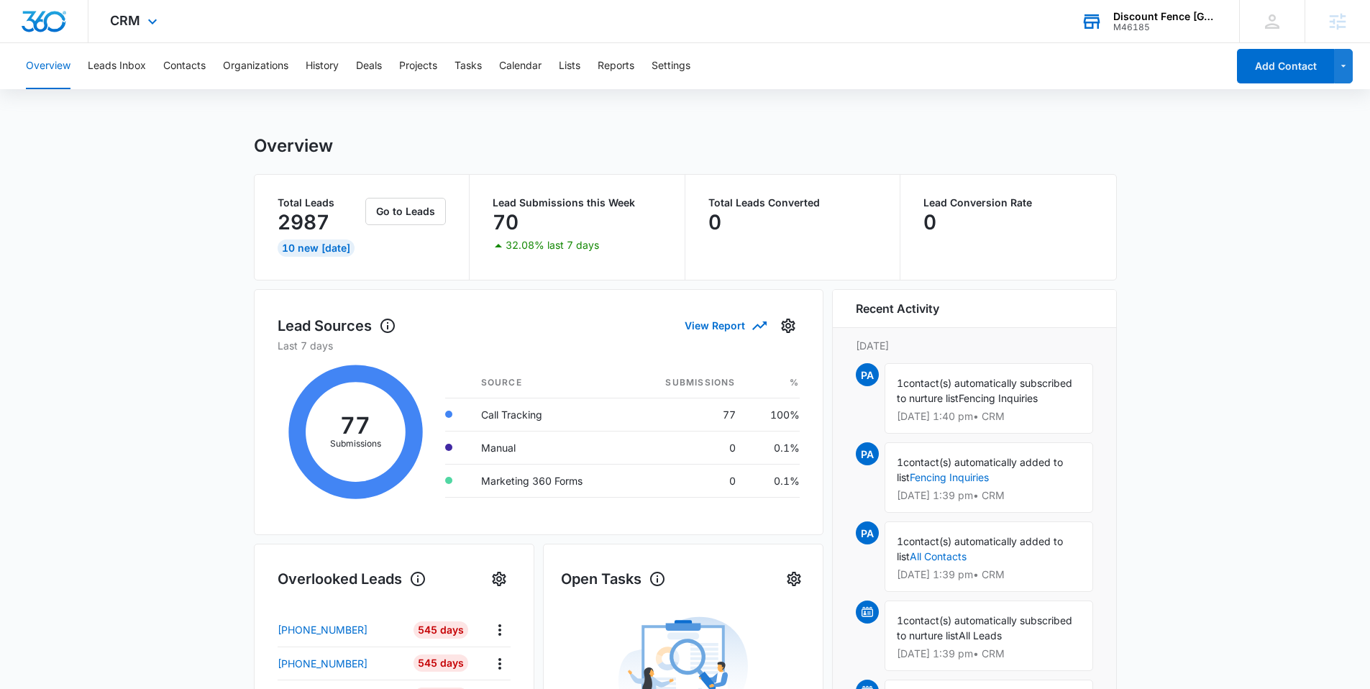
click at [159, 34] on div "CRM Apps Reputation Forms CRM Email Social Payments POS Content Ads Intelligenc…" at bounding box center [135, 21] width 94 height 42
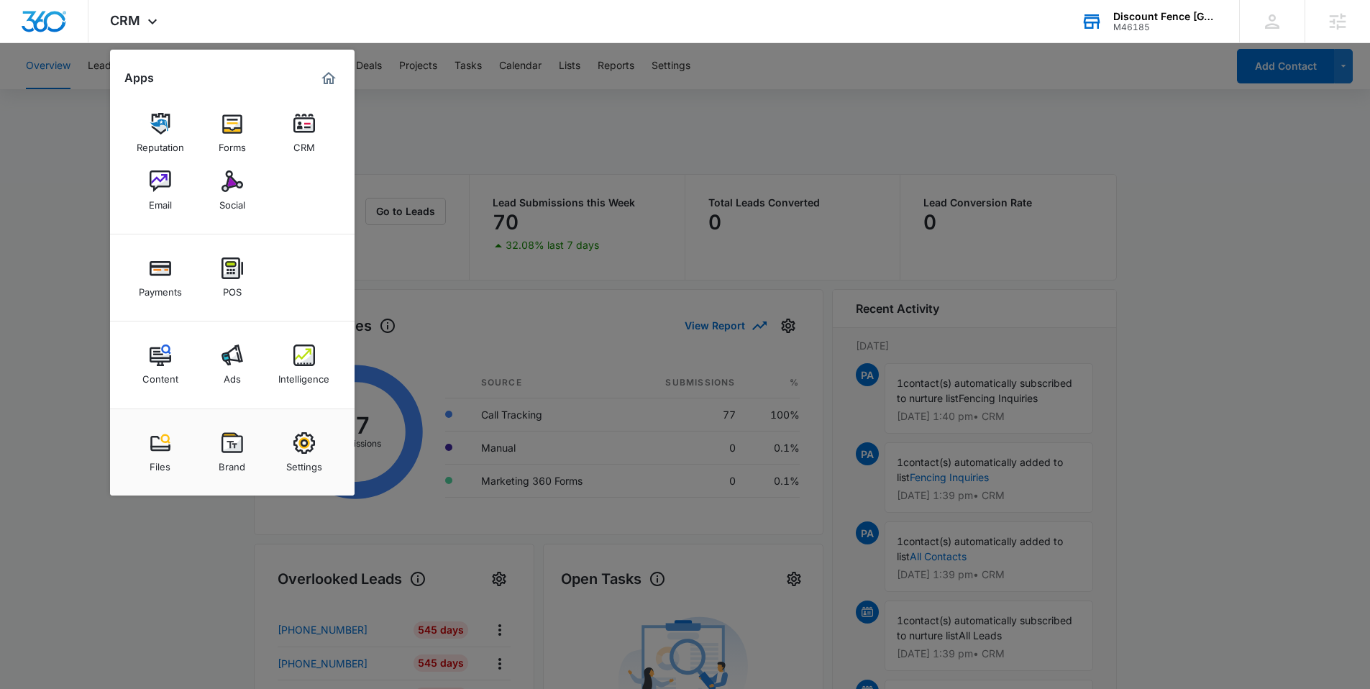
click at [94, 189] on div at bounding box center [685, 344] width 1370 height 689
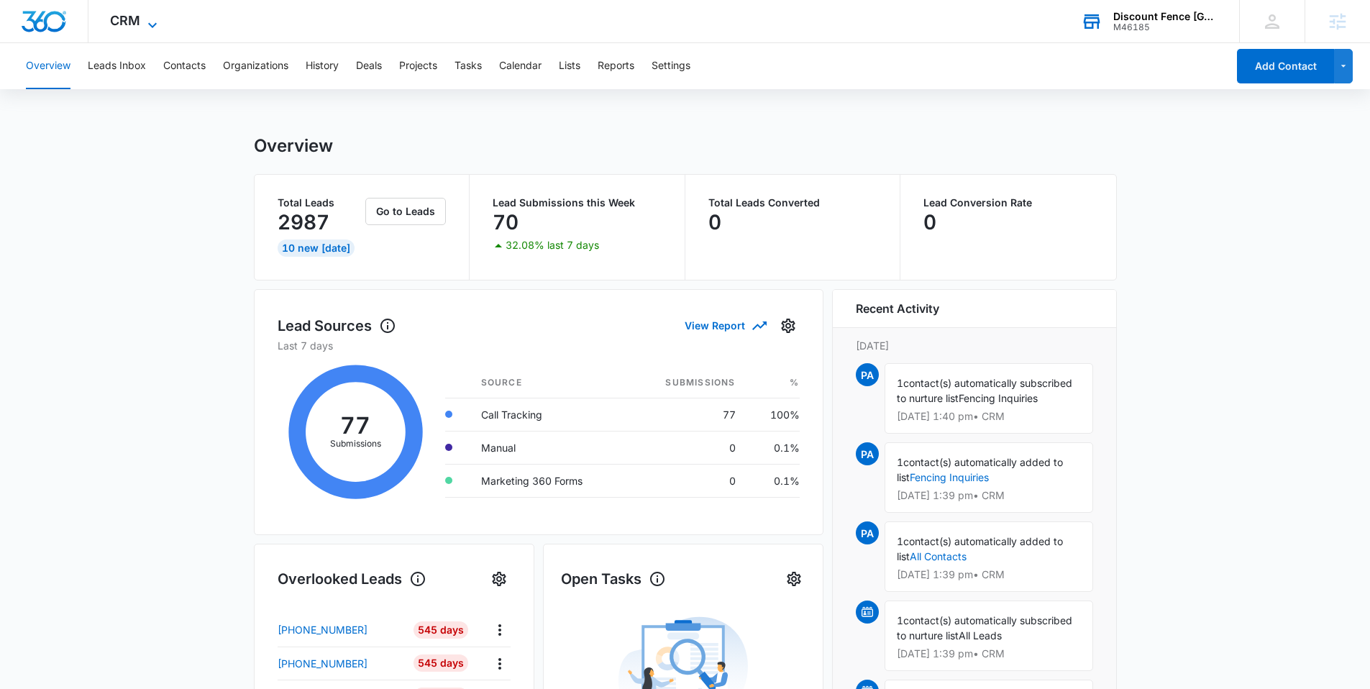
click at [131, 22] on span "CRM" at bounding box center [125, 20] width 30 height 15
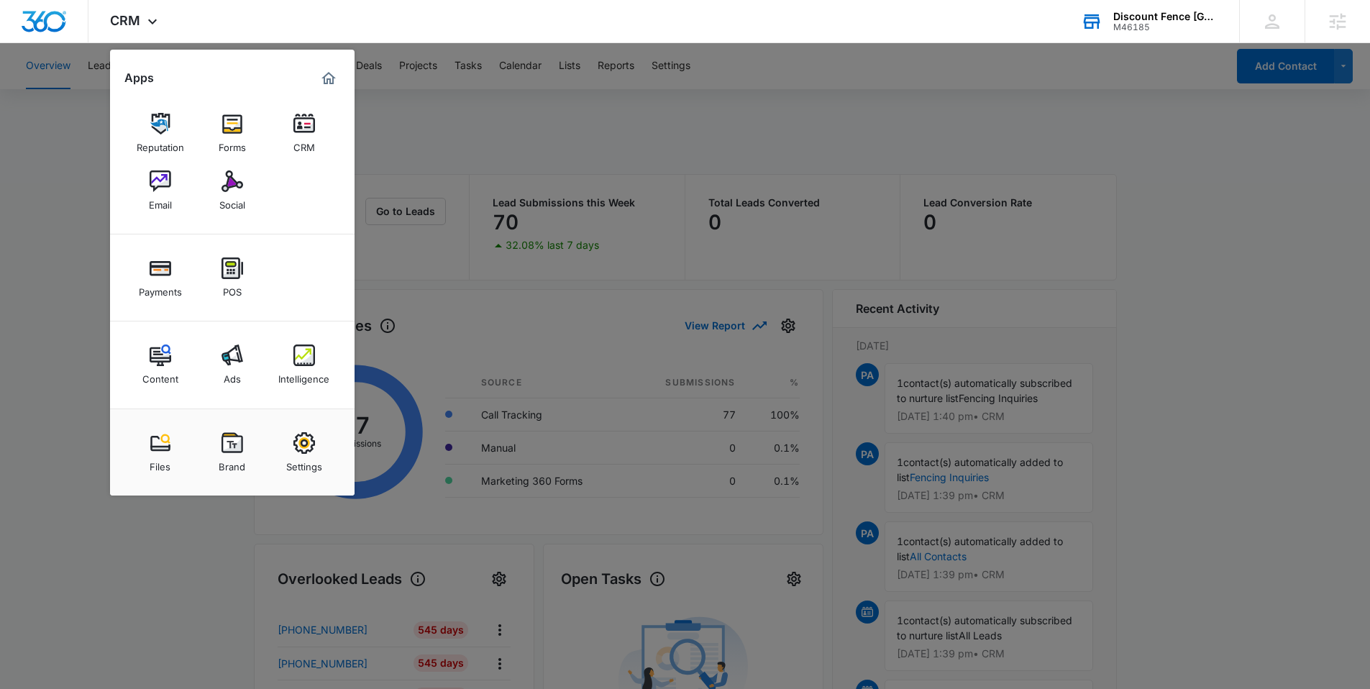
click at [60, 173] on div at bounding box center [685, 344] width 1370 height 689
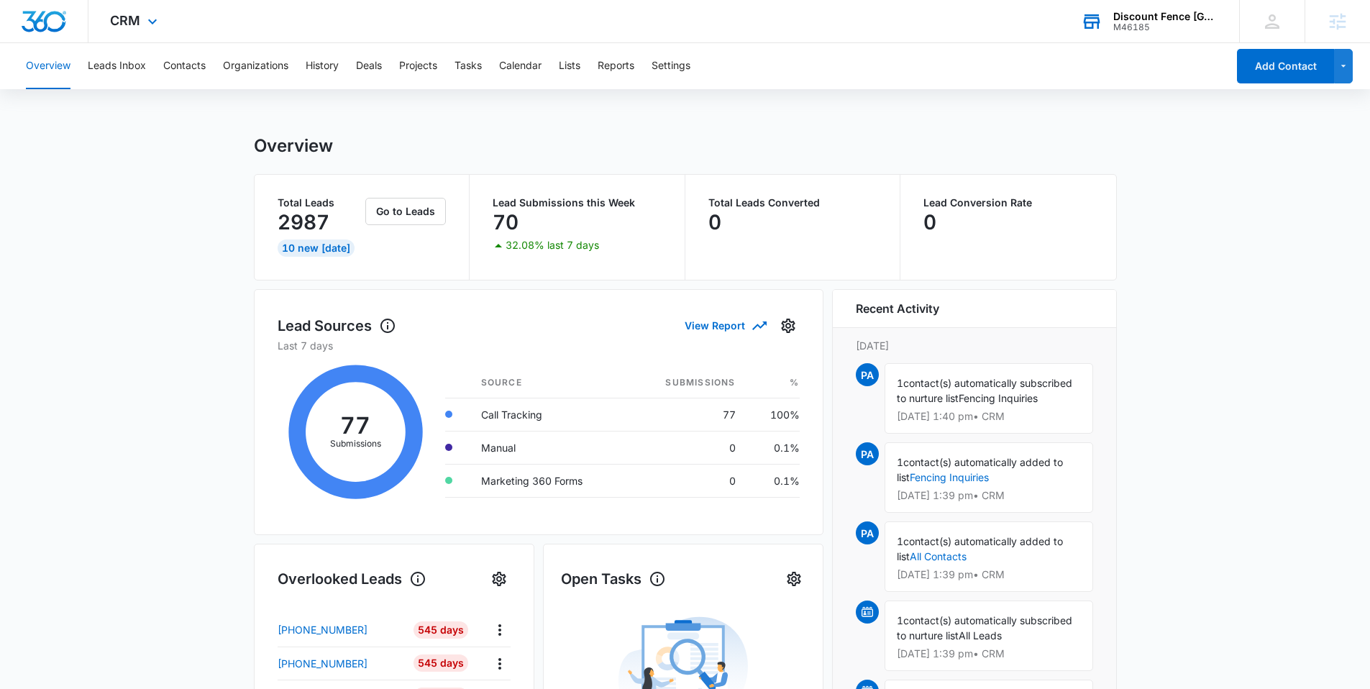
click at [134, 36] on div "CRM Apps Reputation Forms CRM Email Social Payments POS Content Ads Intelligenc…" at bounding box center [135, 21] width 94 height 42
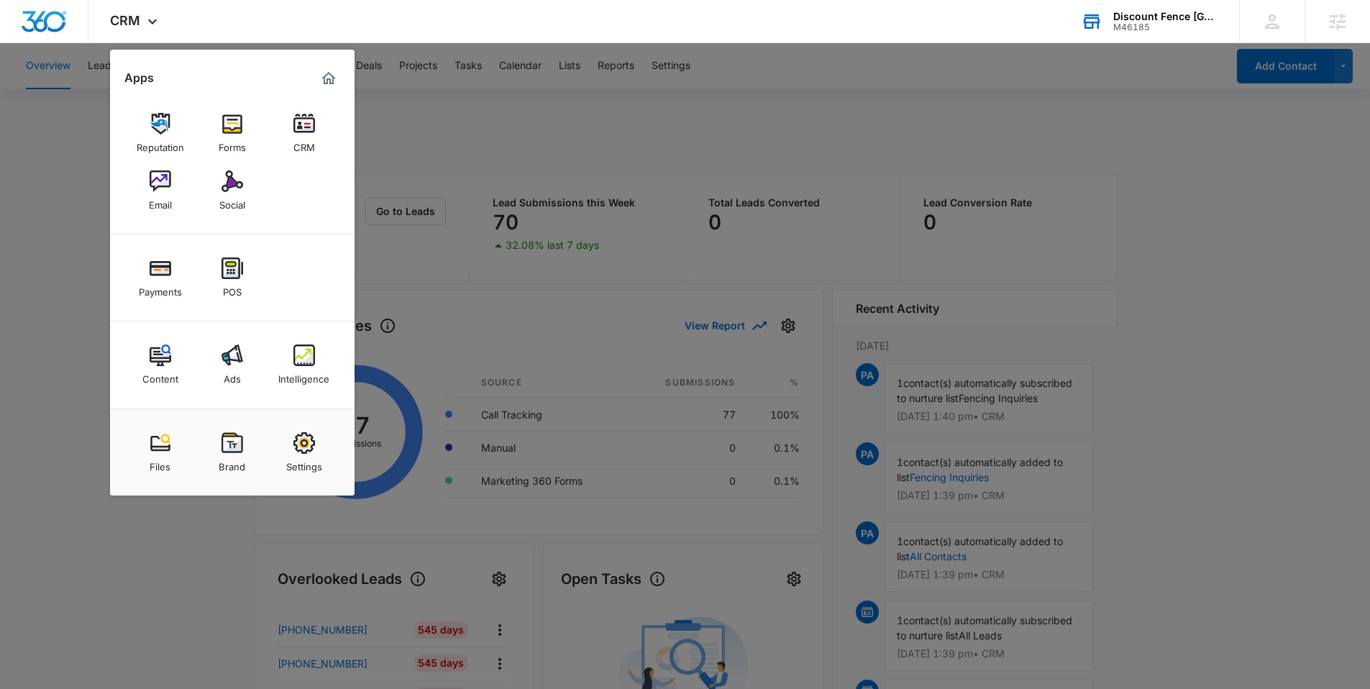
click at [387, 155] on div at bounding box center [685, 344] width 1370 height 689
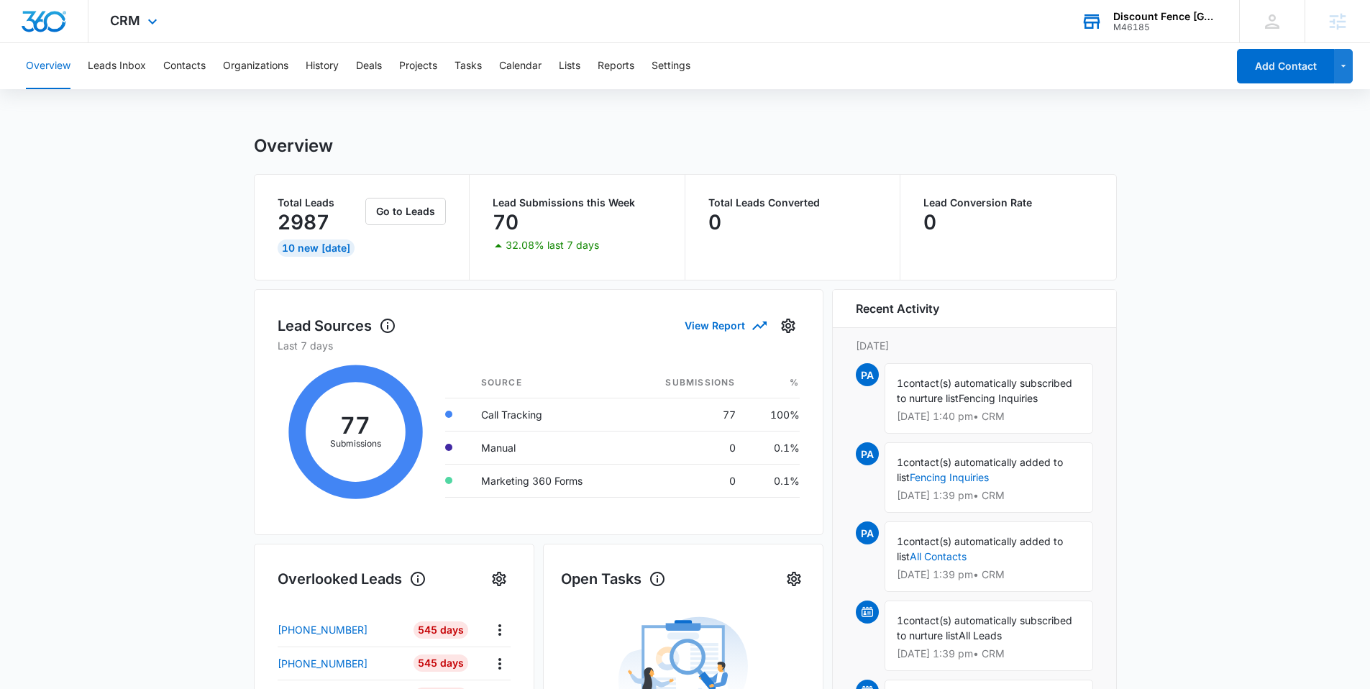
drag, startPoint x: 129, startPoint y: 18, endPoint x: 158, endPoint y: 132, distance: 117.4
click at [128, 18] on span "CRM" at bounding box center [125, 20] width 30 height 15
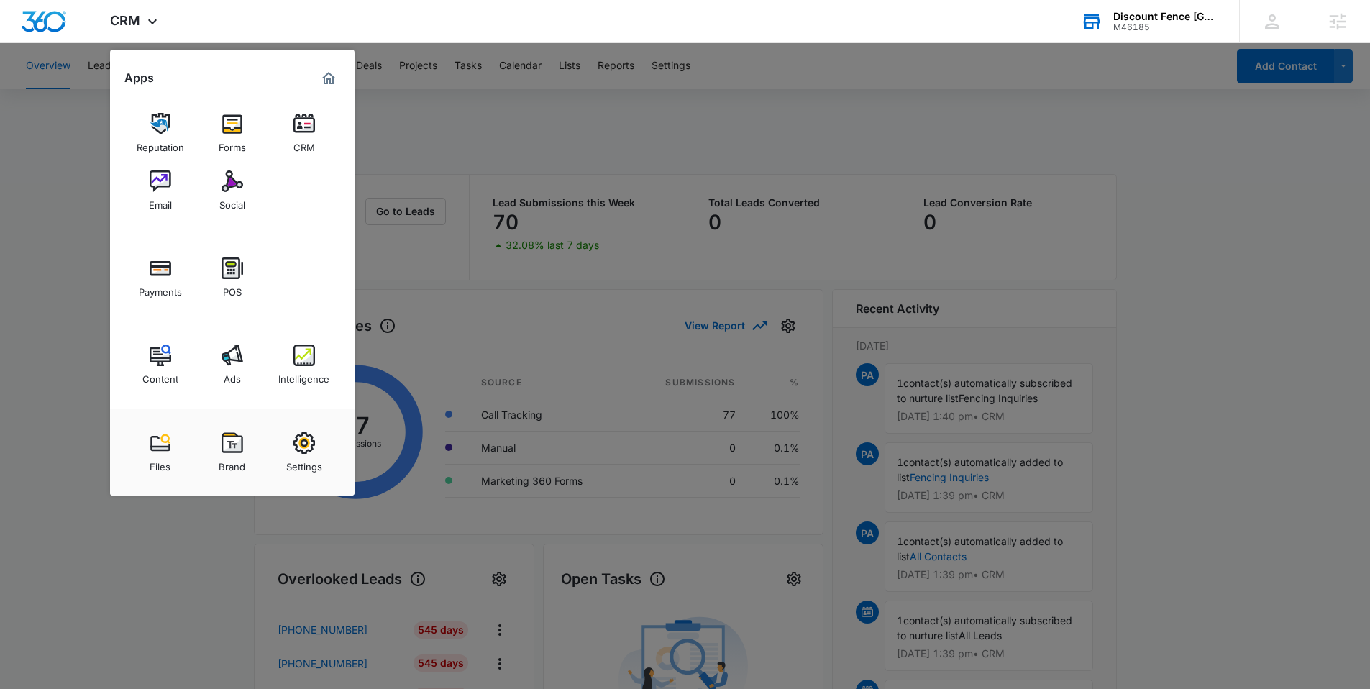
click at [308, 368] on div "Intelligence" at bounding box center [303, 375] width 51 height 19
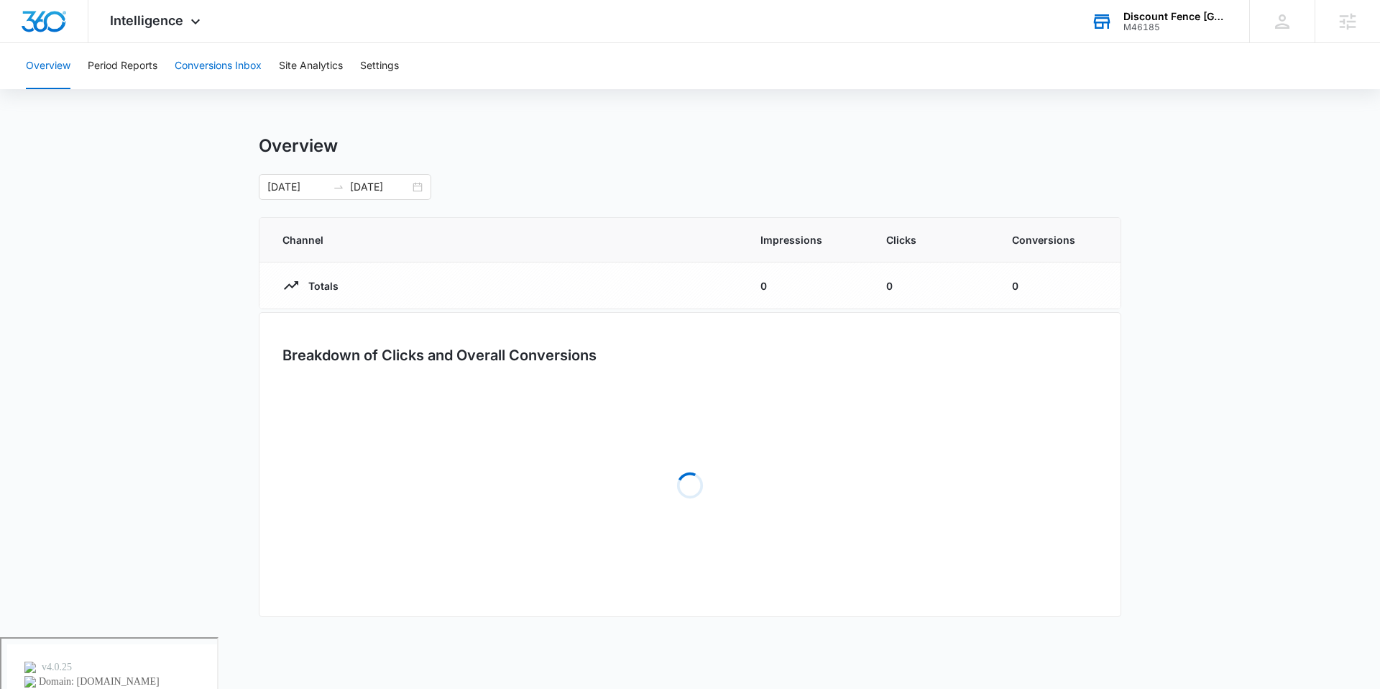
click at [224, 51] on button "Conversions Inbox" at bounding box center [218, 66] width 87 height 46
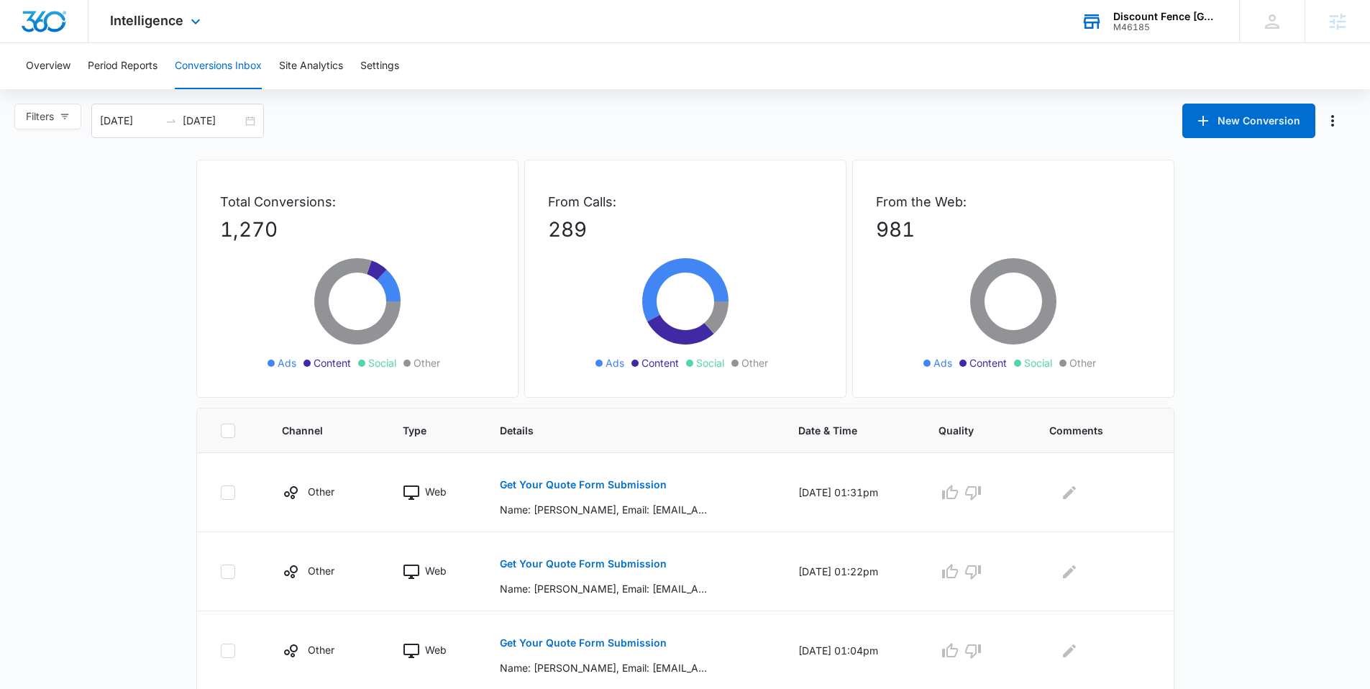
click at [116, 12] on div "Intelligence Apps Reputation Forms CRM Email Social Payments POS Content Ads In…" at bounding box center [156, 21] width 137 height 42
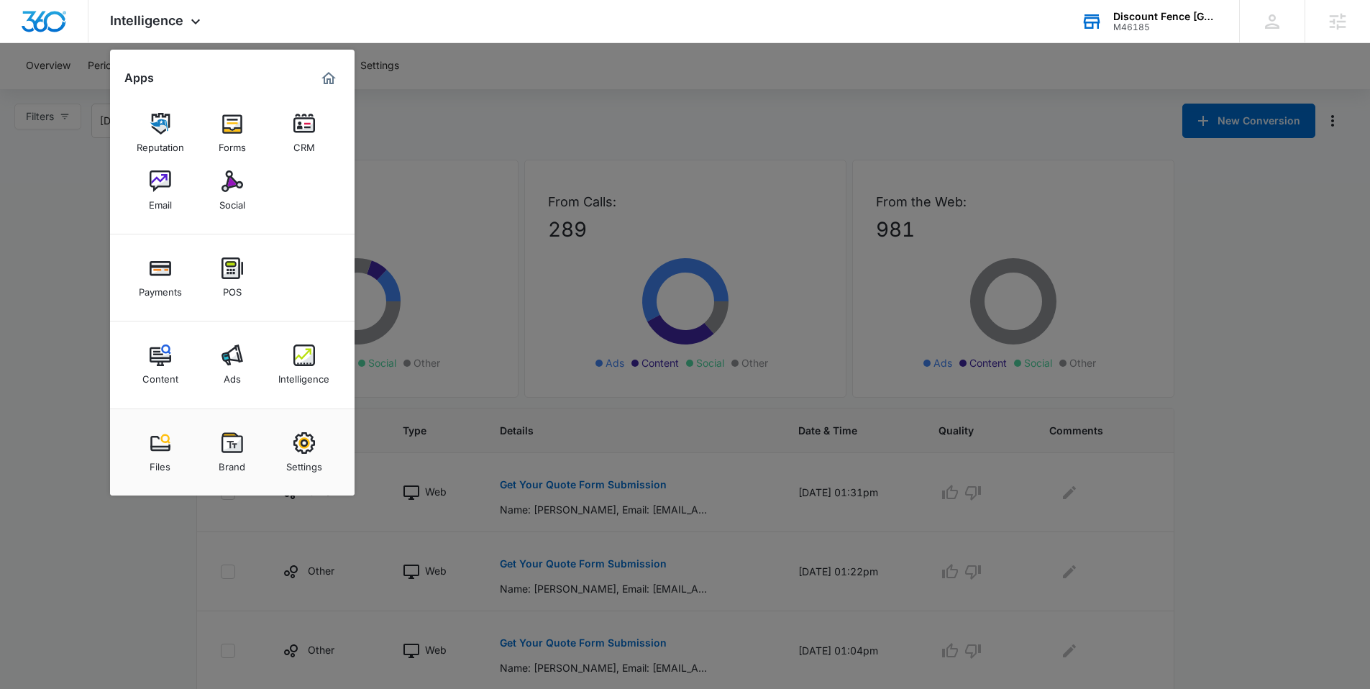
click at [438, 109] on div at bounding box center [685, 344] width 1370 height 689
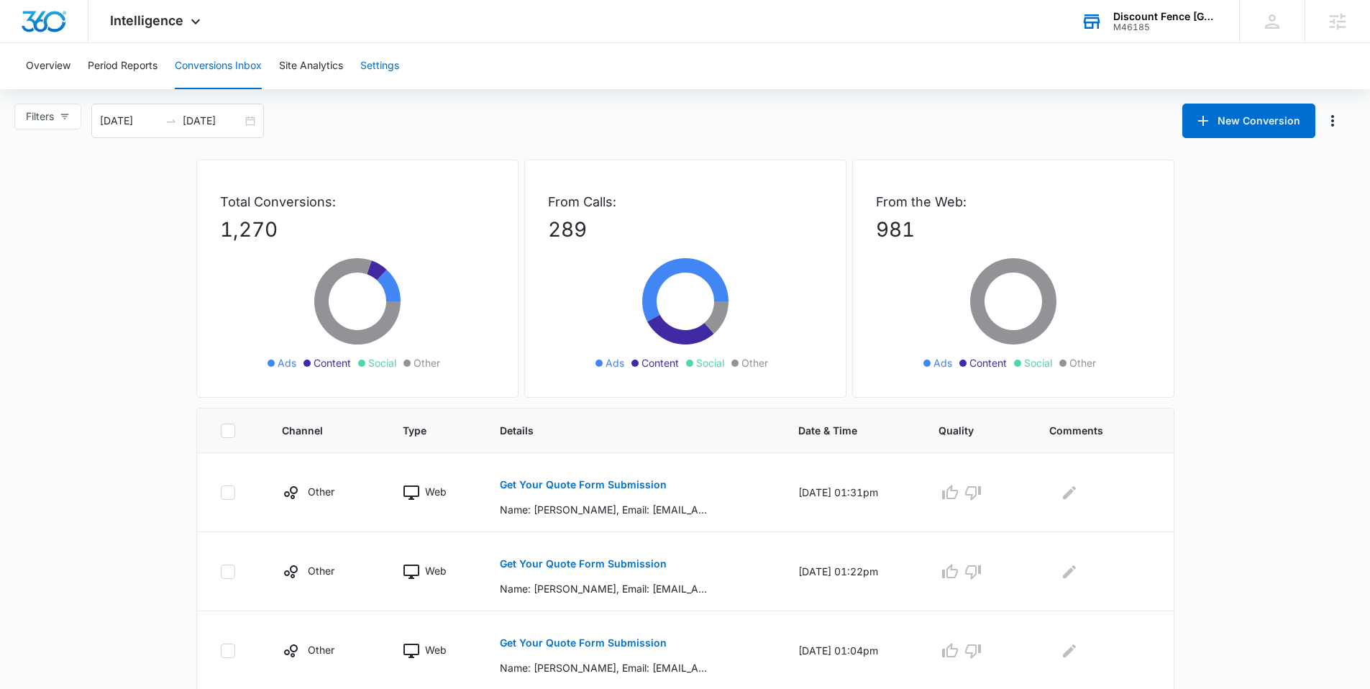
click at [396, 70] on button "Settings" at bounding box center [379, 66] width 39 height 46
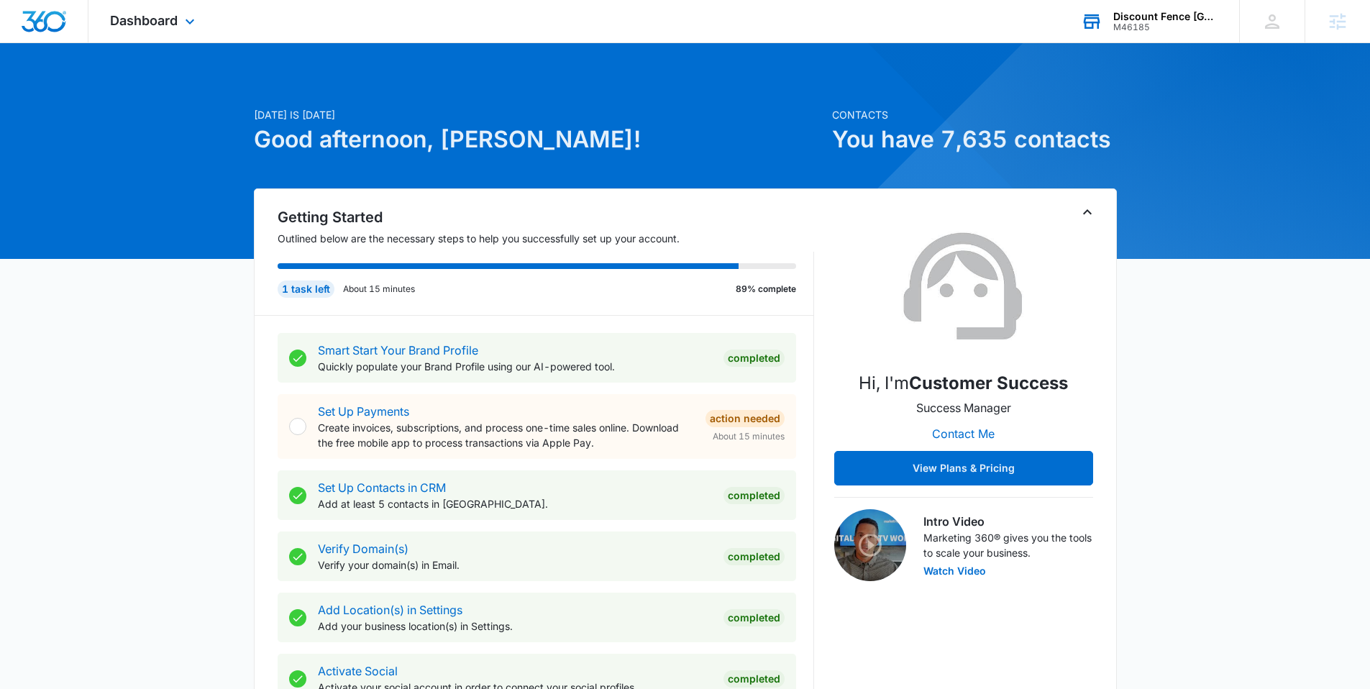
click at [1154, 24] on div "M46185" at bounding box center [1165, 27] width 105 height 10
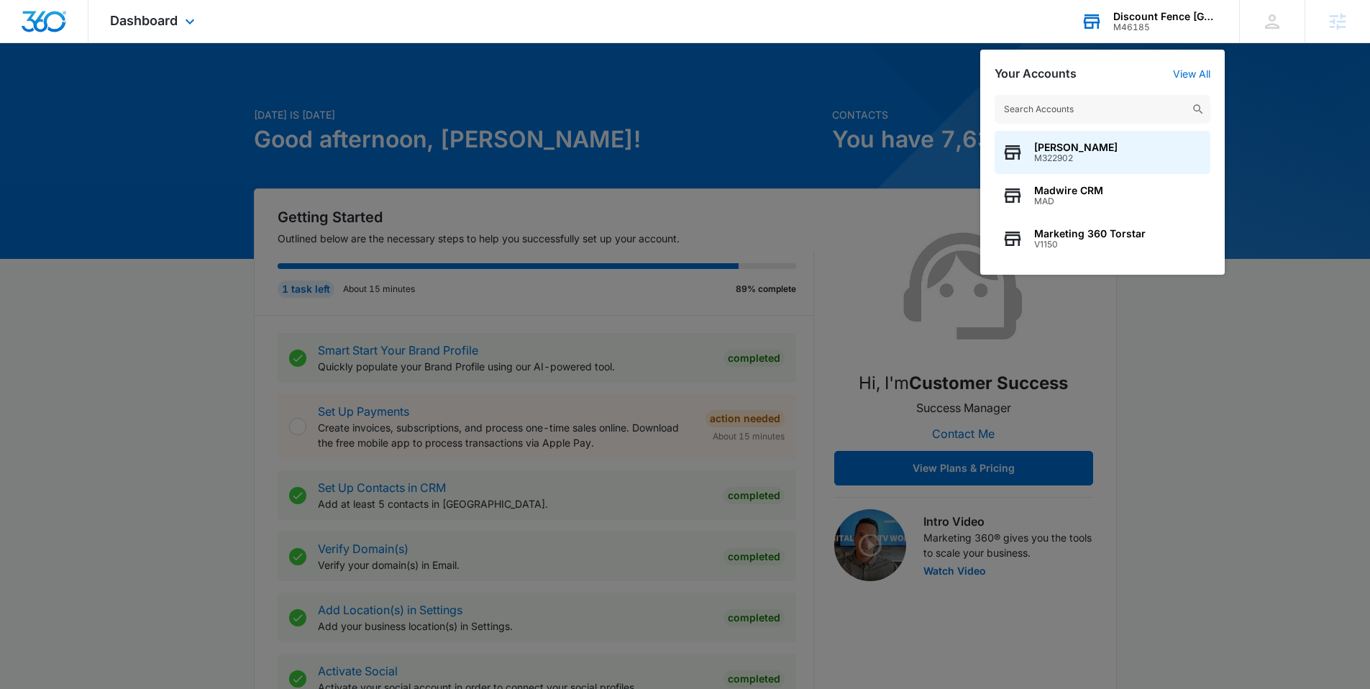
click at [1059, 108] on input "text" at bounding box center [1102, 109] width 216 height 29
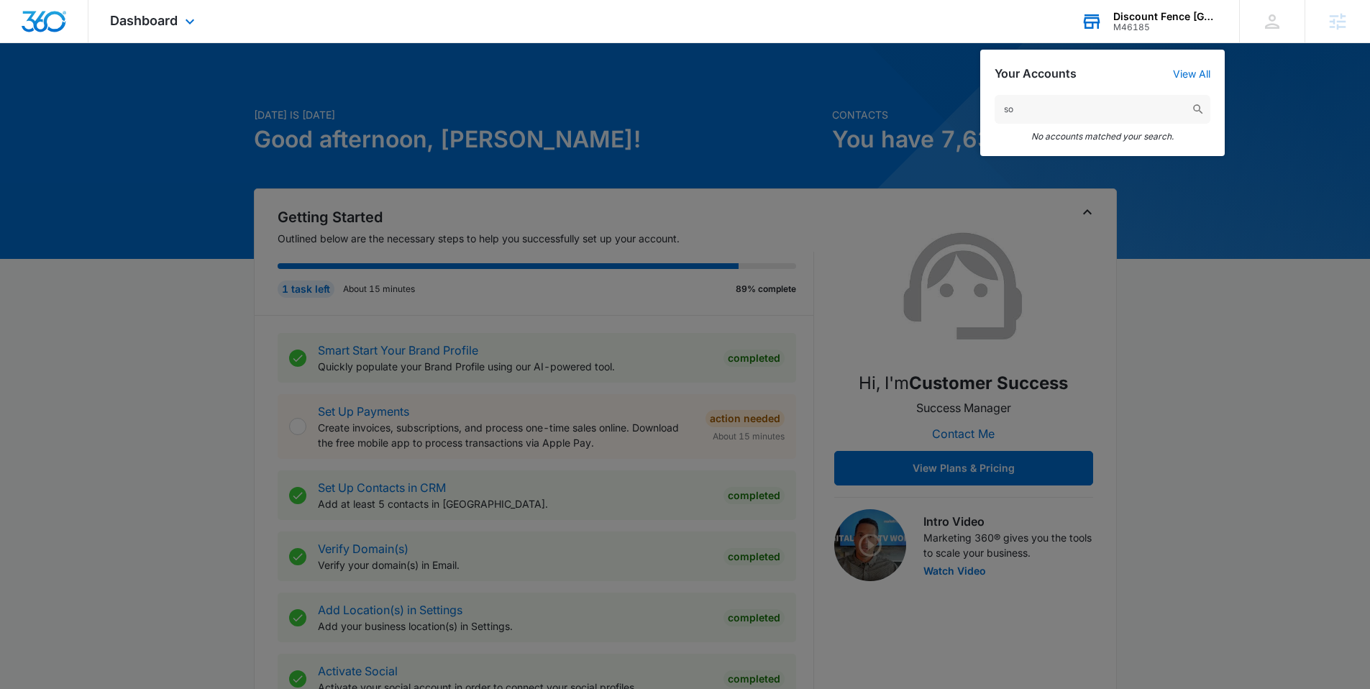
type input "s"
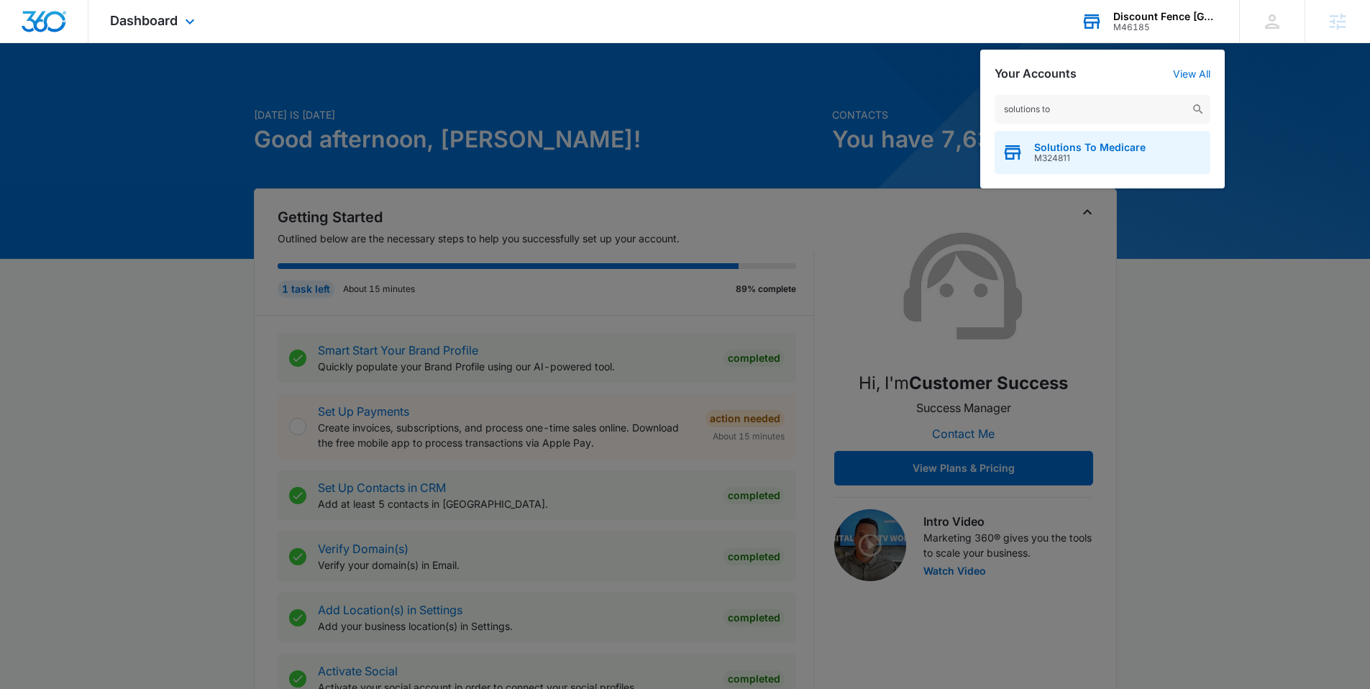
type input "solutions to"
click at [1027, 153] on div "Solutions To Medicare M324811" at bounding box center [1102, 152] width 216 height 43
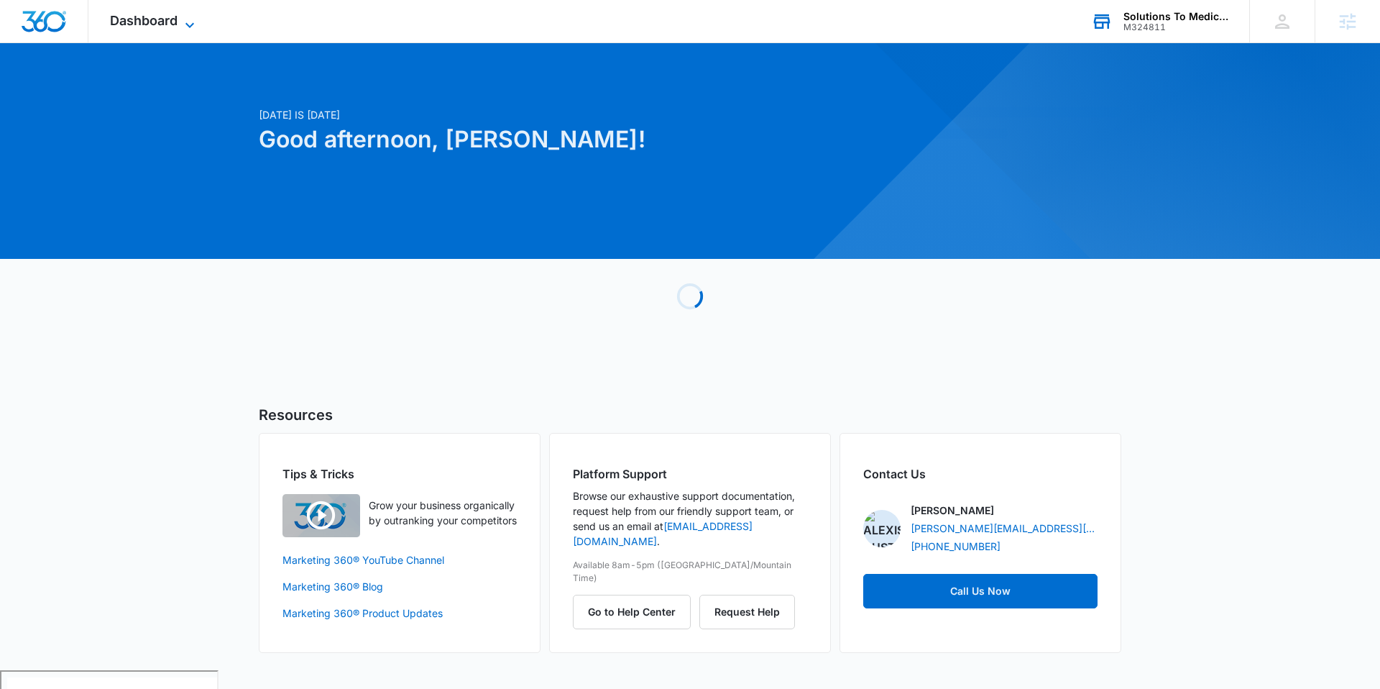
click at [167, 31] on div "Dashboard Apps Reputation Websites Forms CRM Email Social Payments POS Content …" at bounding box center [154, 21] width 132 height 42
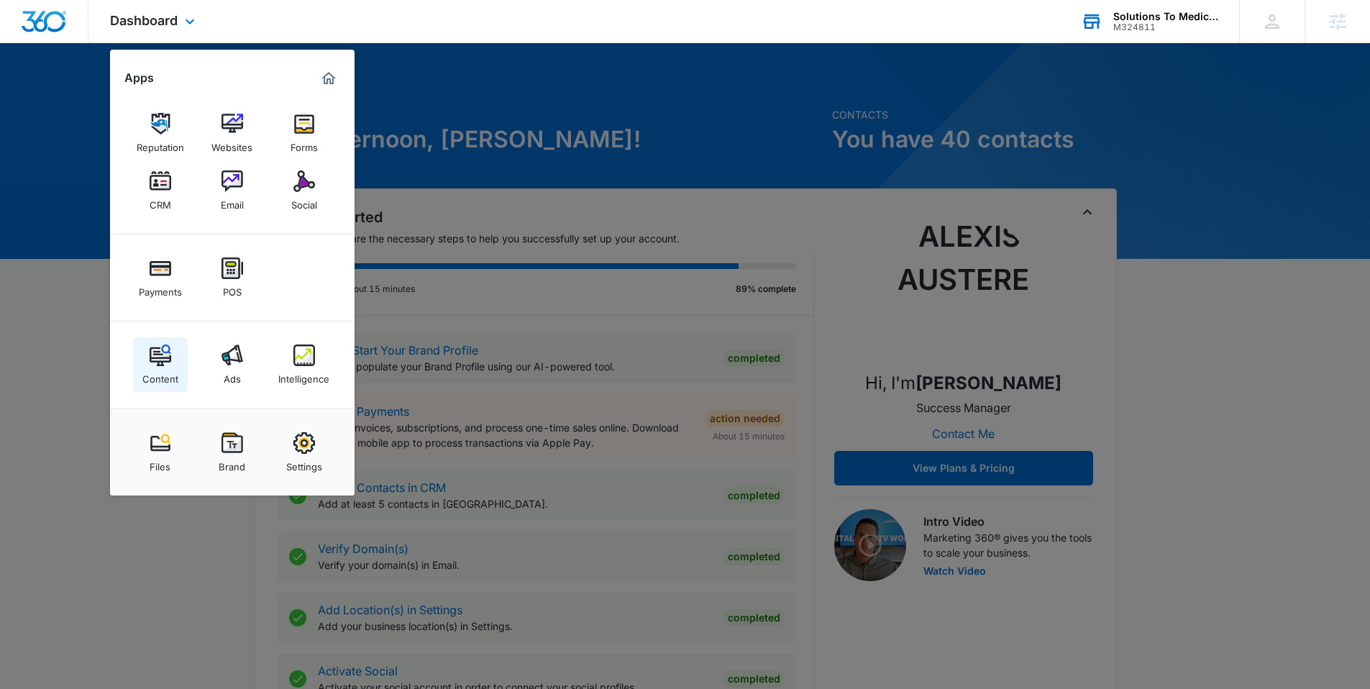
click at [175, 362] on link "Content" at bounding box center [160, 364] width 55 height 55
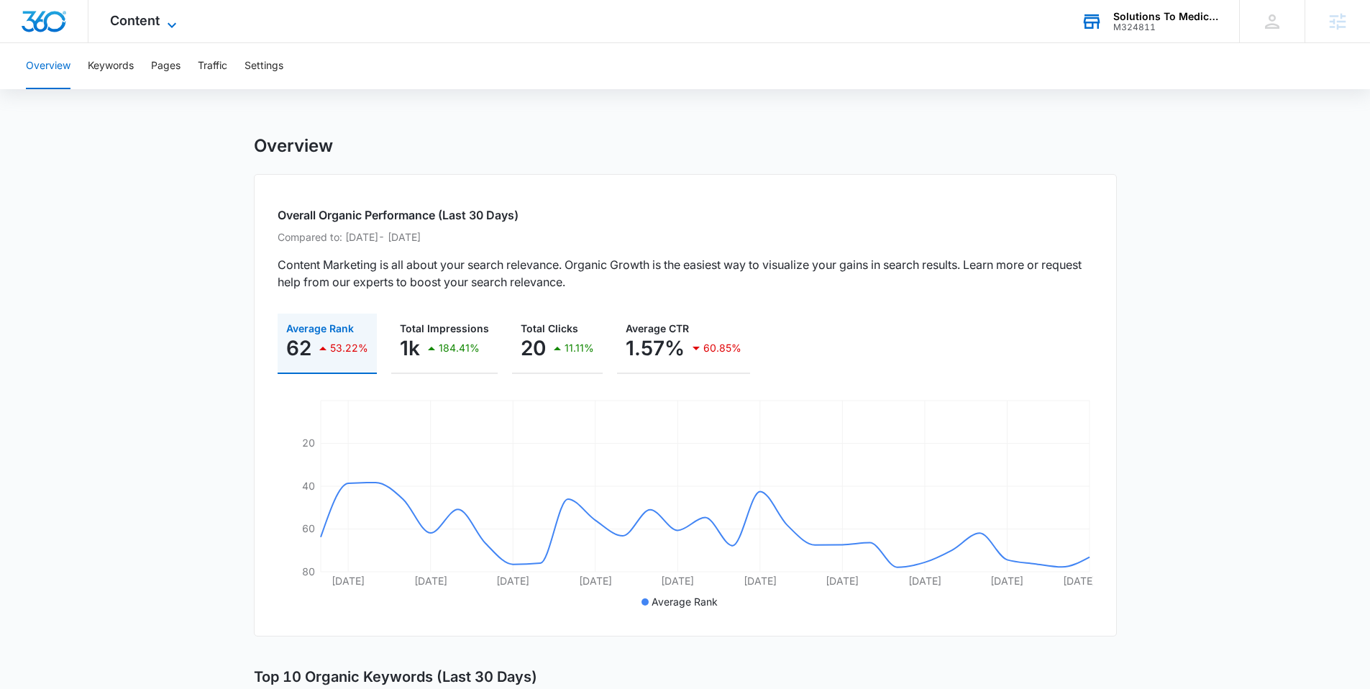
click at [170, 20] on icon at bounding box center [171, 25] width 17 height 17
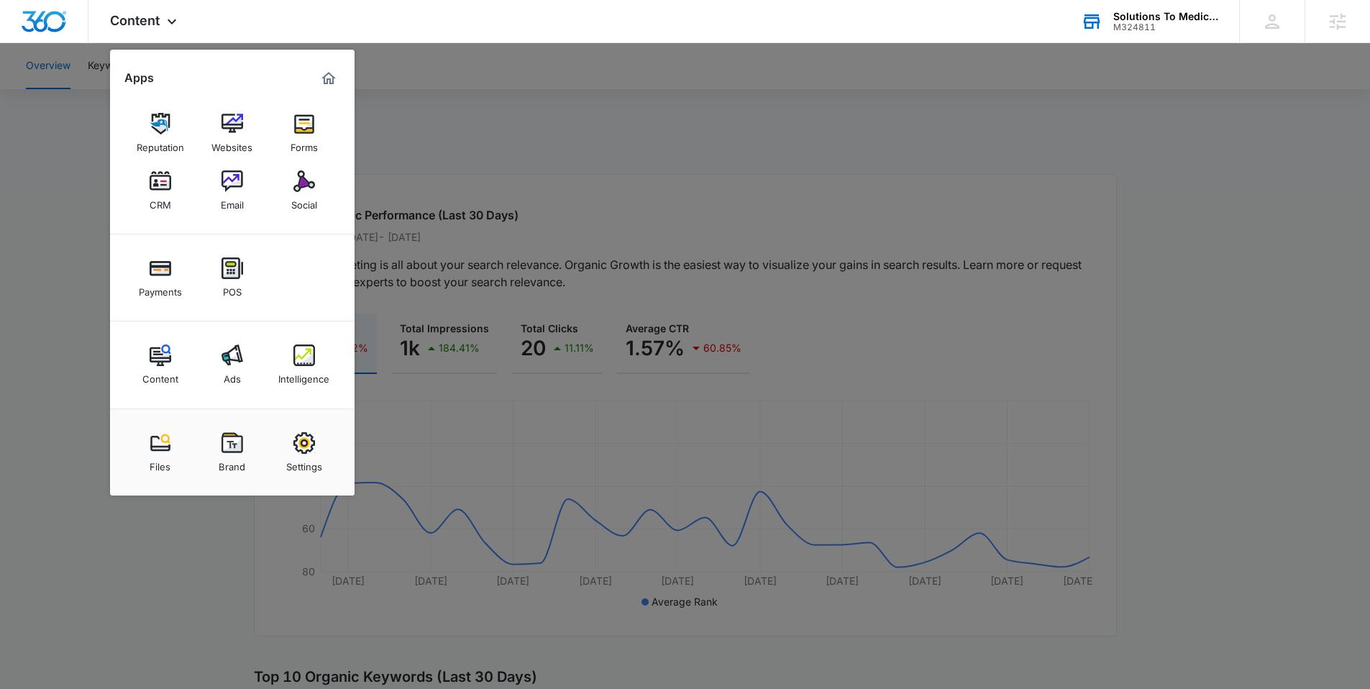
click at [293, 352] on img at bounding box center [304, 355] width 22 height 22
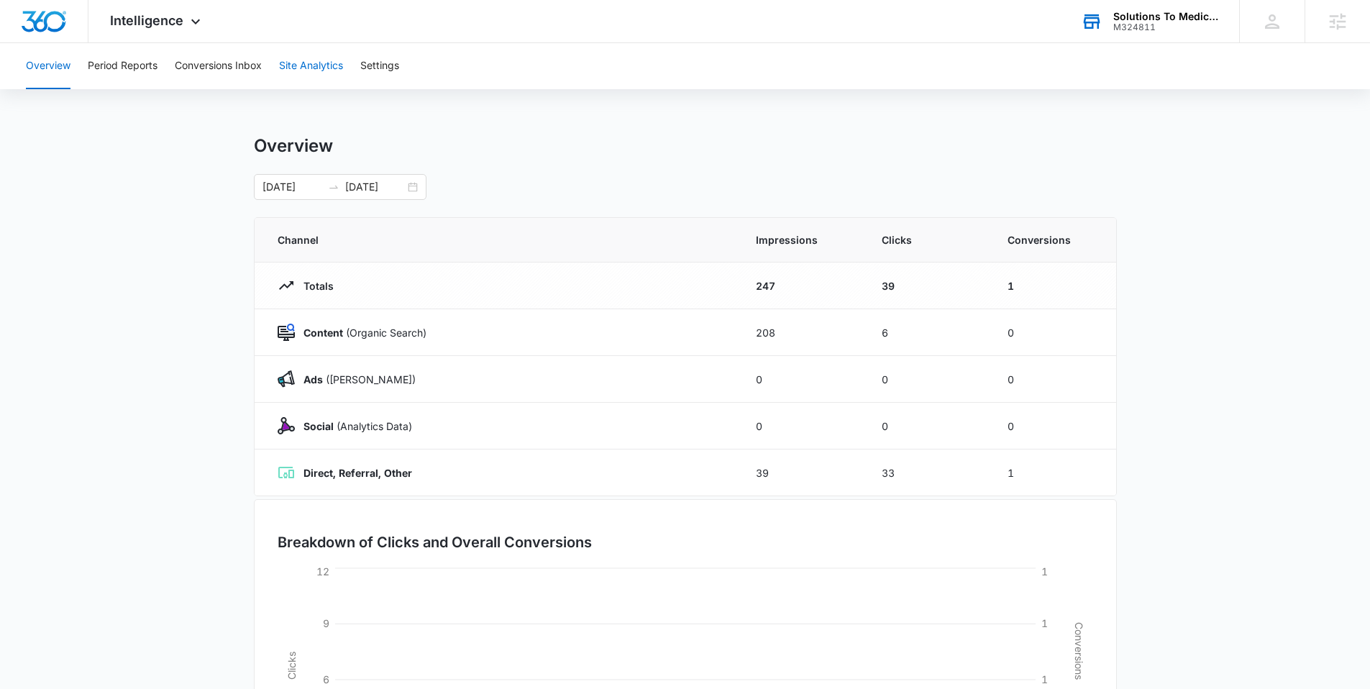
click at [308, 70] on button "Site Analytics" at bounding box center [311, 66] width 64 height 46
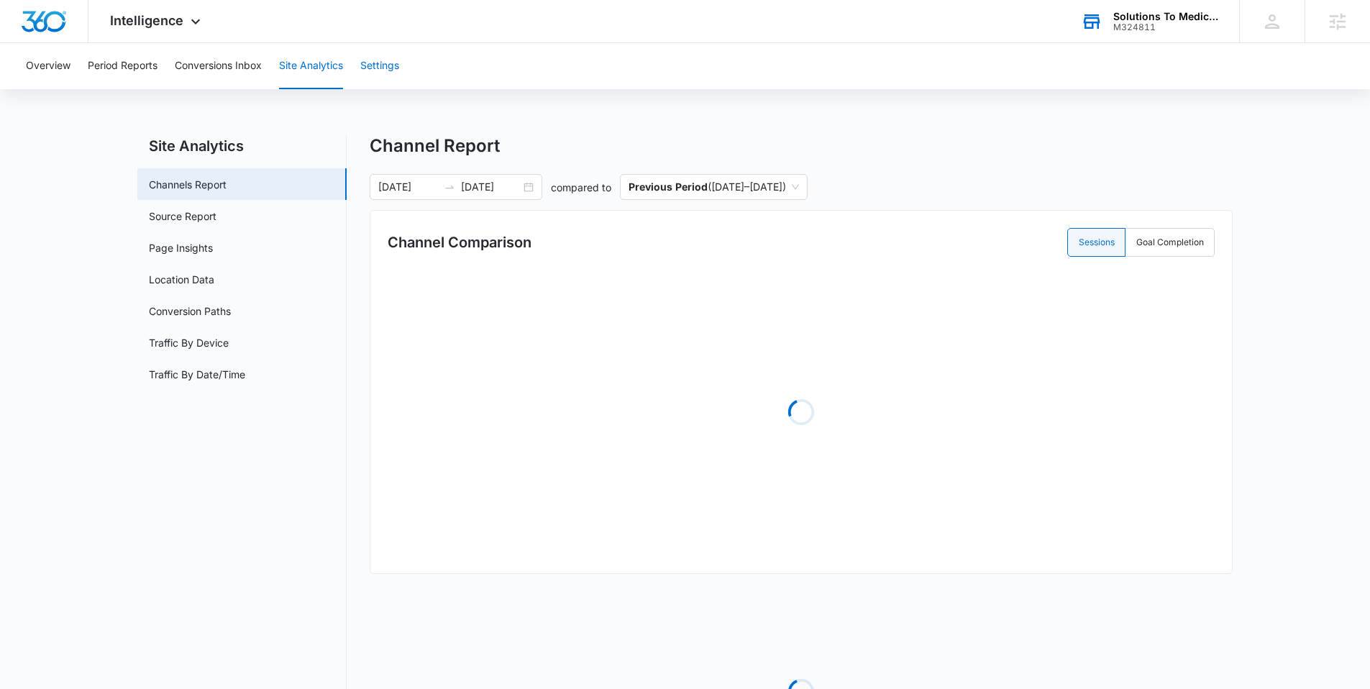
click at [366, 70] on button "Settings" at bounding box center [379, 66] width 39 height 46
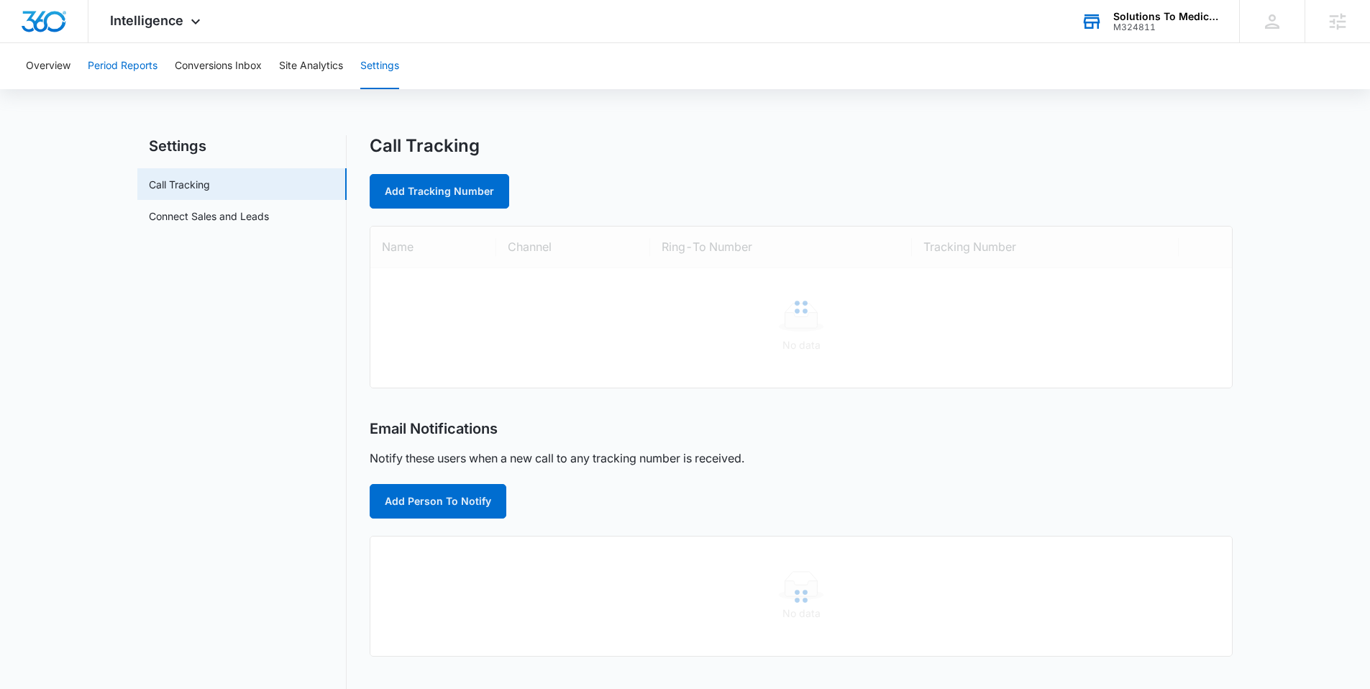
drag, startPoint x: 76, startPoint y: 73, endPoint x: 99, endPoint y: 73, distance: 23.0
click at [78, 73] on div "Overview Period Reports Conversions Inbox Site Analytics Settings" at bounding box center [684, 66] width 1335 height 46
click at [113, 70] on button "Period Reports" at bounding box center [123, 66] width 70 height 46
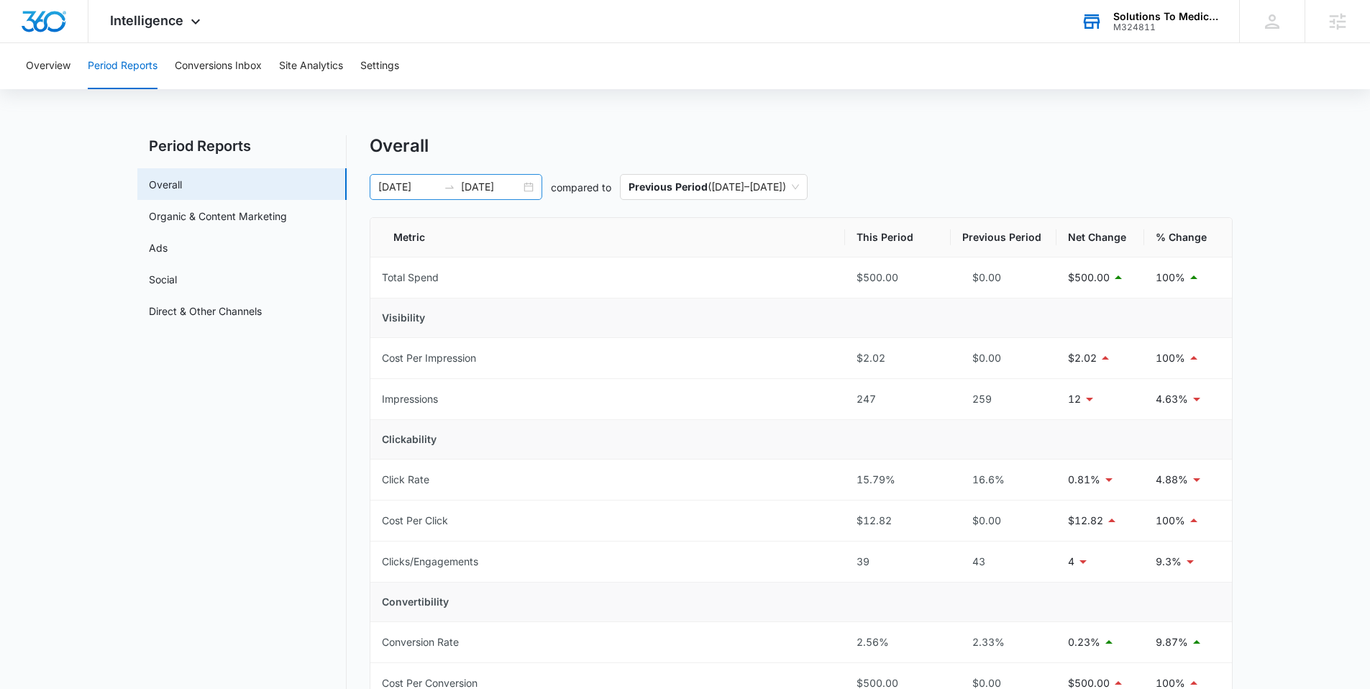
click at [532, 188] on div "[DATE] [DATE]" at bounding box center [456, 187] width 173 height 26
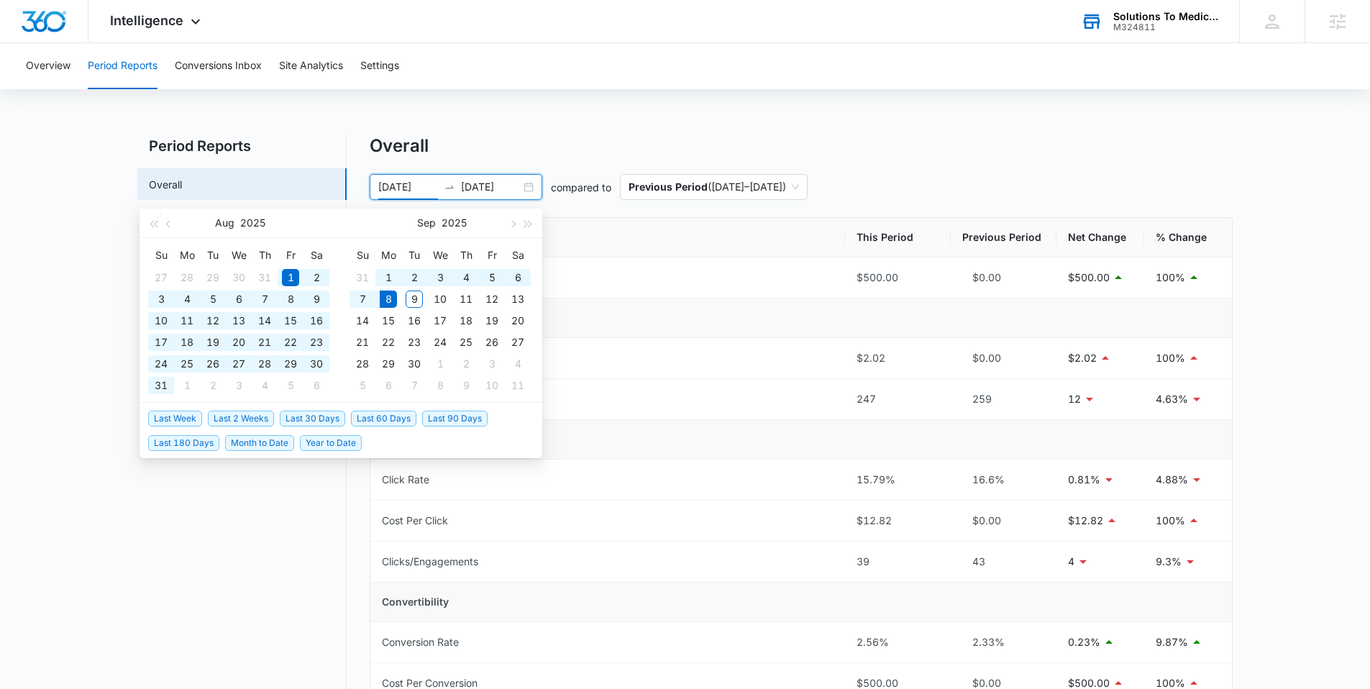
click at [200, 439] on span "Last 180 Days" at bounding box center [183, 443] width 71 height 16
type input "[DATE]"
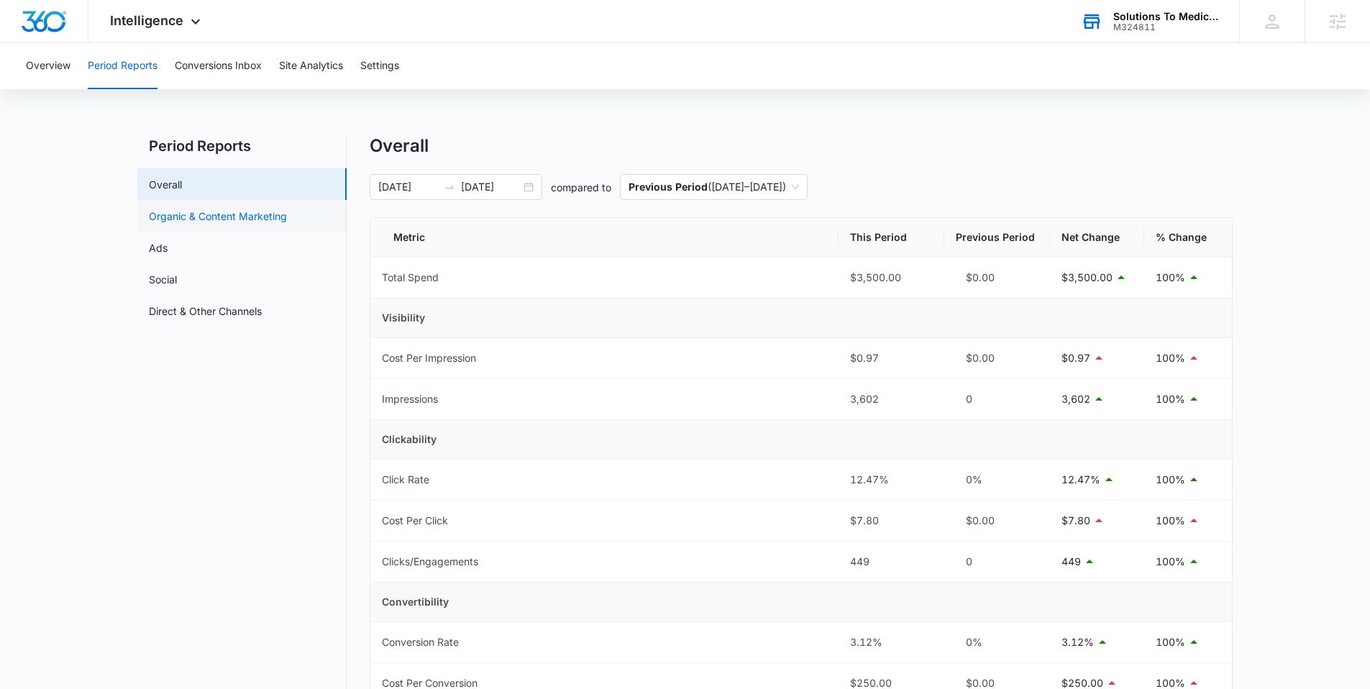
click at [208, 216] on link "Organic & Content Marketing" at bounding box center [218, 215] width 138 height 15
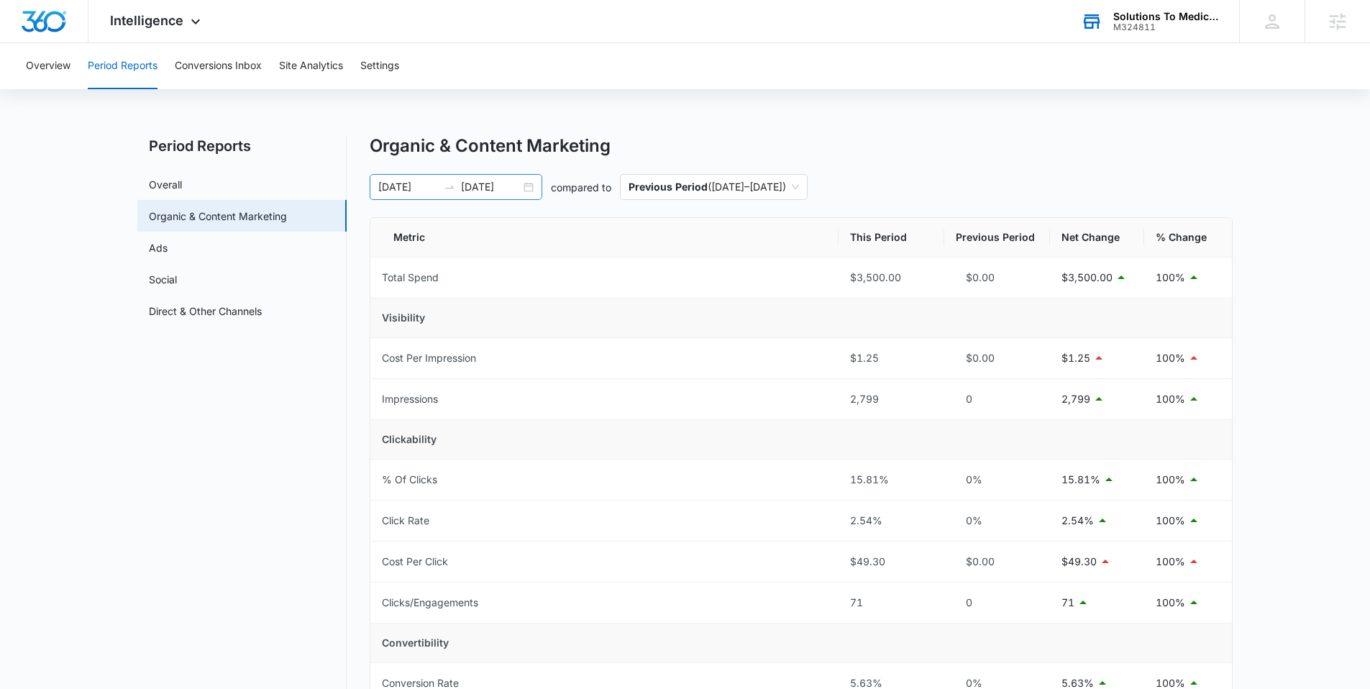
click at [531, 184] on div "[DATE] [DATE]" at bounding box center [456, 187] width 173 height 26
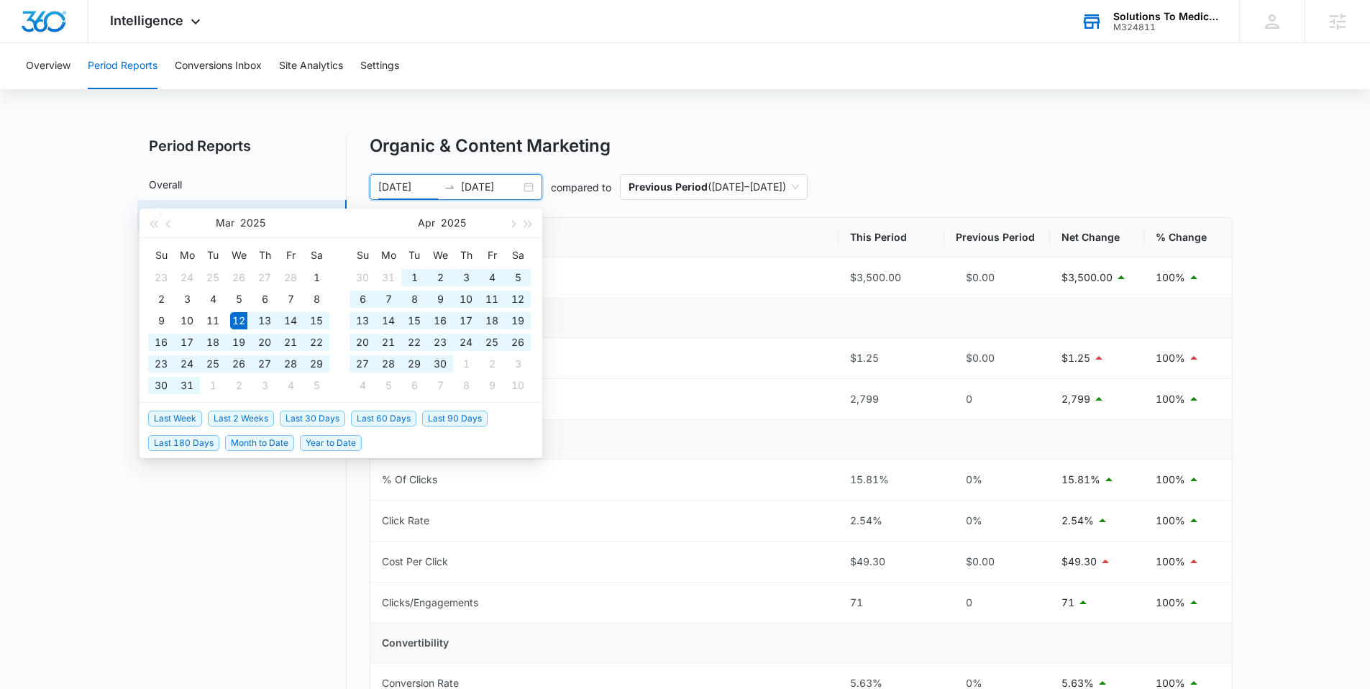
type input "[DATE]"
click at [198, 448] on span "Last 180 Days" at bounding box center [183, 443] width 71 height 16
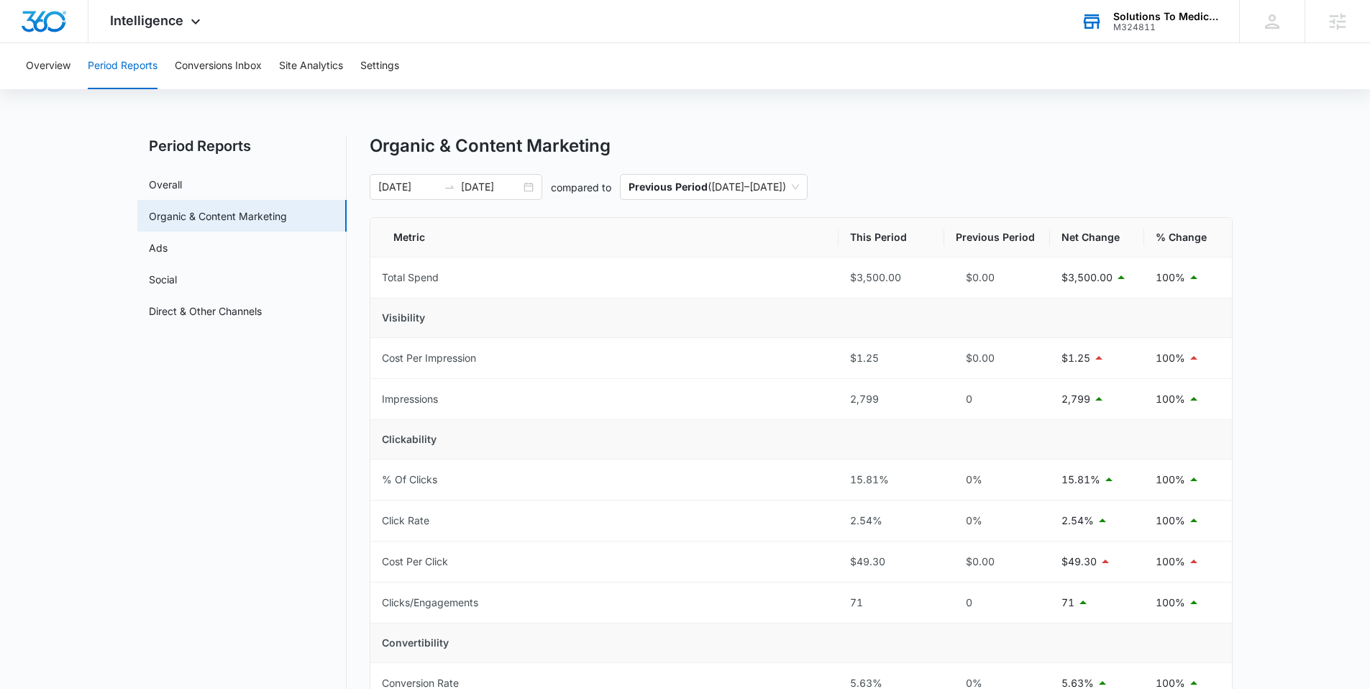
drag, startPoint x: 219, startPoint y: 464, endPoint x: 288, endPoint y: 395, distance: 97.6
click at [219, 464] on nav "Period Reports Overall Organic & Content Marketing Ads Social Direct & Other Ch…" at bounding box center [241, 628] width 209 height 986
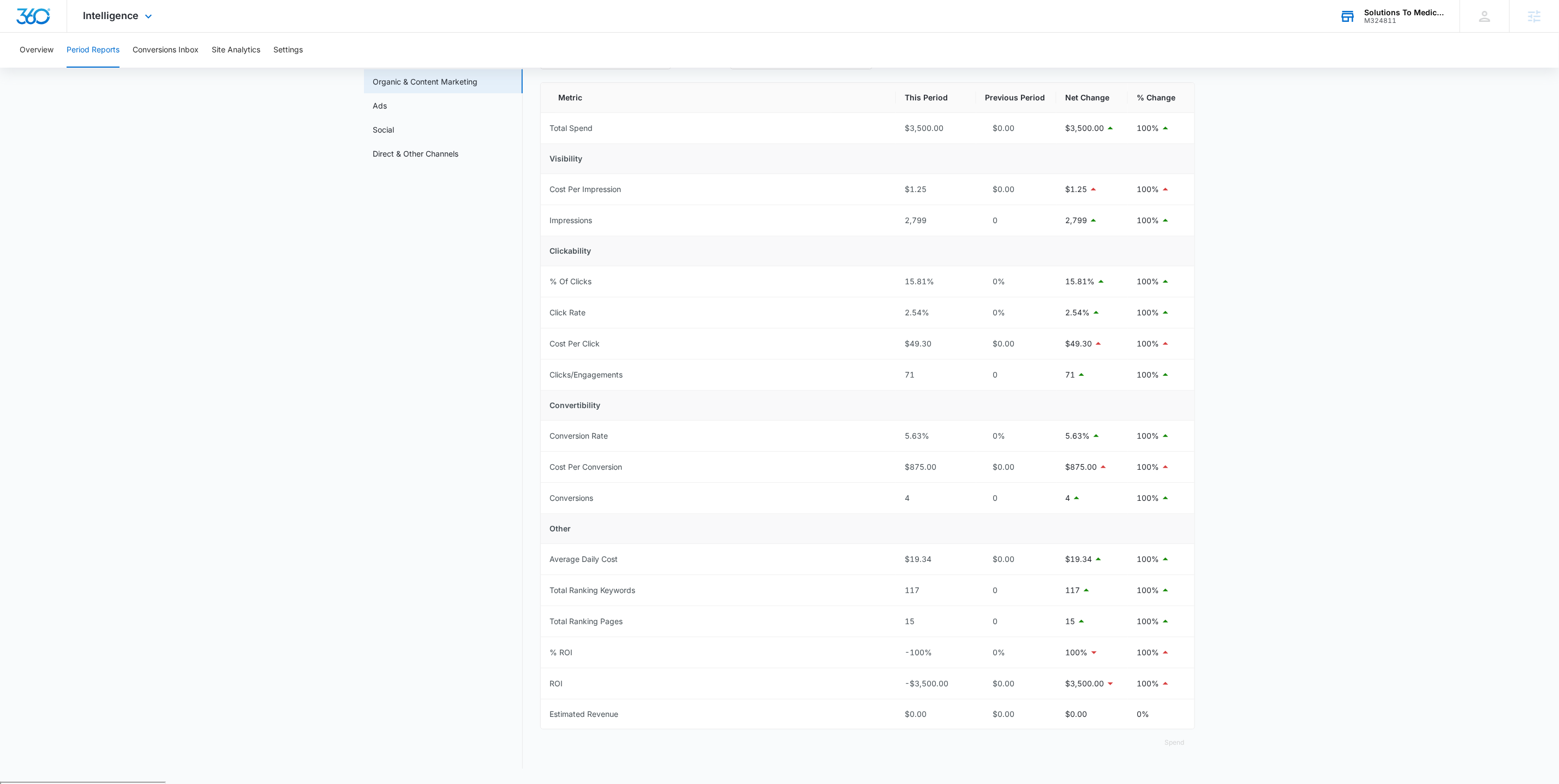
scroll to position [77, 0]
